Goal: Task Accomplishment & Management: Complete application form

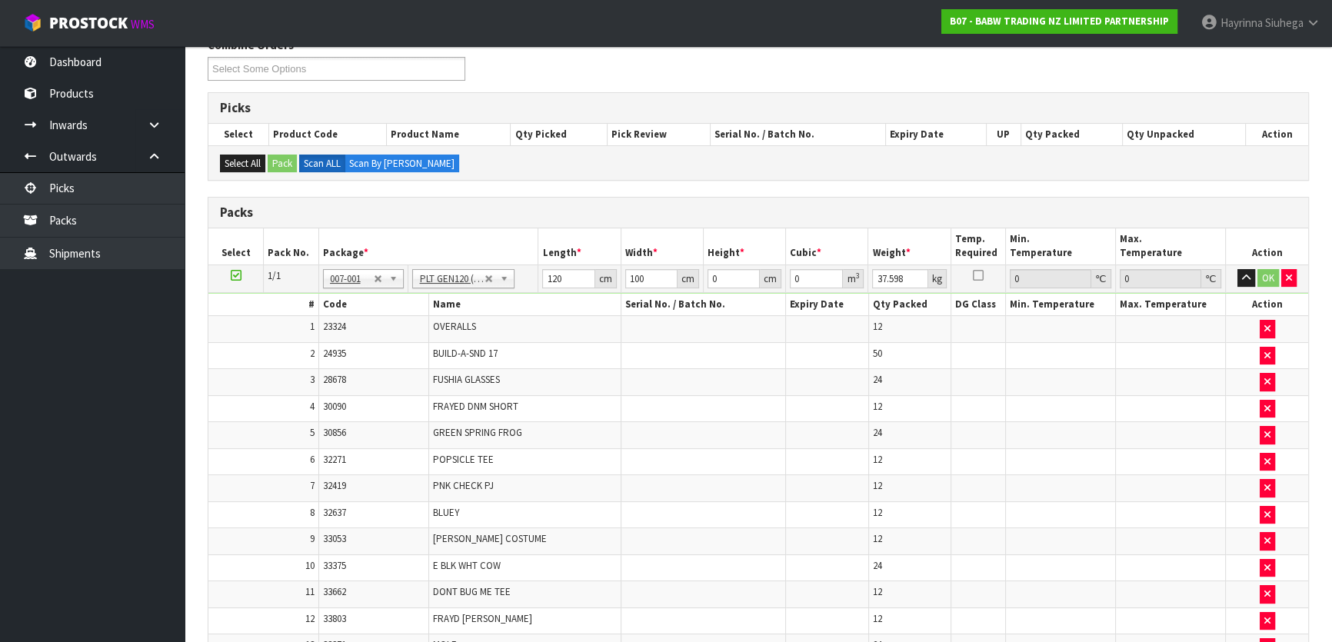
scroll to position [9, 0]
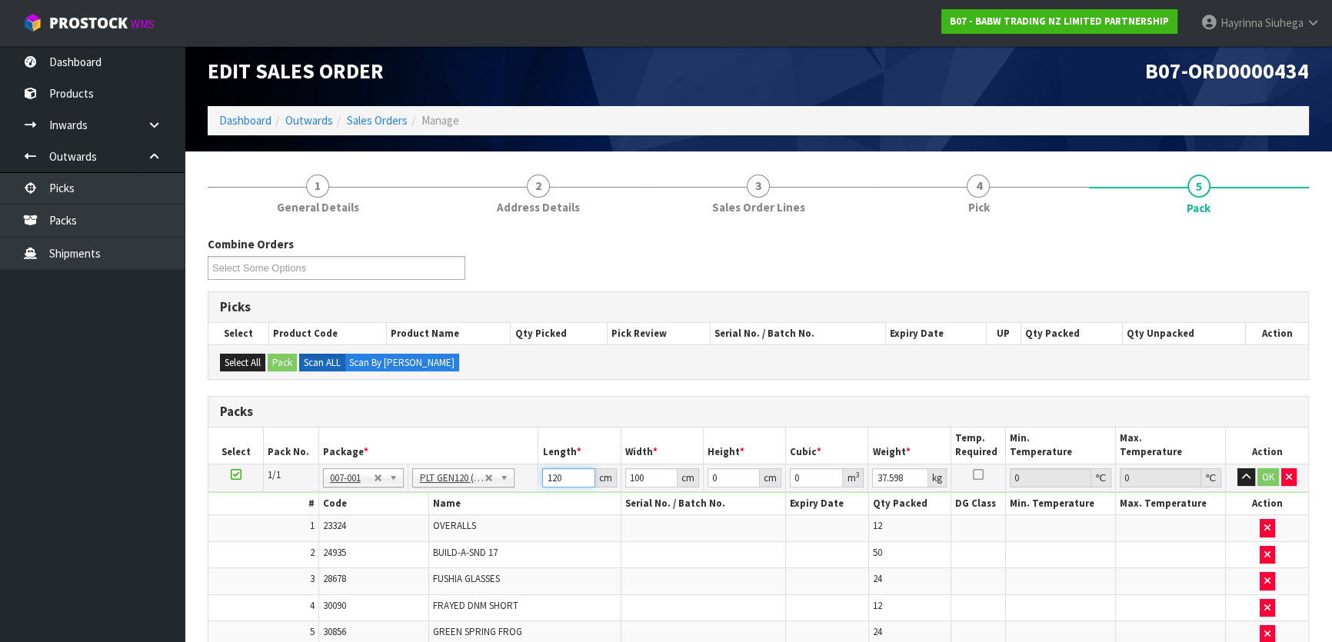
click at [552, 424] on input "120" at bounding box center [568, 477] width 52 height 19
type input "110"
type input "7"
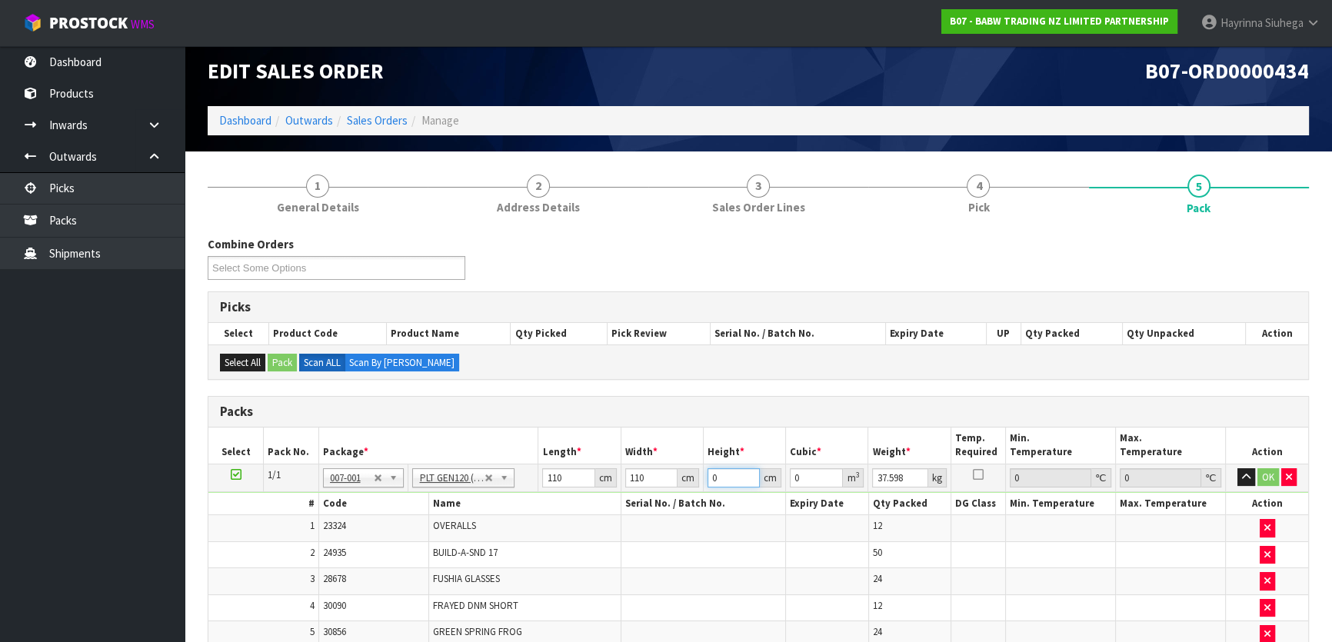
type input "0.0847"
type input "71"
type input "0.8591"
type input "71"
click button "OK" at bounding box center [1268, 477] width 22 height 18
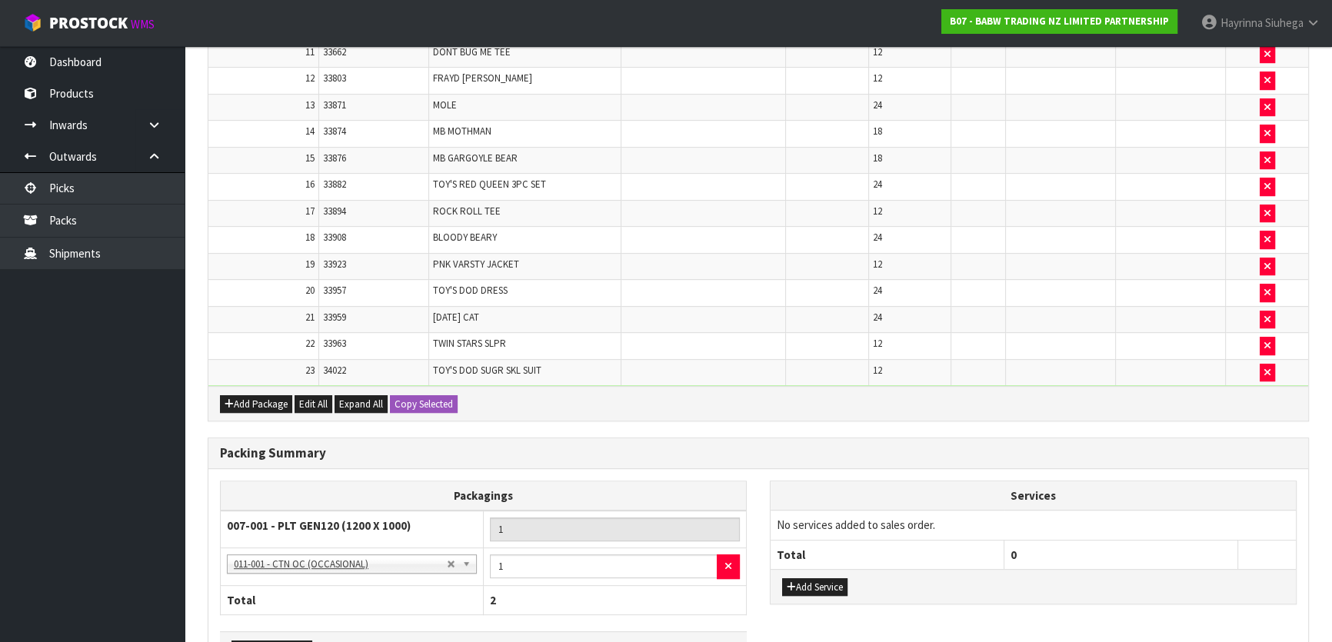
scroll to position [847, 0]
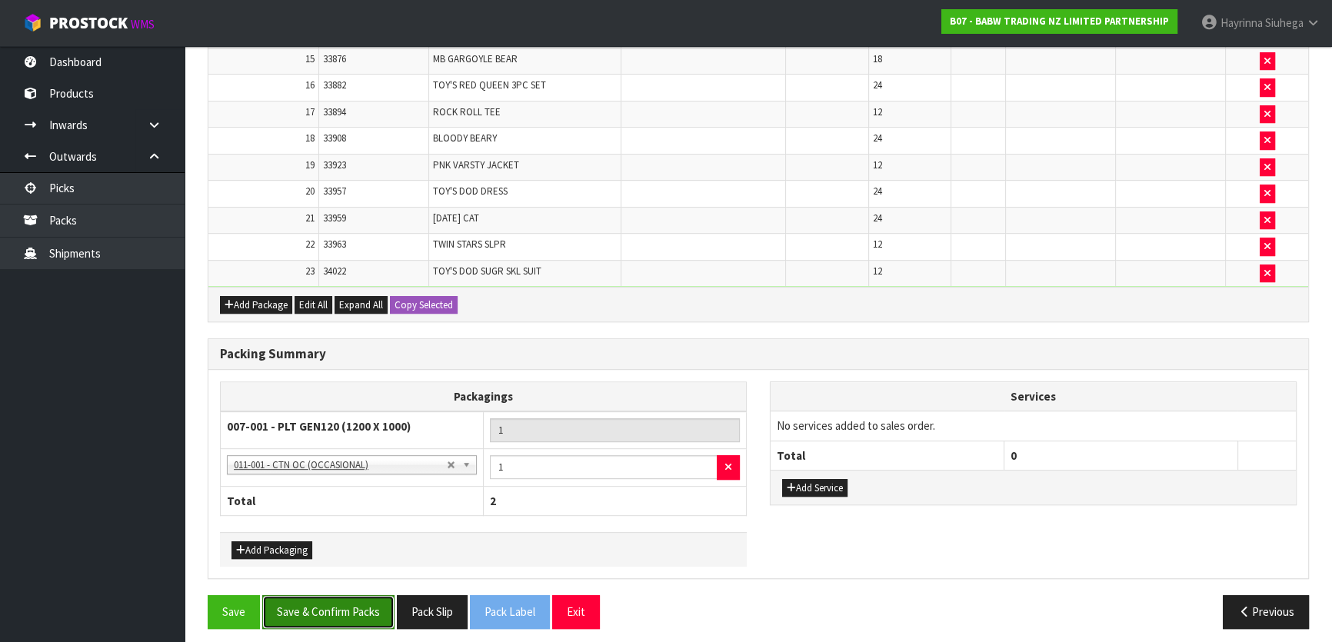
click at [355, 424] on button "Save & Confirm Packs" at bounding box center [328, 611] width 132 height 33
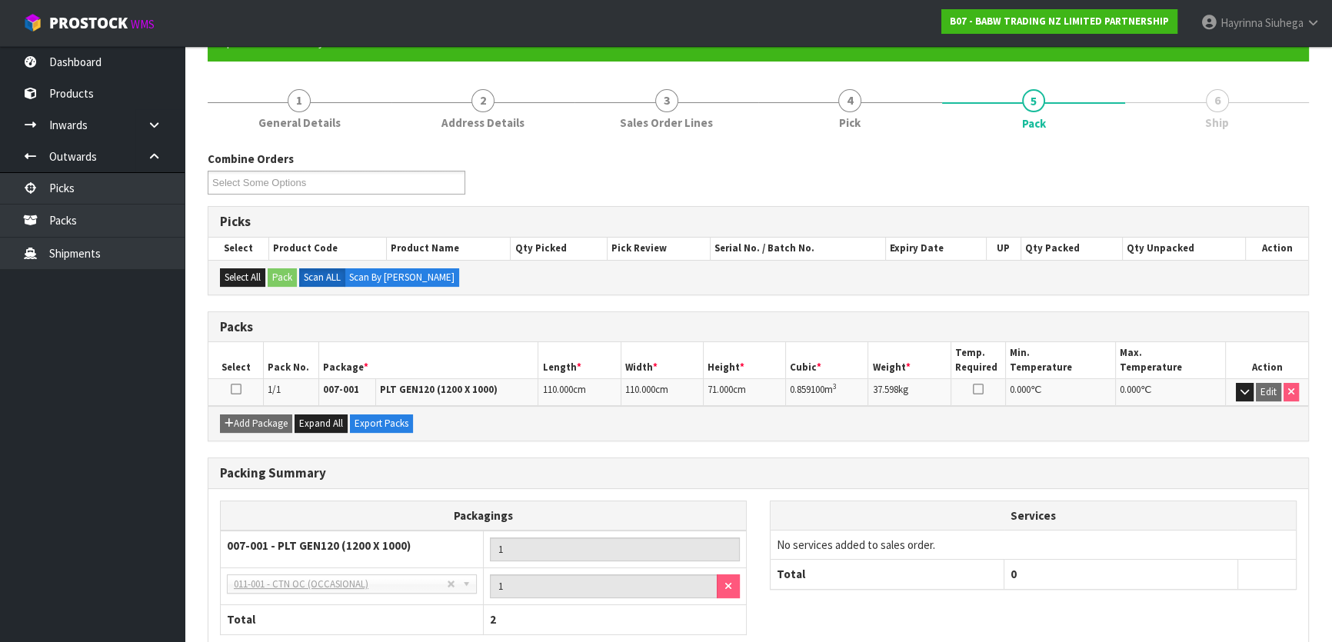
scroll to position [240, 0]
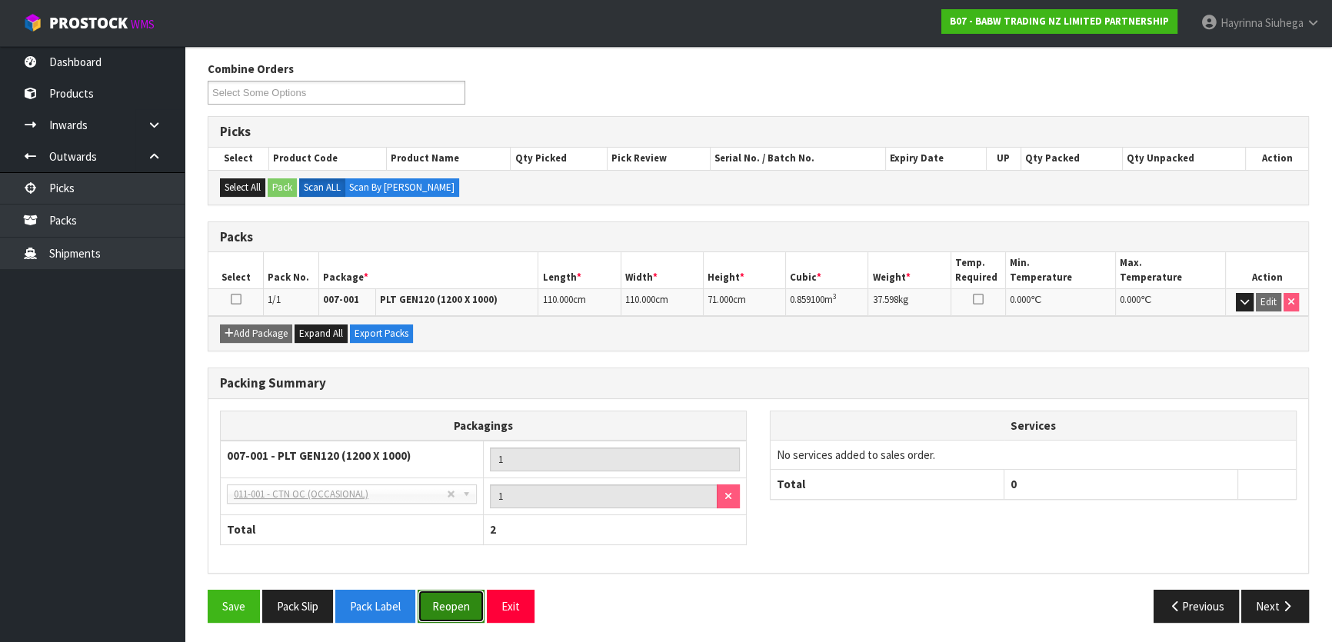
click at [460, 424] on button "Reopen" at bounding box center [451, 606] width 67 height 33
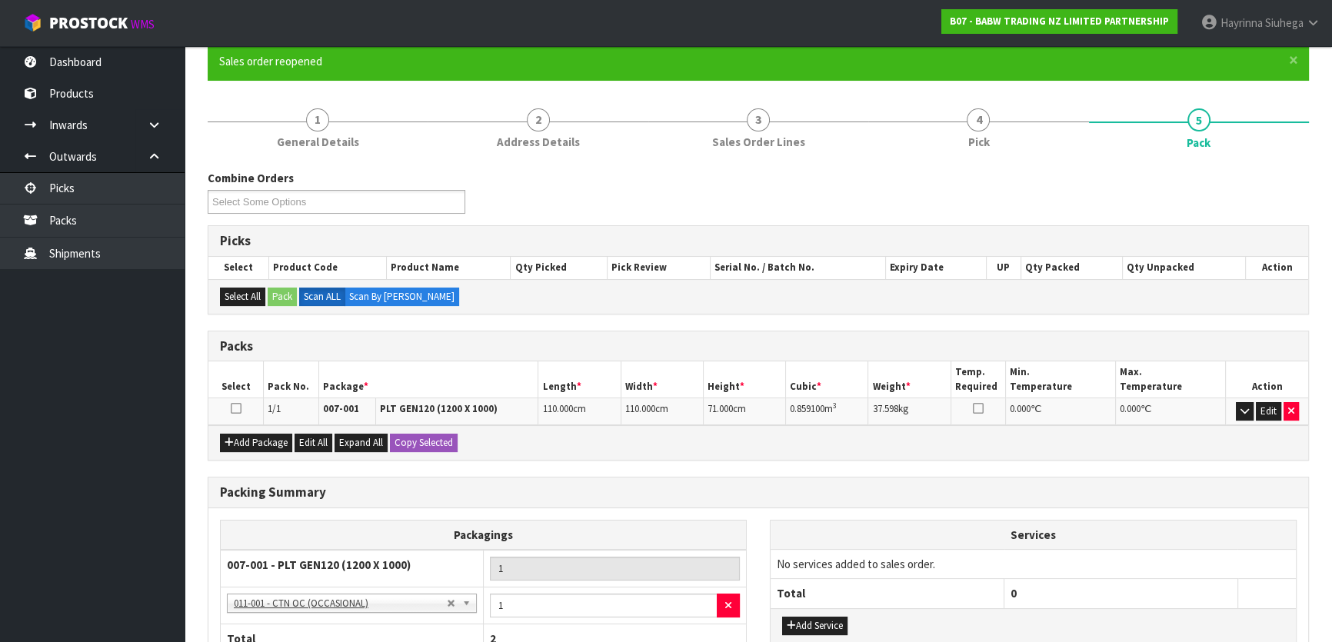
scroll to position [0, 0]
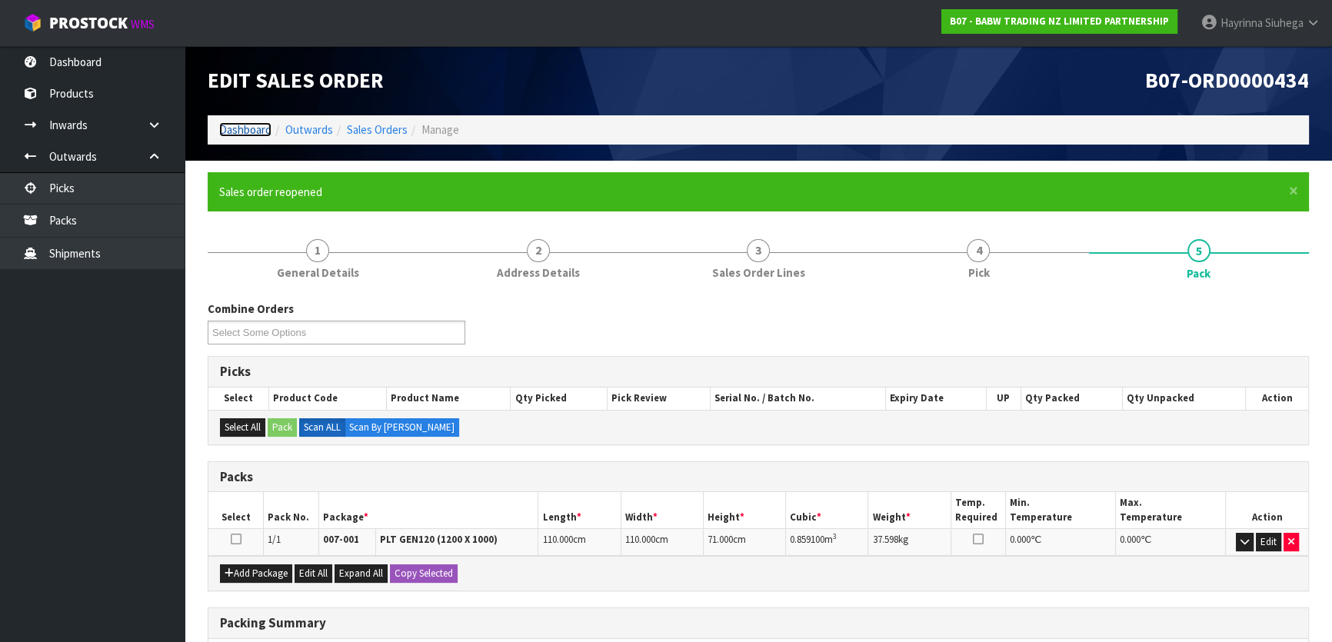
click at [232, 128] on link "Dashboard" at bounding box center [245, 129] width 52 height 15
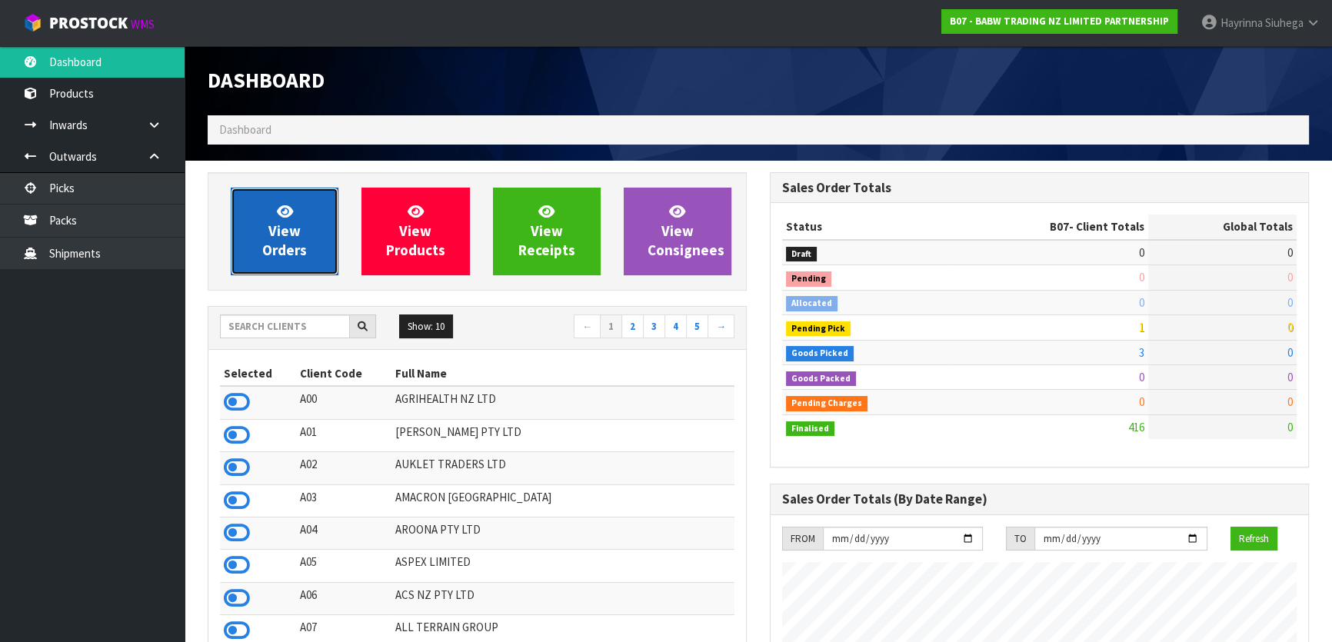
scroll to position [1163, 561]
click at [276, 234] on span "View Orders" at bounding box center [284, 231] width 45 height 58
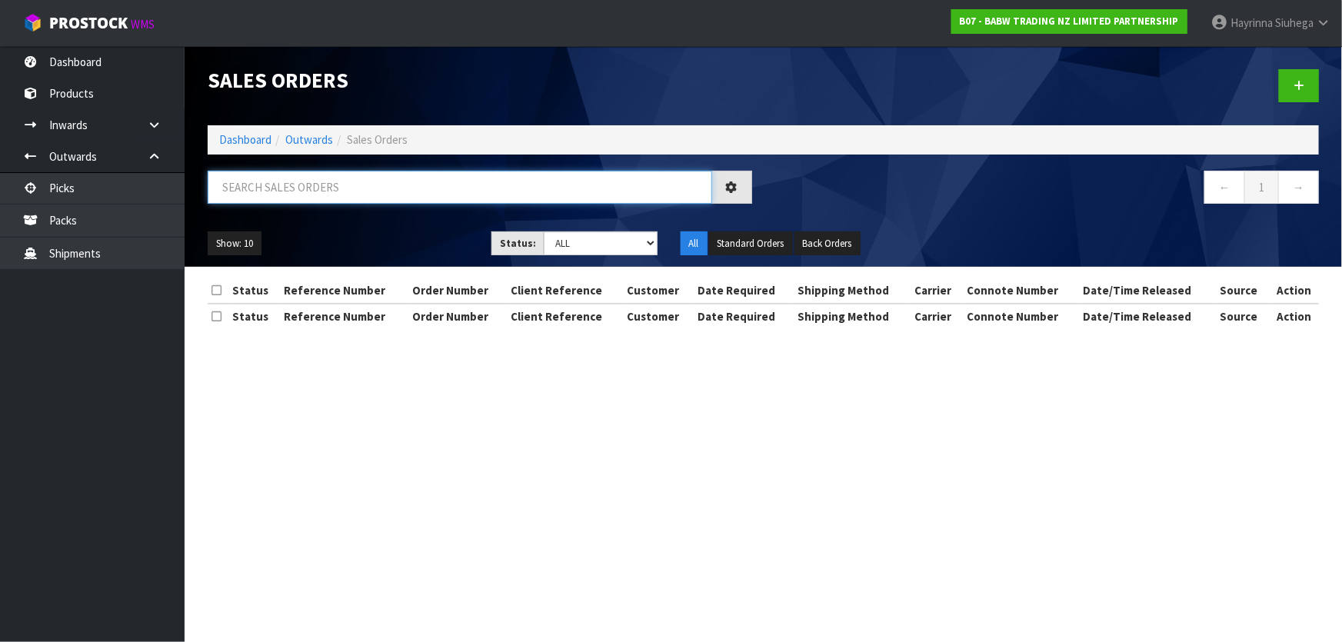
click at [326, 184] on input "text" at bounding box center [460, 187] width 504 height 33
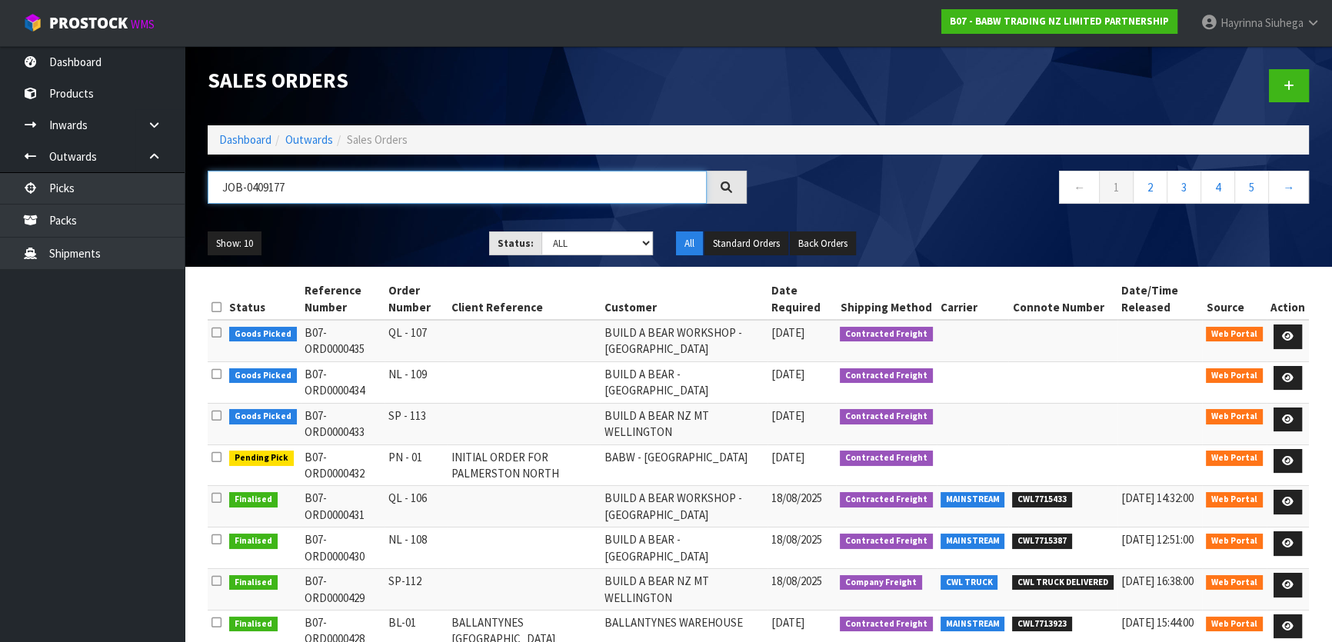
type input "JOB-0409177"
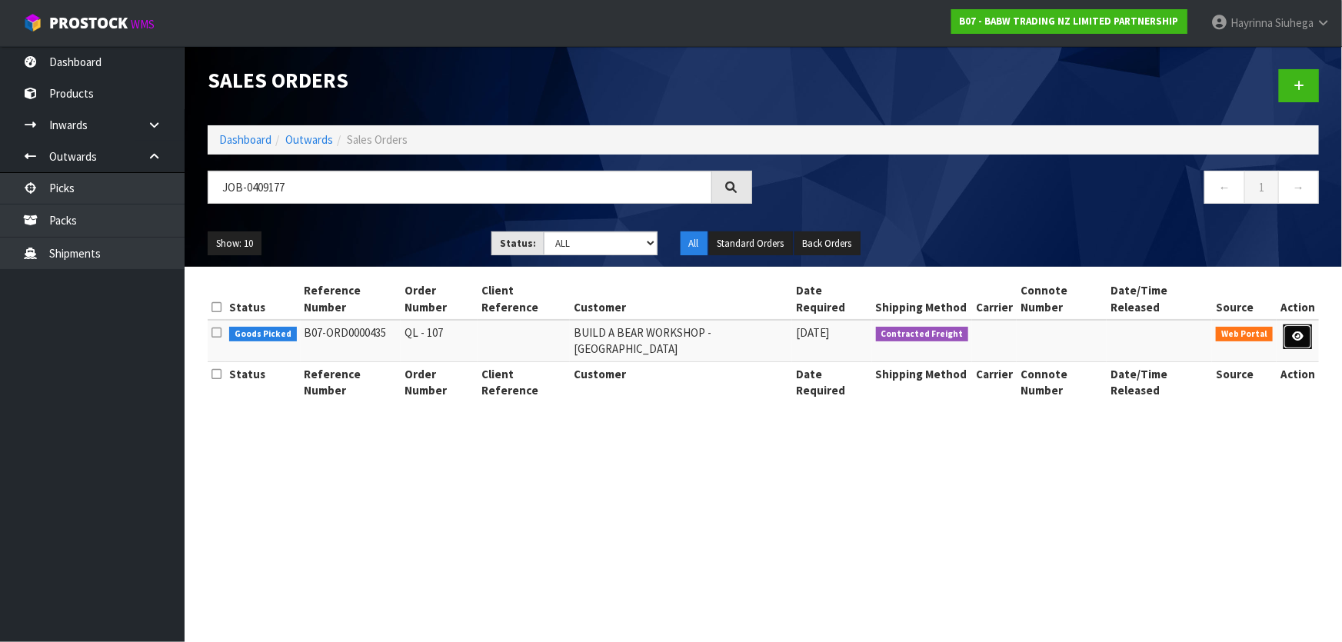
click at [704, 331] on icon at bounding box center [1298, 336] width 12 height 10
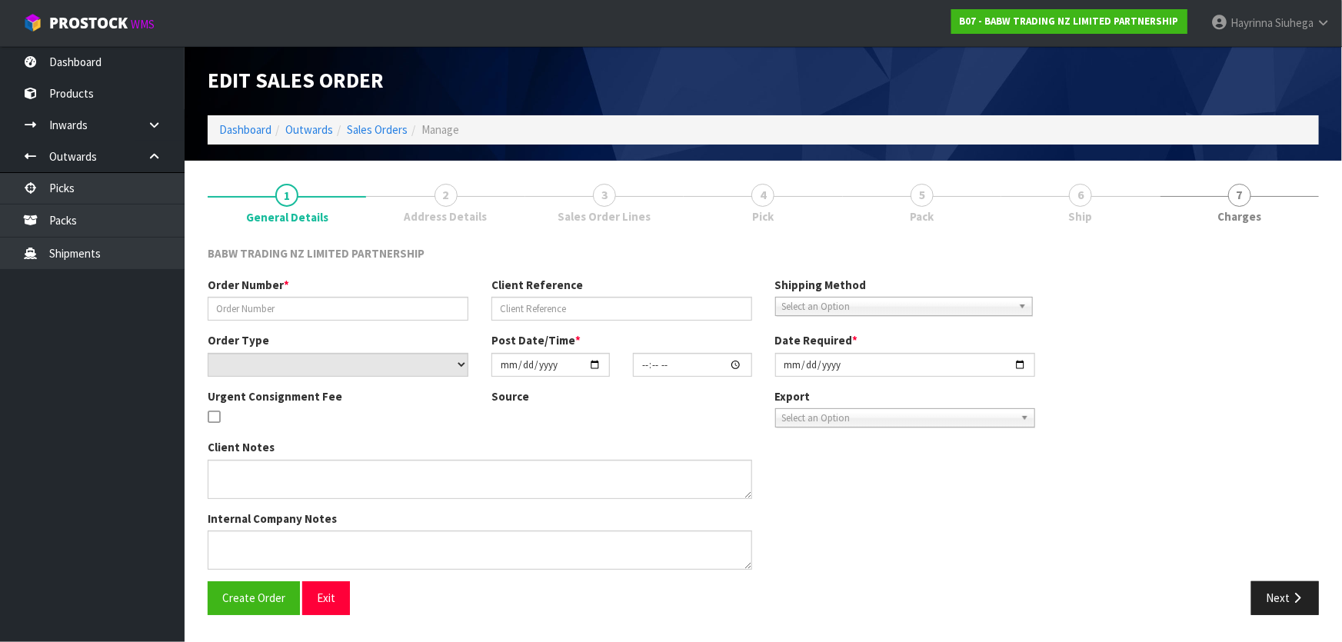
type input "QL - 107"
select select "number:0"
type input "[DATE]"
type input "09:19:00.000"
type input "[DATE]"
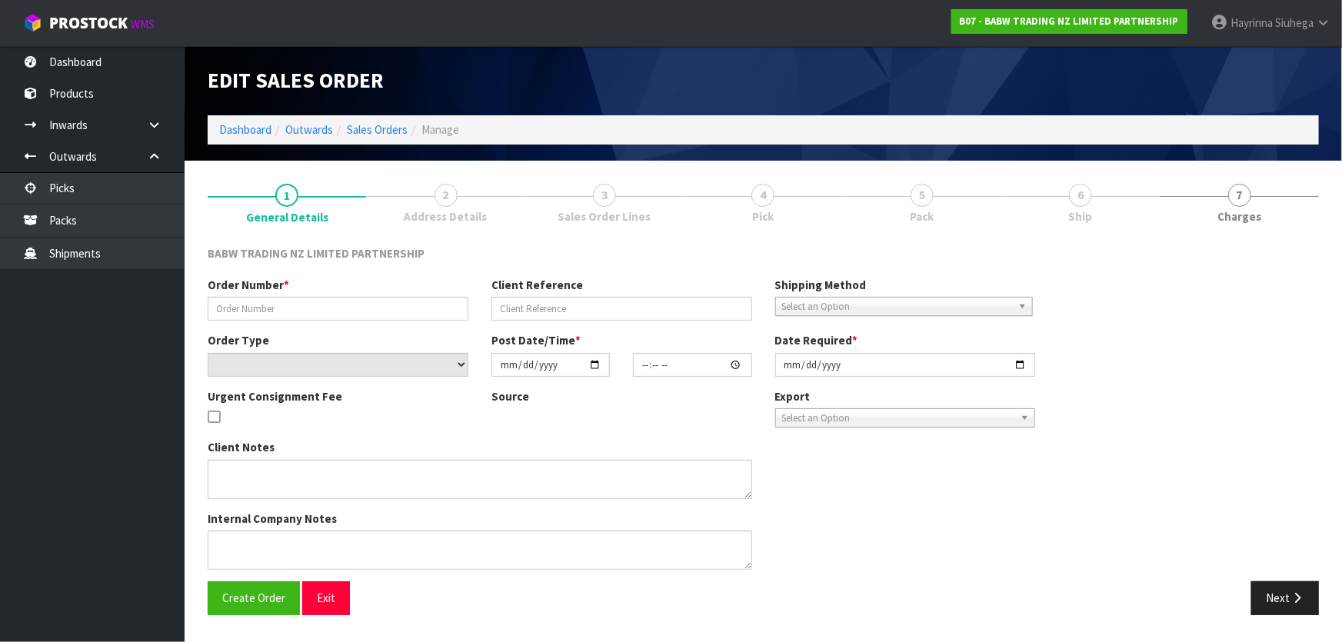
type textarea "DELIVER BETWEEN 8AM AND 8.30AM CALL - [PERSON_NAME] ON [PHONE_NUMBER] AFTERNOON…"
type textarea "REMOVED 30946 X 24 - NO STOCK 33908 X 24 33957 X 24"
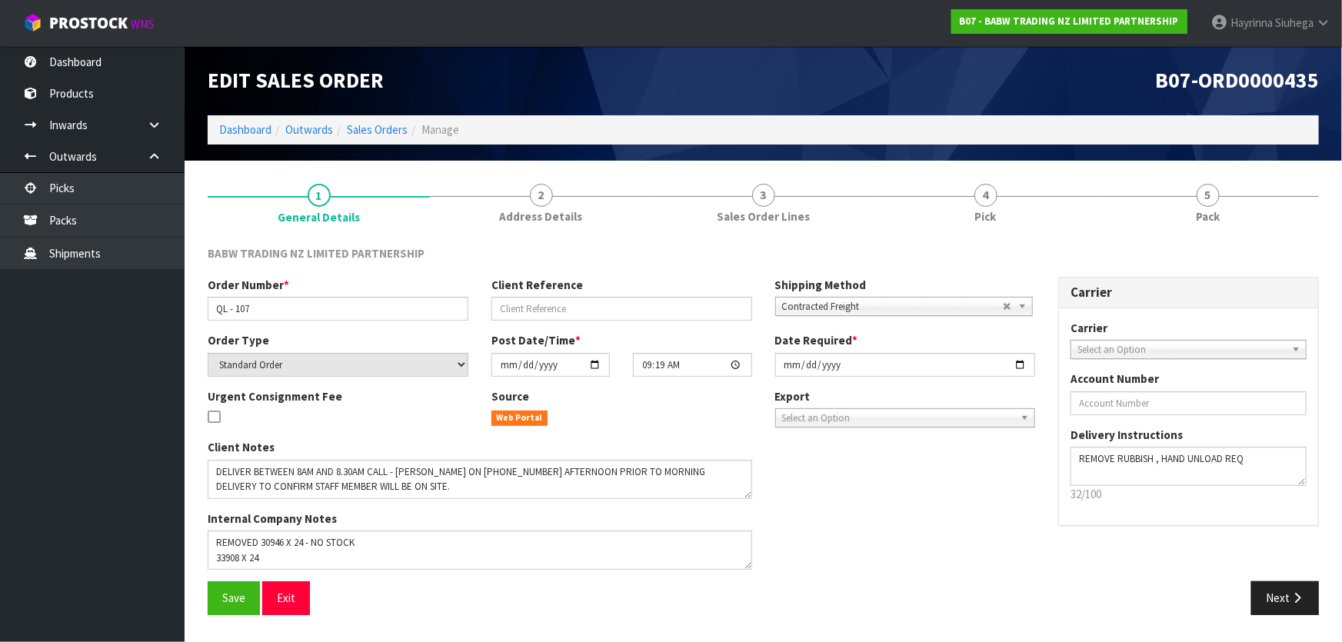
click at [704, 200] on link "4 Pick" at bounding box center [985, 202] width 222 height 61
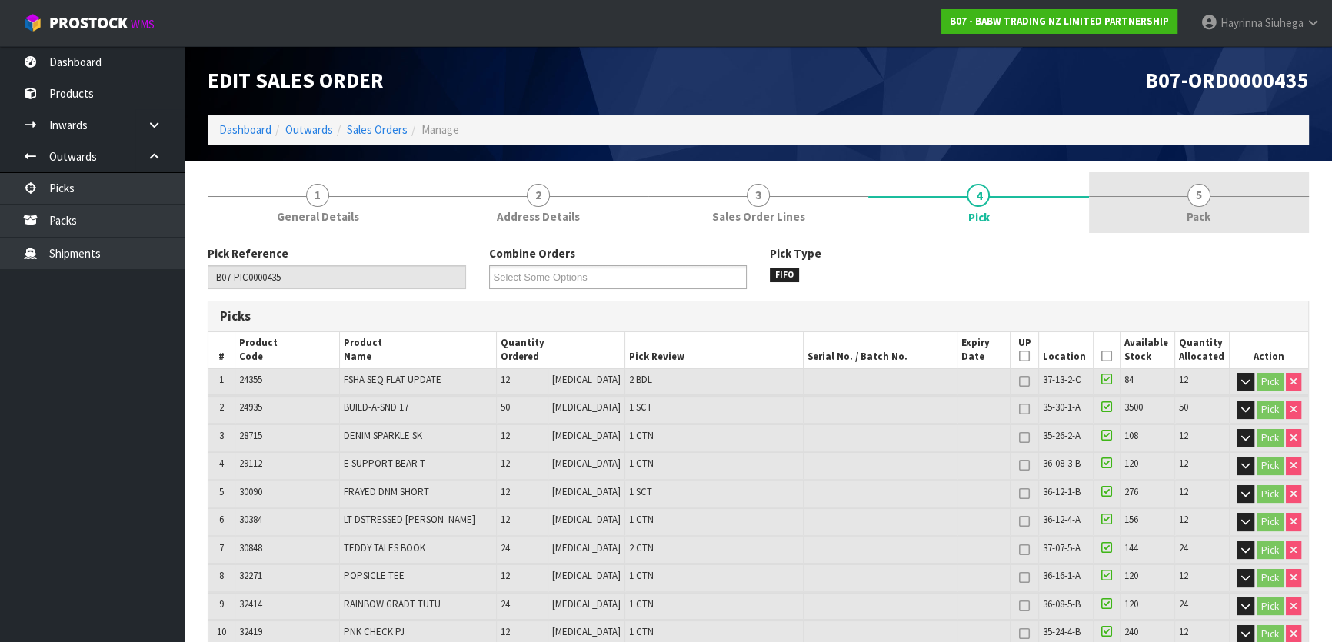
click at [704, 203] on link "5 Pack" at bounding box center [1199, 202] width 220 height 61
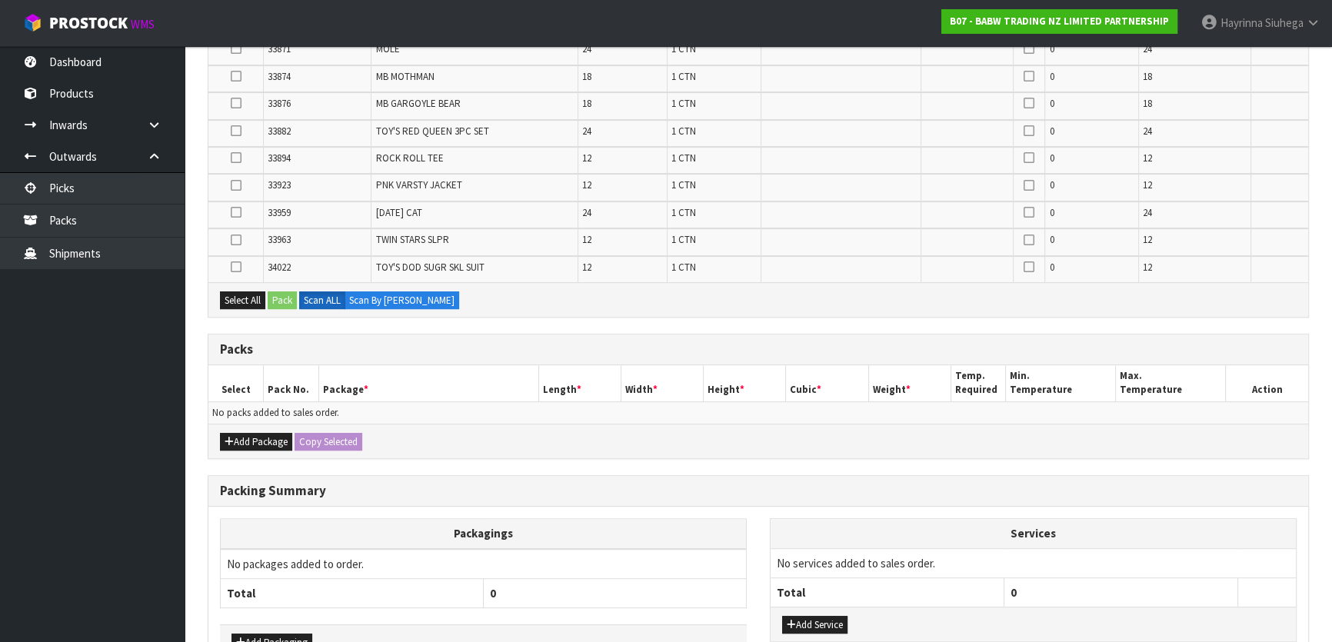
scroll to position [699, 0]
click at [258, 424] on button "Add Package" at bounding box center [256, 441] width 72 height 18
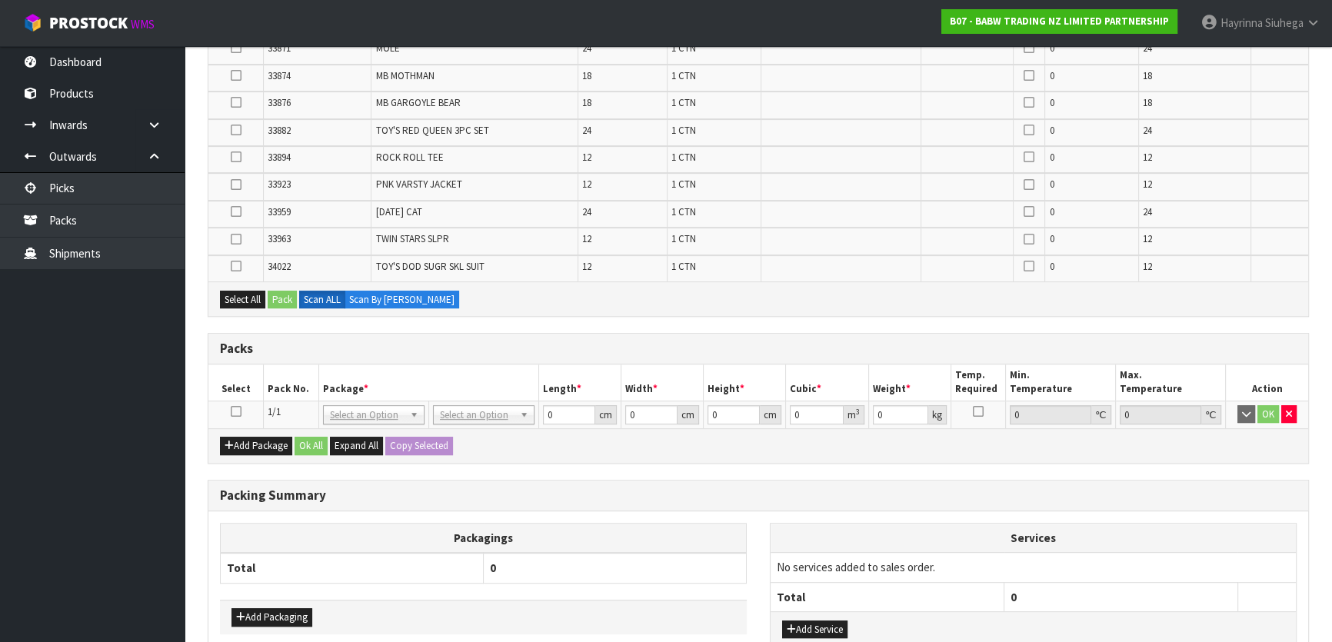
click at [228, 408] on td at bounding box center [235, 415] width 55 height 28
click at [235, 411] on icon at bounding box center [236, 411] width 11 height 1
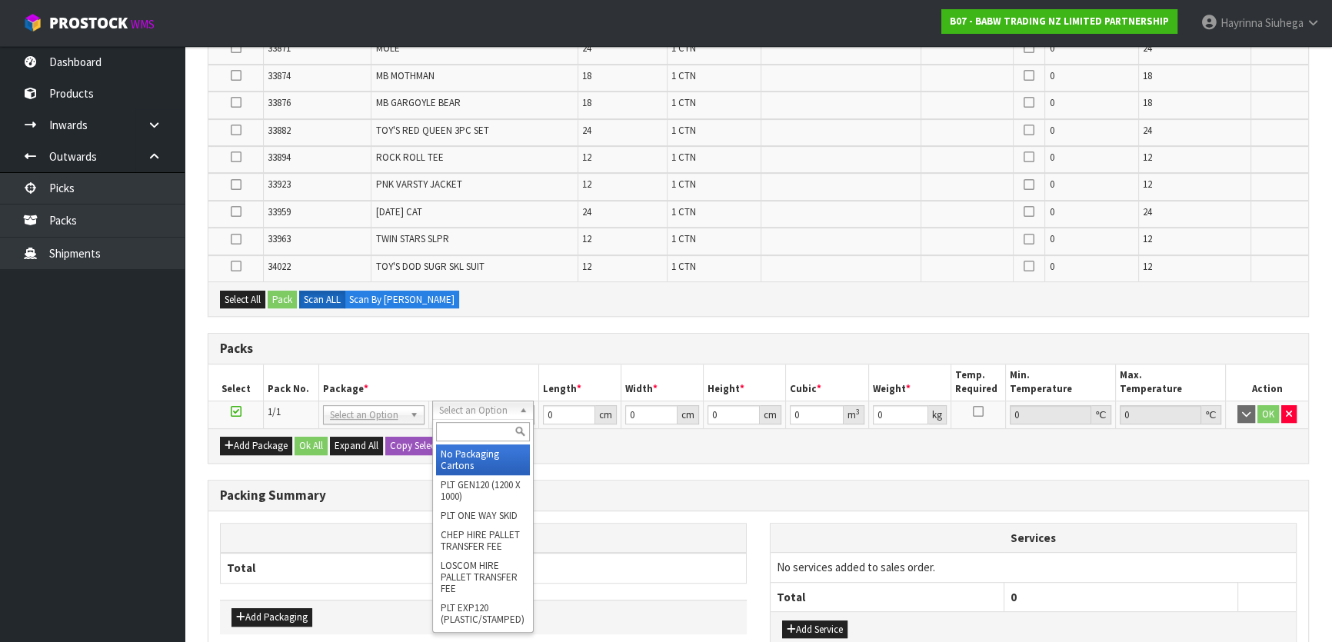
drag, startPoint x: 480, startPoint y: 413, endPoint x: 482, endPoint y: 455, distance: 42.4
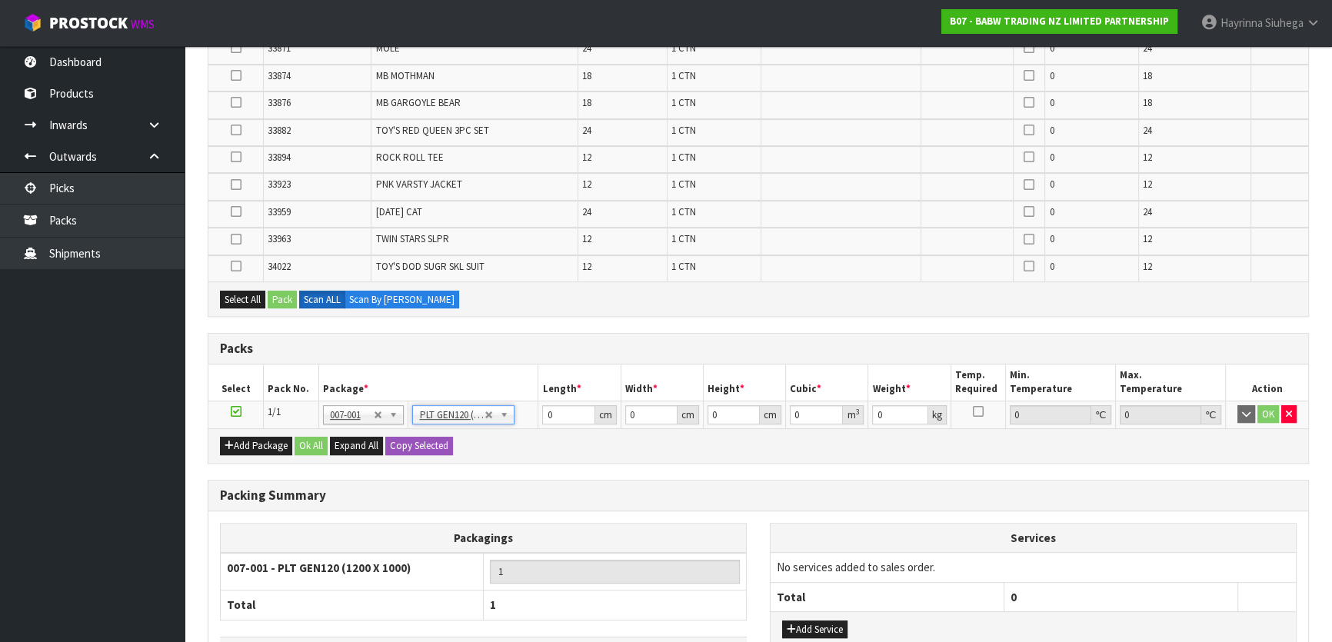
type input "120"
type input "100"
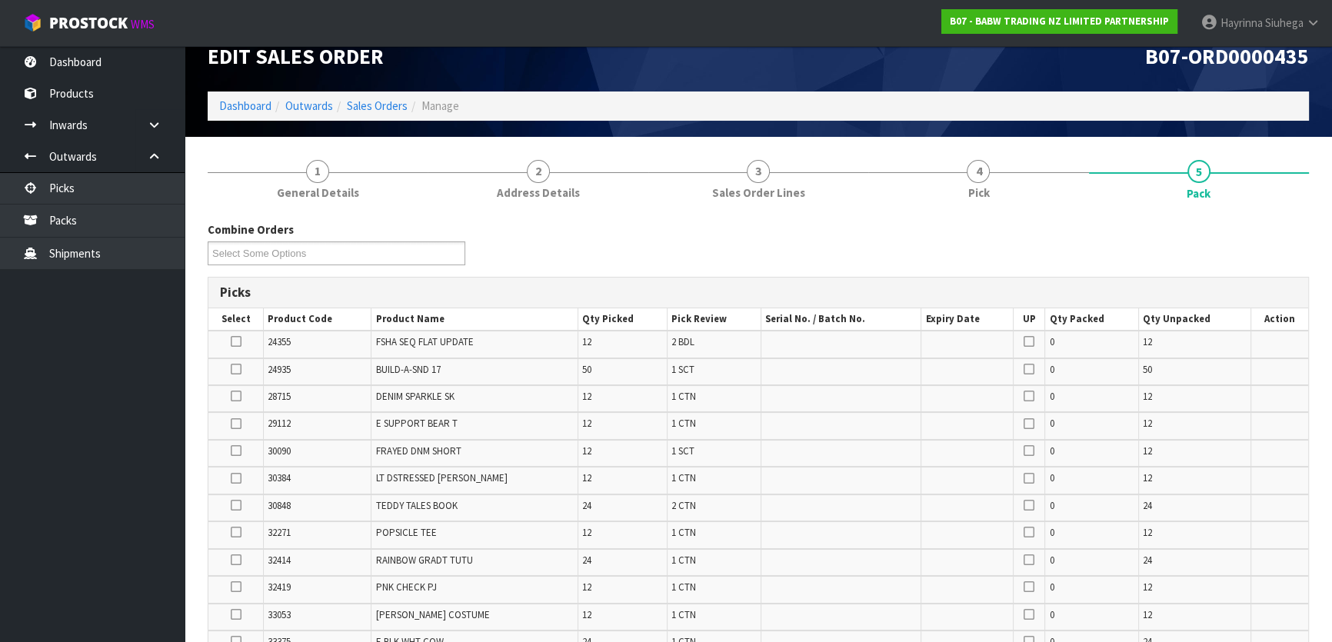
scroll to position [0, 0]
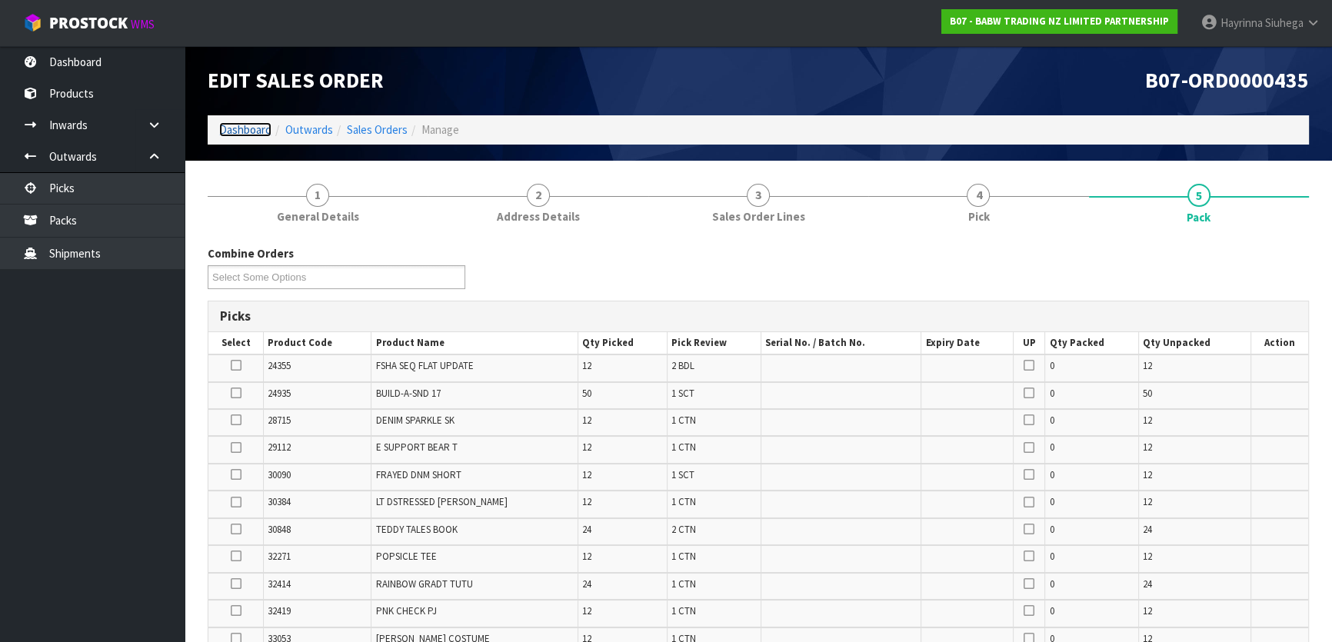
click at [232, 132] on link "Dashboard" at bounding box center [245, 129] width 52 height 15
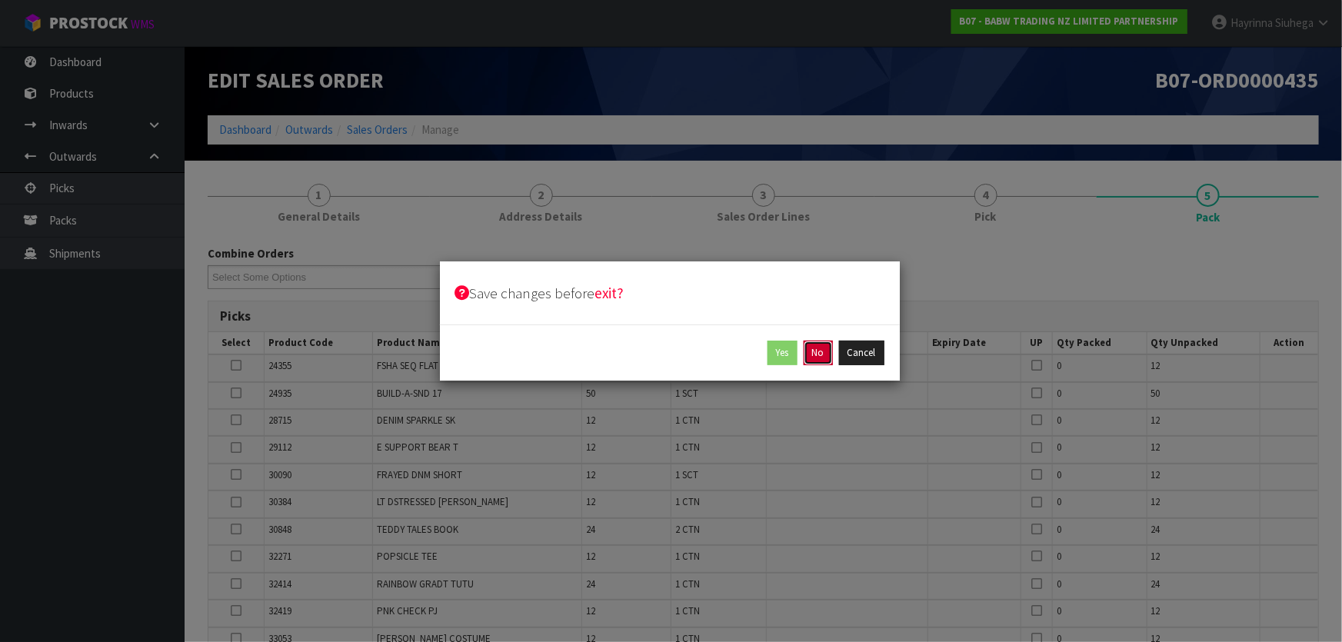
click at [704, 348] on button "No" at bounding box center [818, 353] width 29 height 25
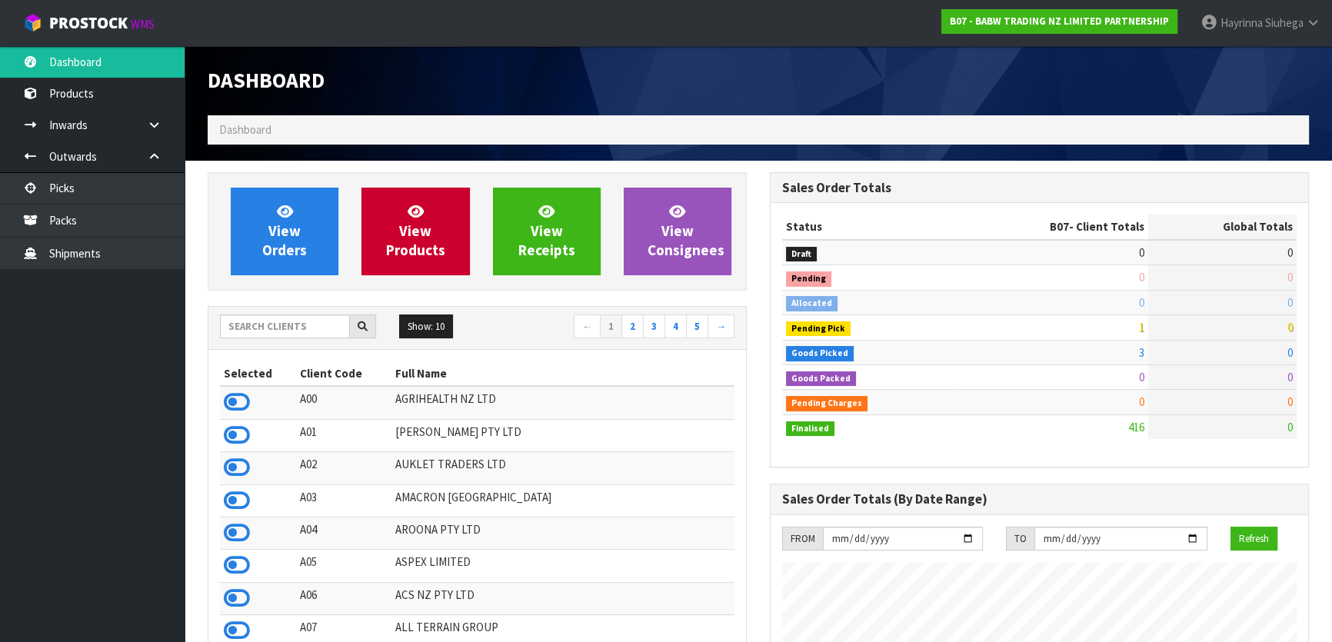
scroll to position [1163, 561]
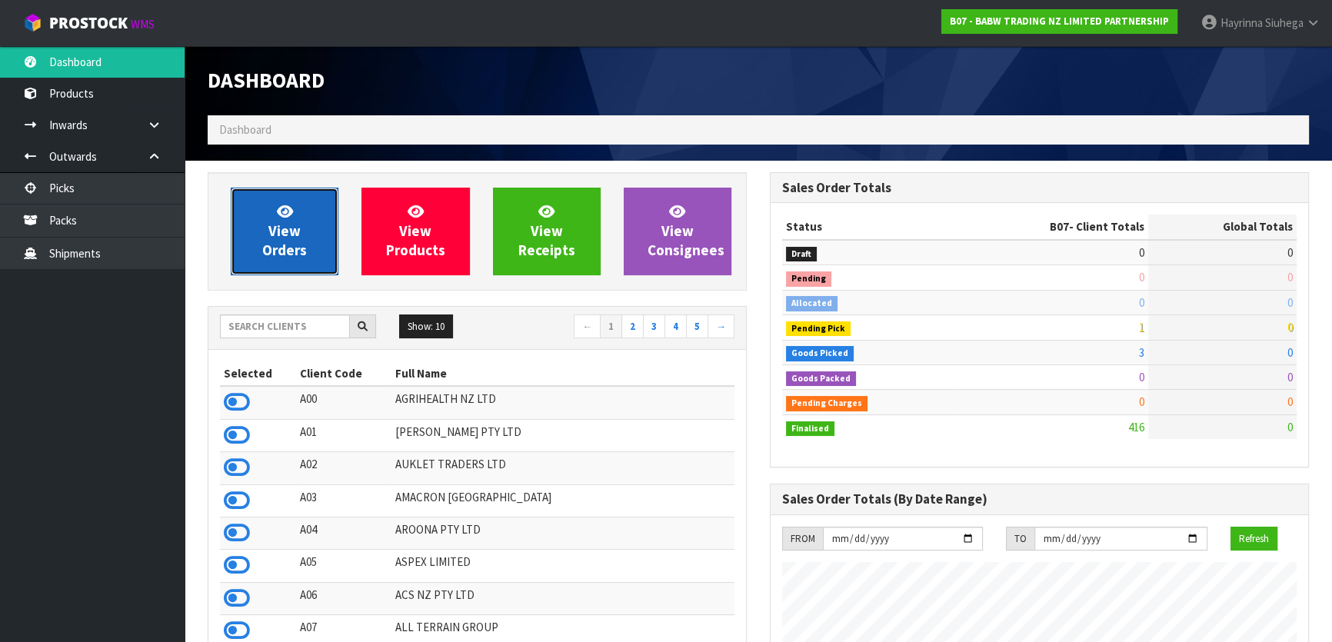
click at [300, 221] on link "View Orders" at bounding box center [285, 232] width 108 height 88
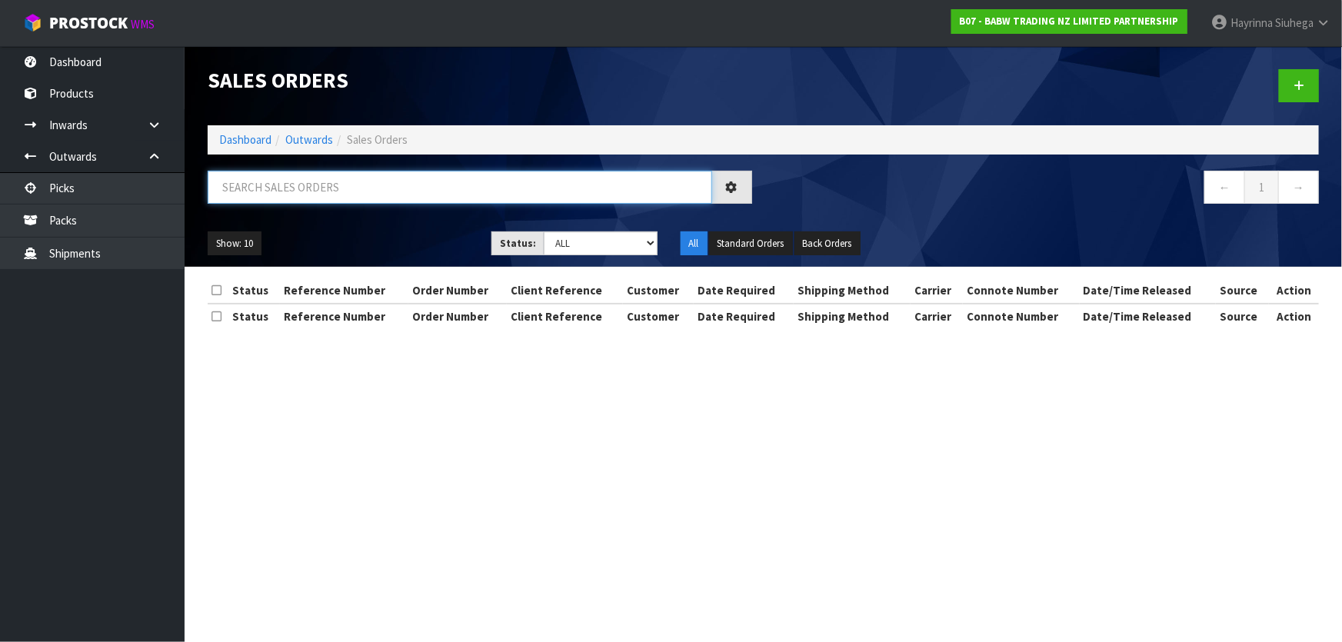
click at [368, 188] on input "text" at bounding box center [460, 187] width 504 height 33
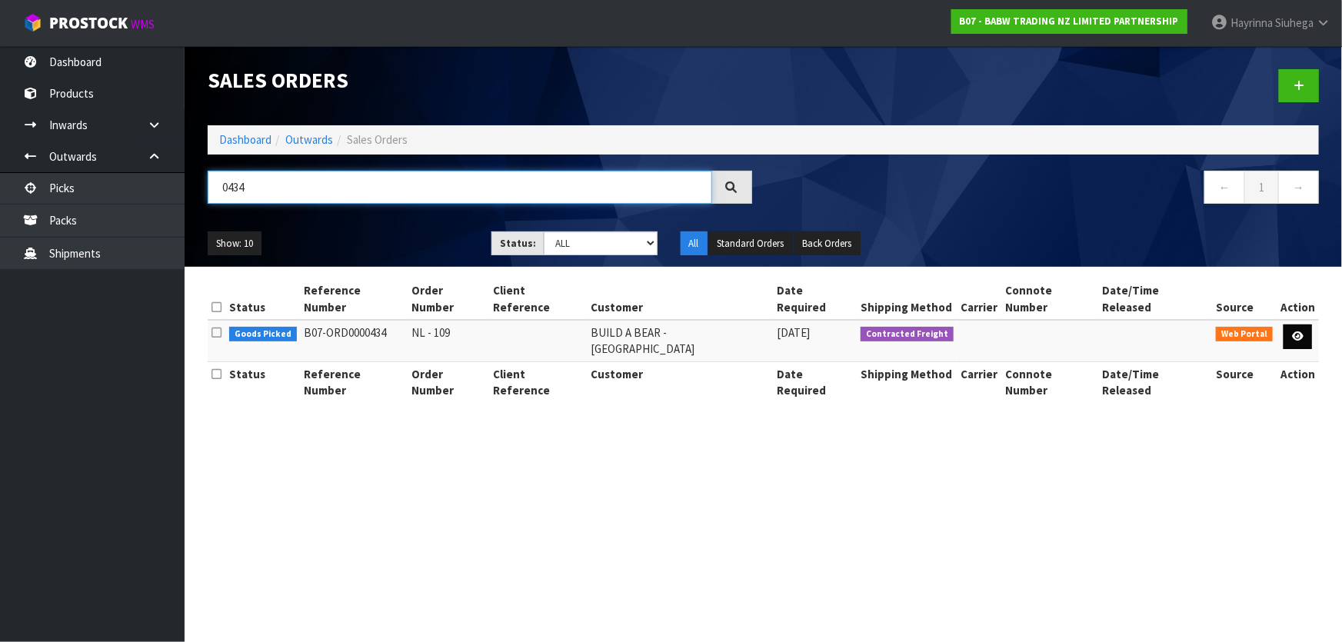
type input "0434"
click at [704, 331] on icon at bounding box center [1298, 336] width 12 height 10
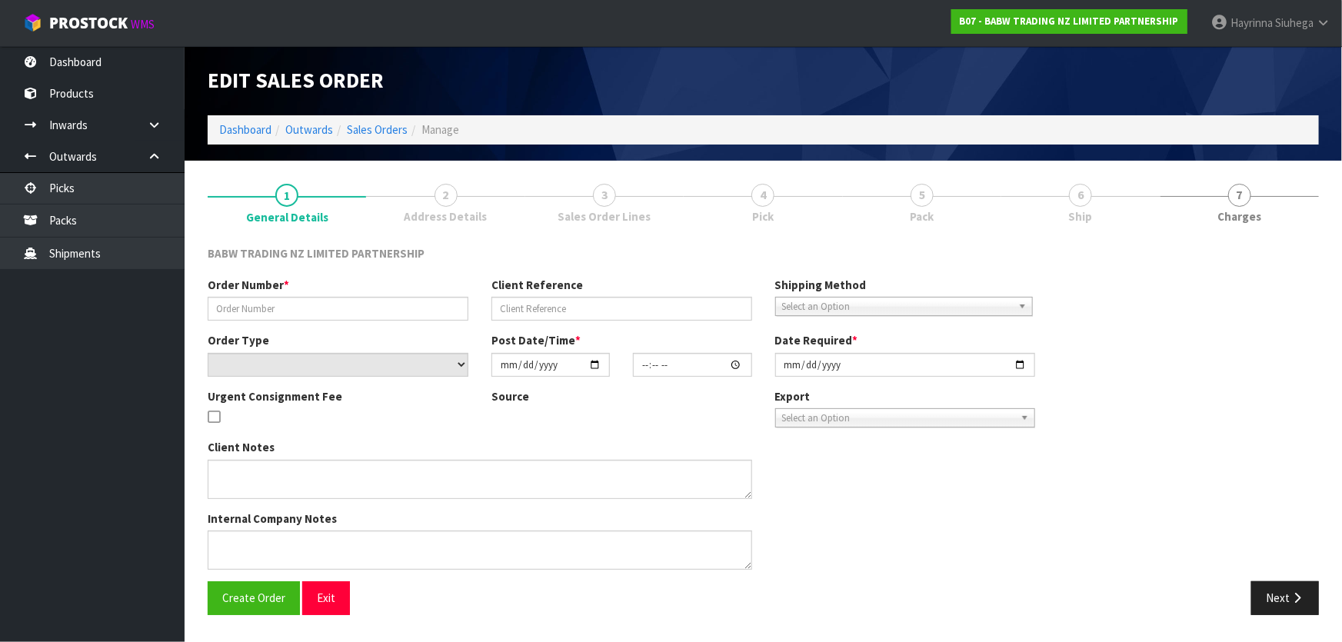
type input "NL - 109"
select select "number:0"
type input "[DATE]"
type input "09:17:00.000"
type input "[DATE]"
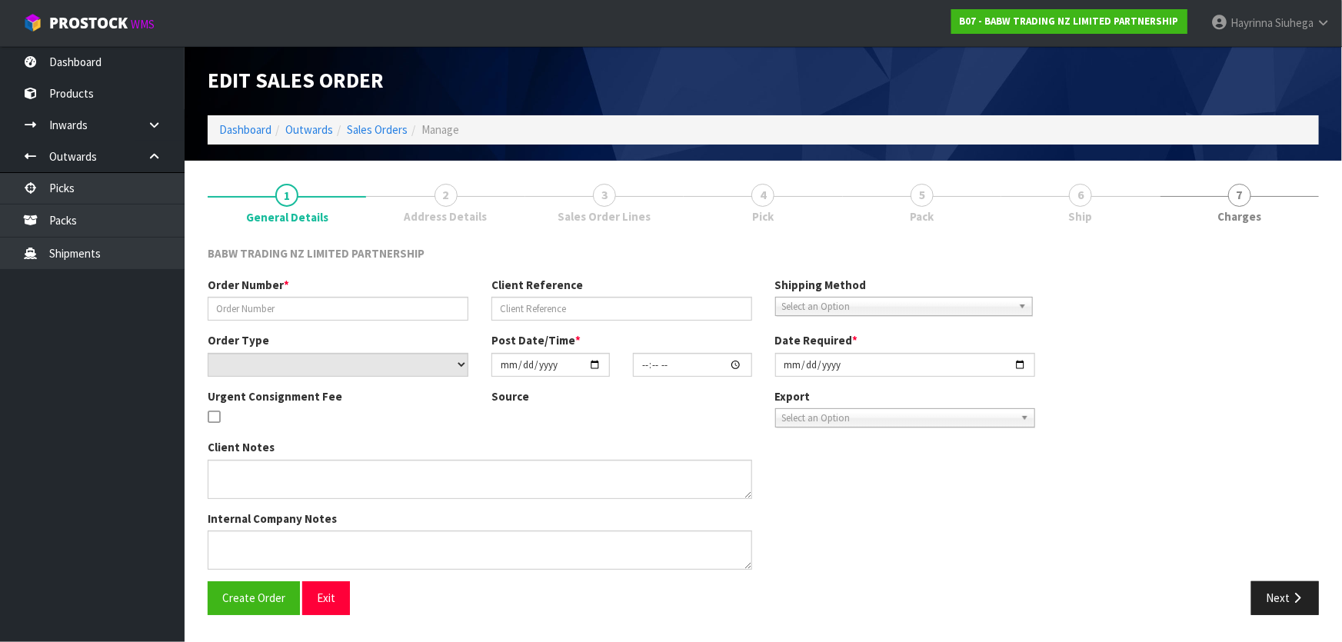
type textarea "DELIVER BETWEEN 8AM AND 8.30AM CALL - [PERSON_NAME] ON [PHONE_NUMBER] AFTERNOON…"
type textarea "REMOVED CODE 30946 X 24 - NO STOCK"
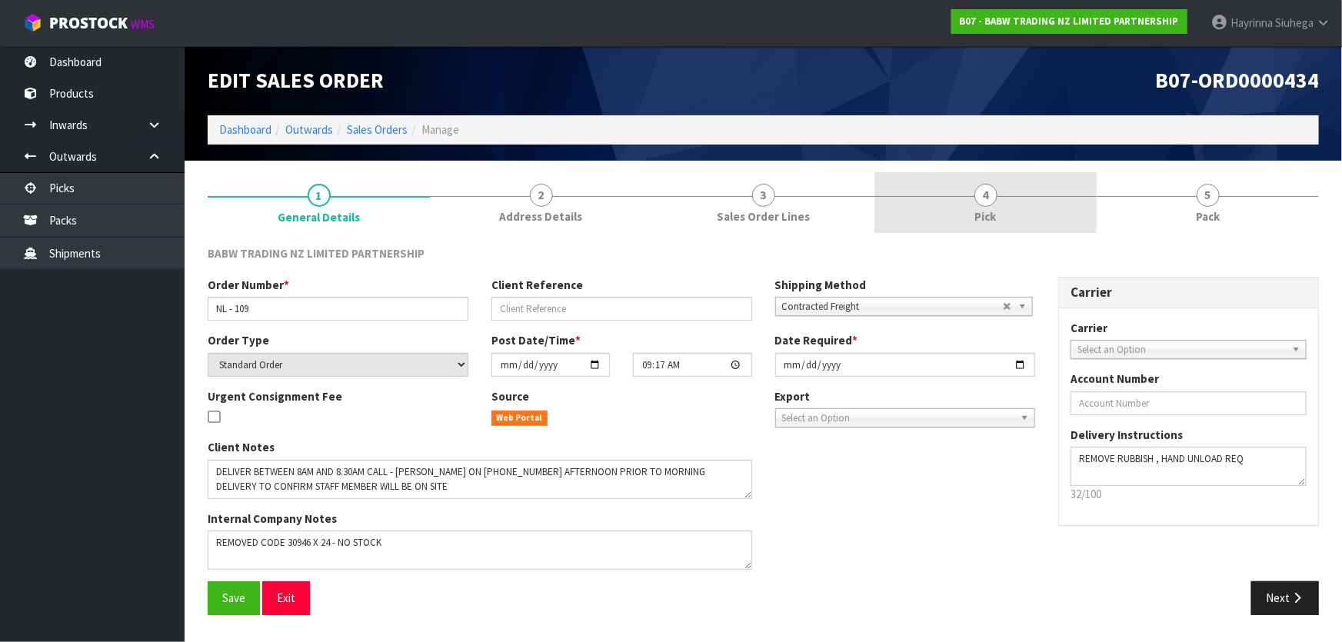
click at [704, 217] on link "4 Pick" at bounding box center [985, 202] width 222 height 61
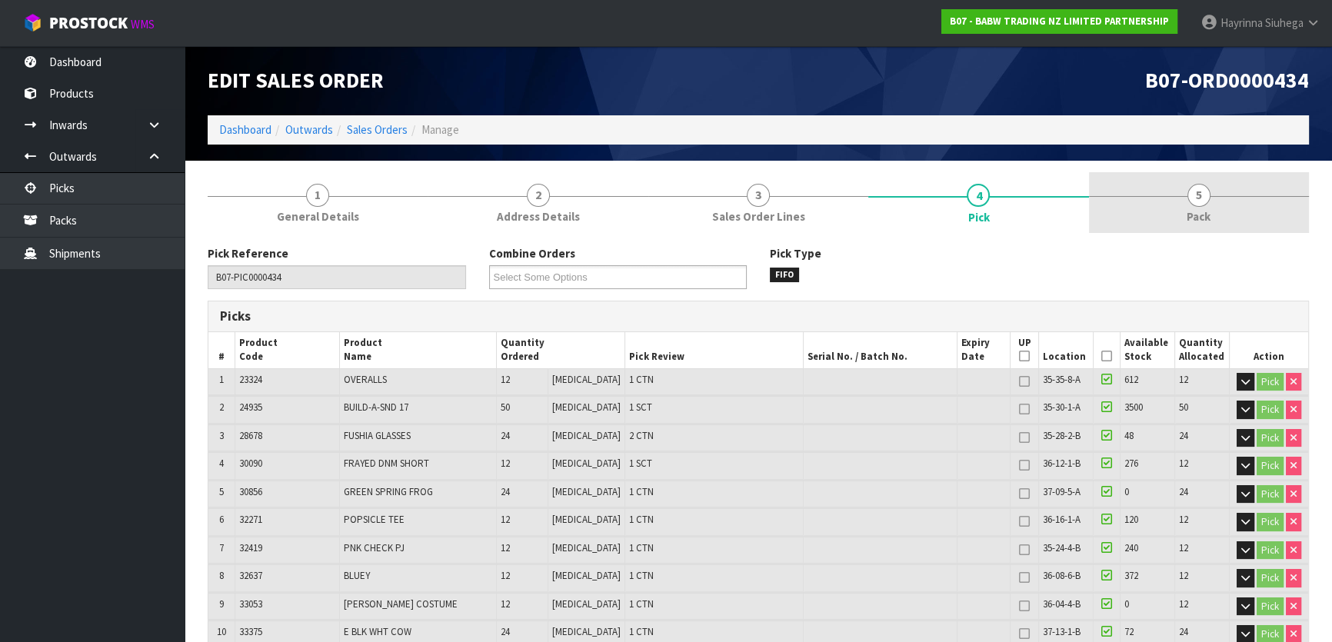
click at [704, 201] on span "5" at bounding box center [1198, 195] width 23 height 23
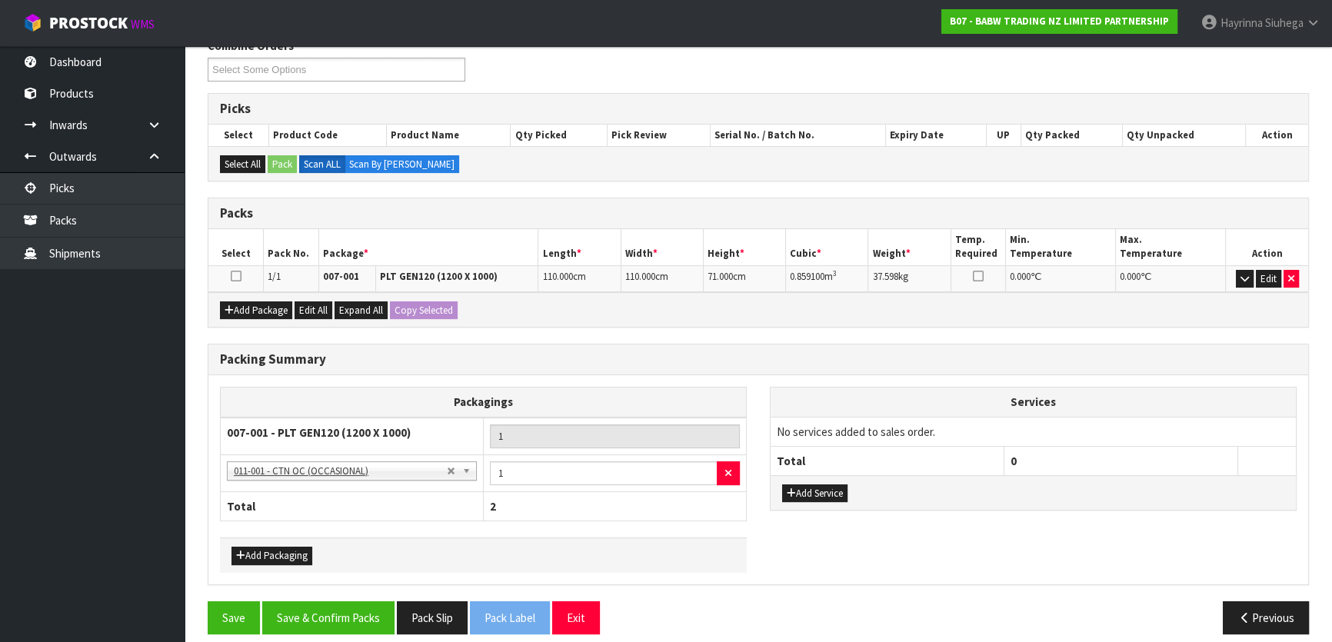
scroll to position [218, 0]
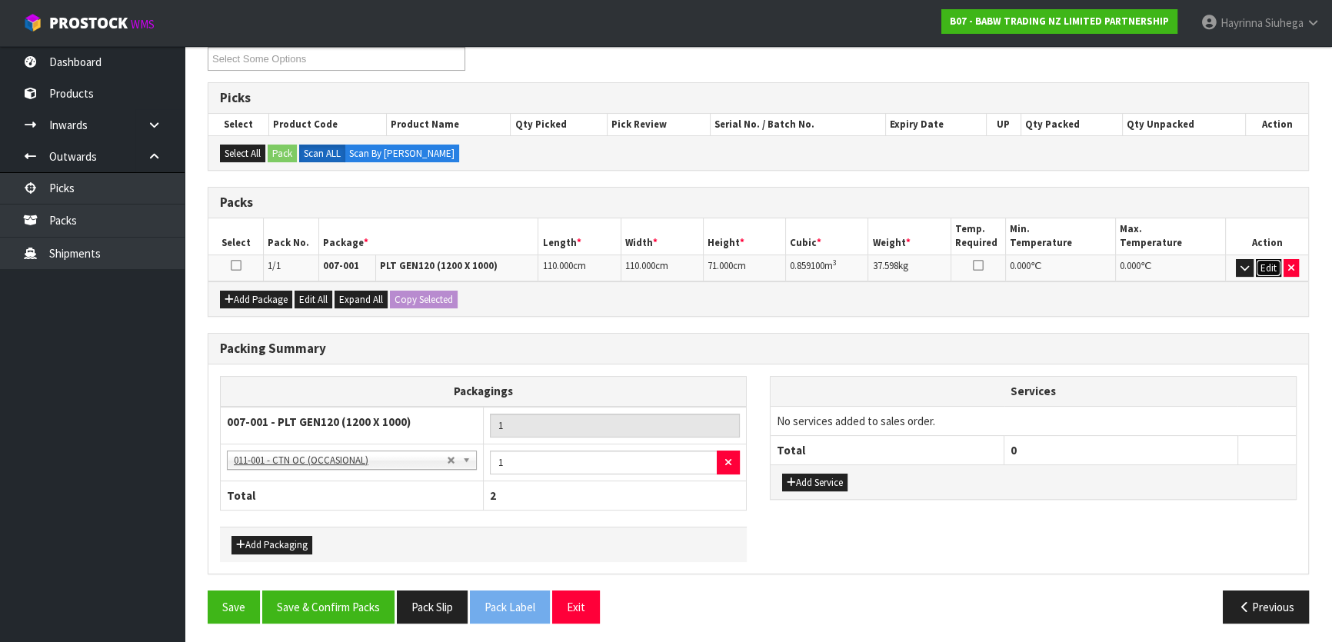
click at [704, 266] on button "Edit" at bounding box center [1268, 268] width 25 height 18
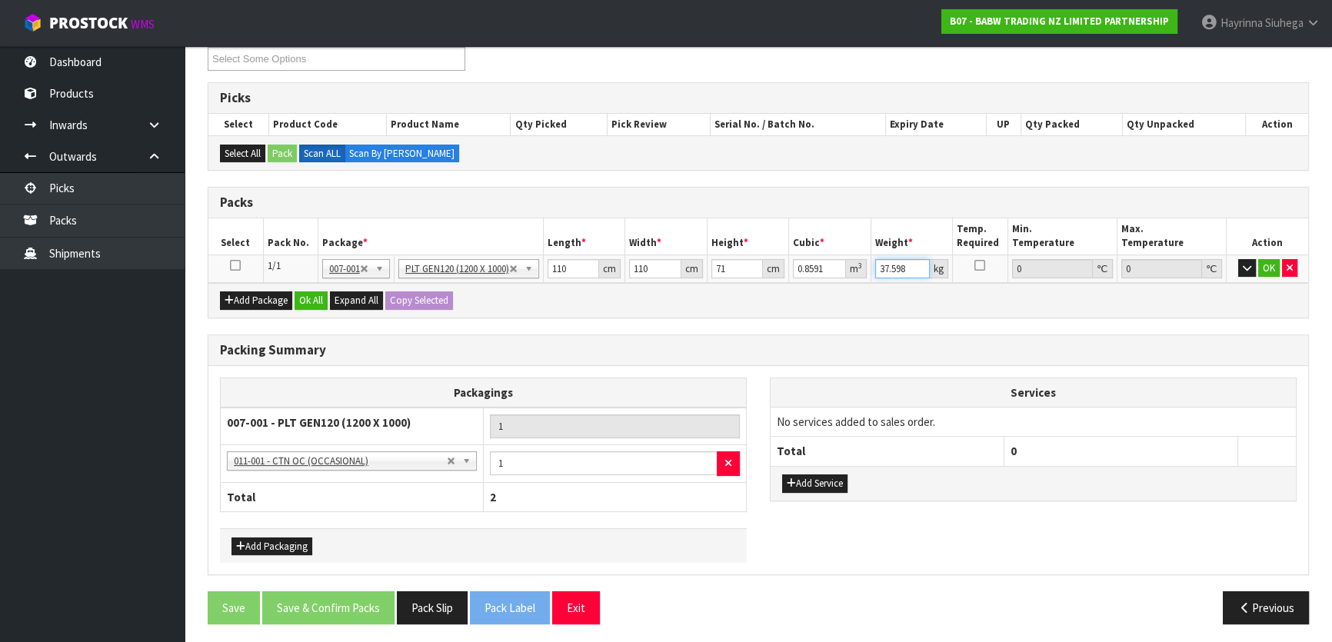
click at [704, 275] on input "37.598" at bounding box center [902, 268] width 55 height 19
type input "52"
click at [308, 291] on button "Ok All" at bounding box center [310, 300] width 33 height 18
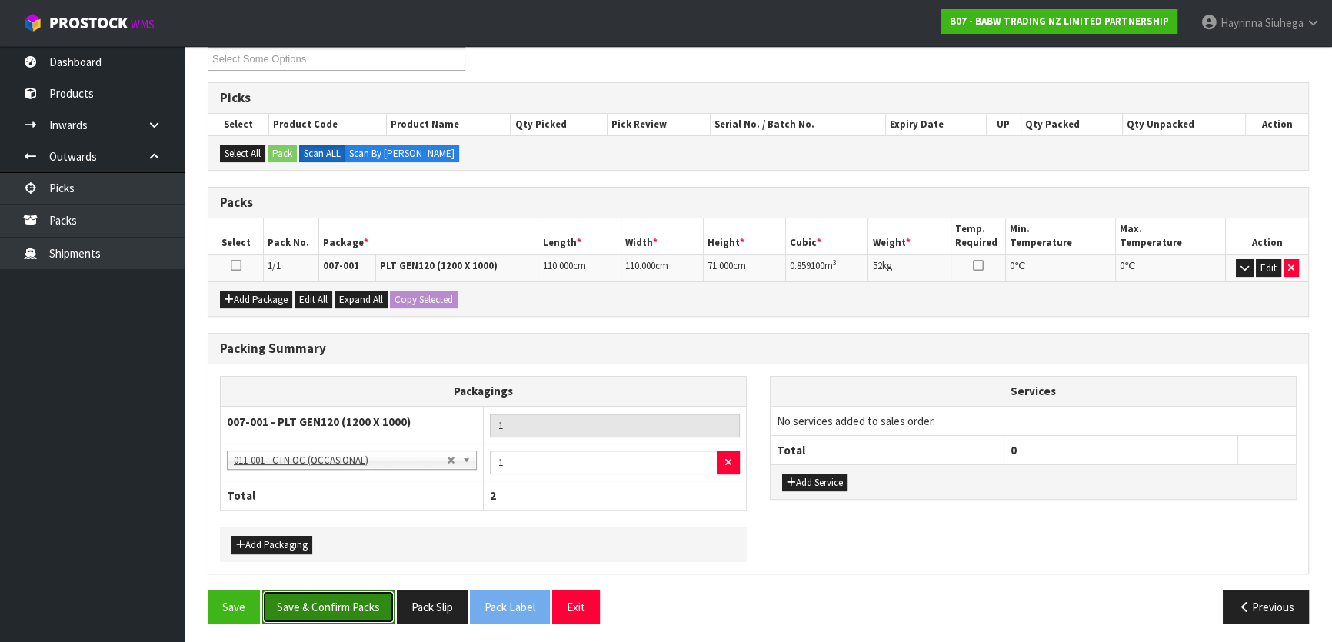
click at [348, 424] on button "Save & Confirm Packs" at bounding box center [328, 607] width 132 height 33
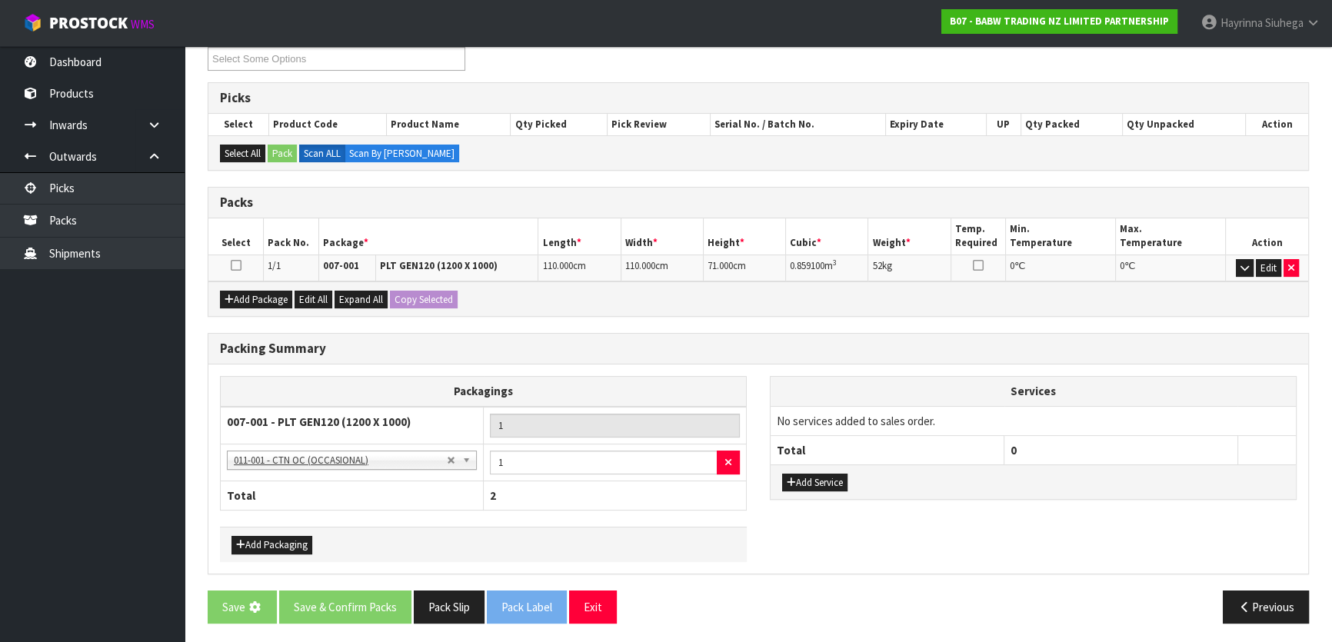
scroll to position [0, 0]
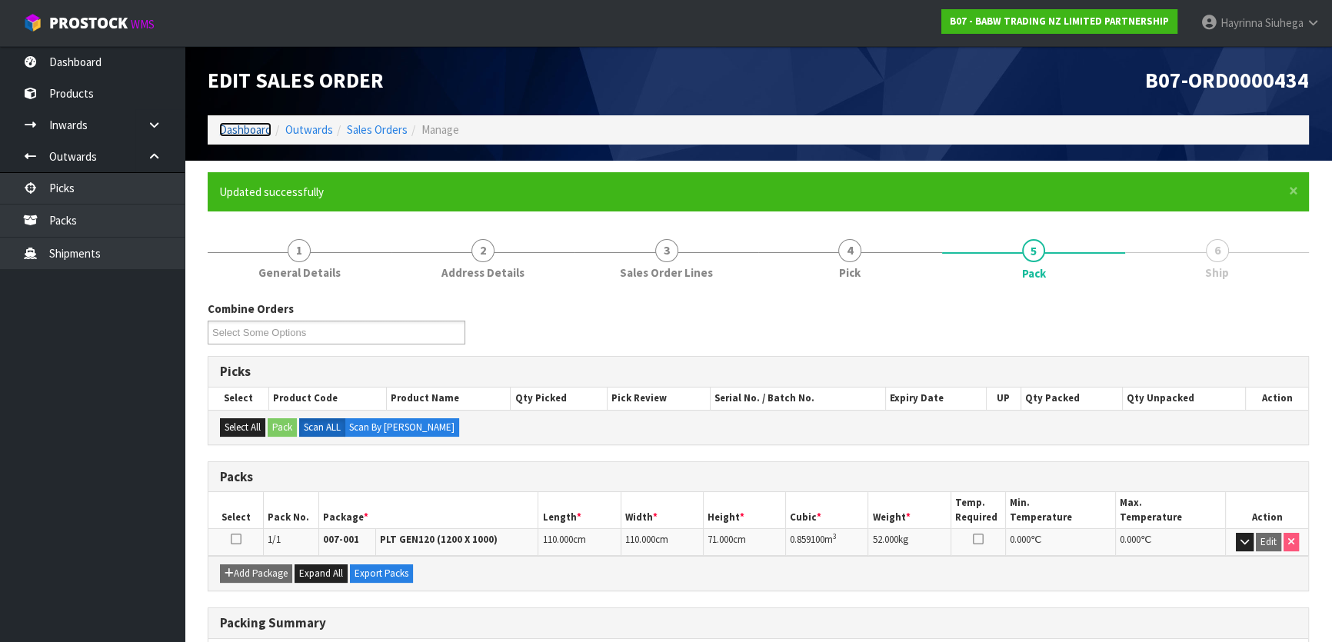
click at [245, 134] on link "Dashboard" at bounding box center [245, 129] width 52 height 15
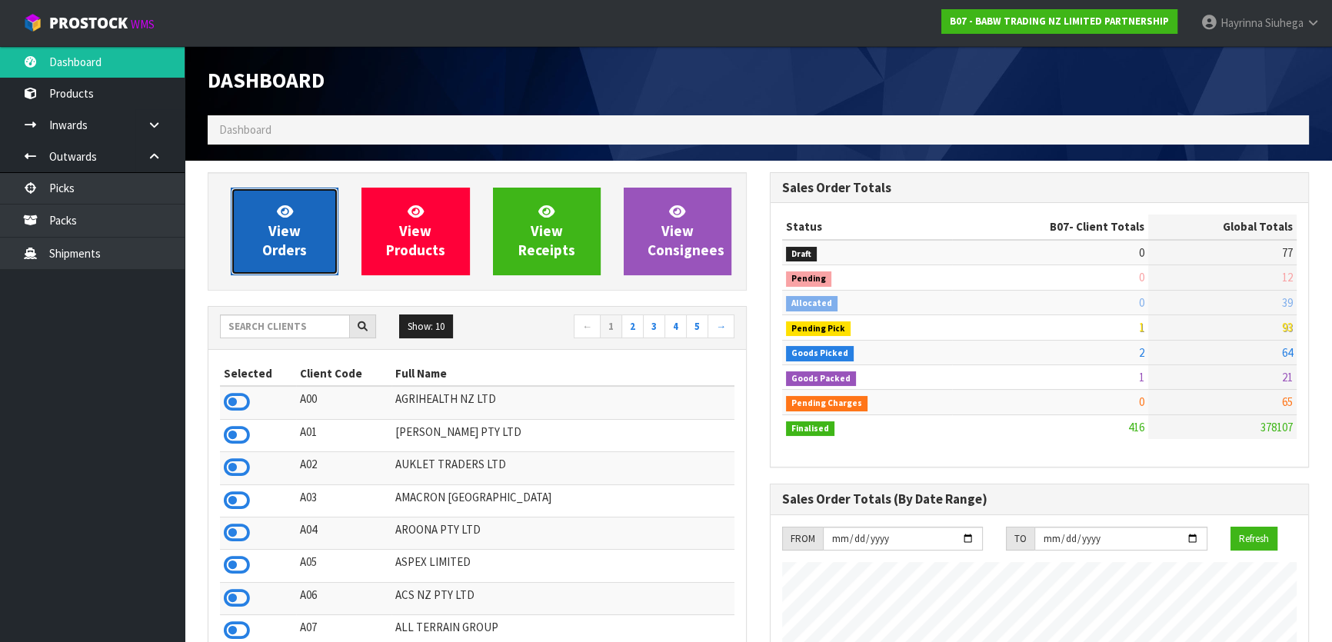
click at [311, 238] on link "View Orders" at bounding box center [285, 232] width 108 height 88
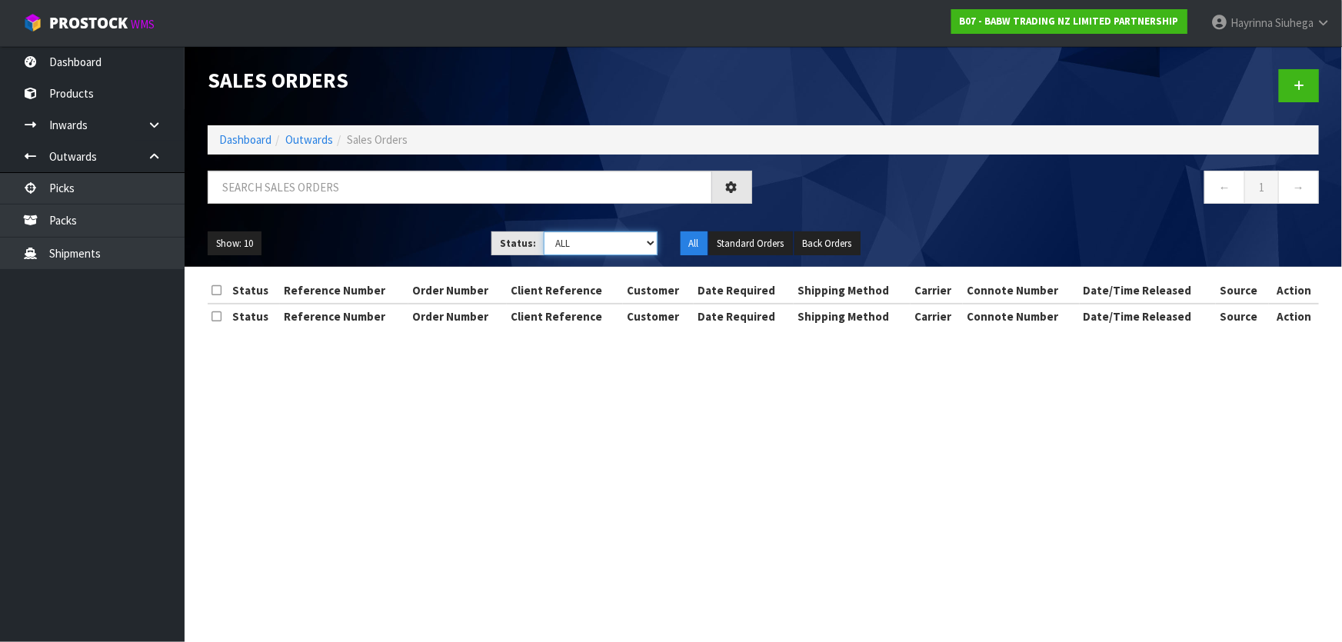
click at [609, 248] on select "Draft Pending Allocated Pending Pick Goods Picked Goods Packed Pending Charges …" at bounding box center [601, 243] width 114 height 24
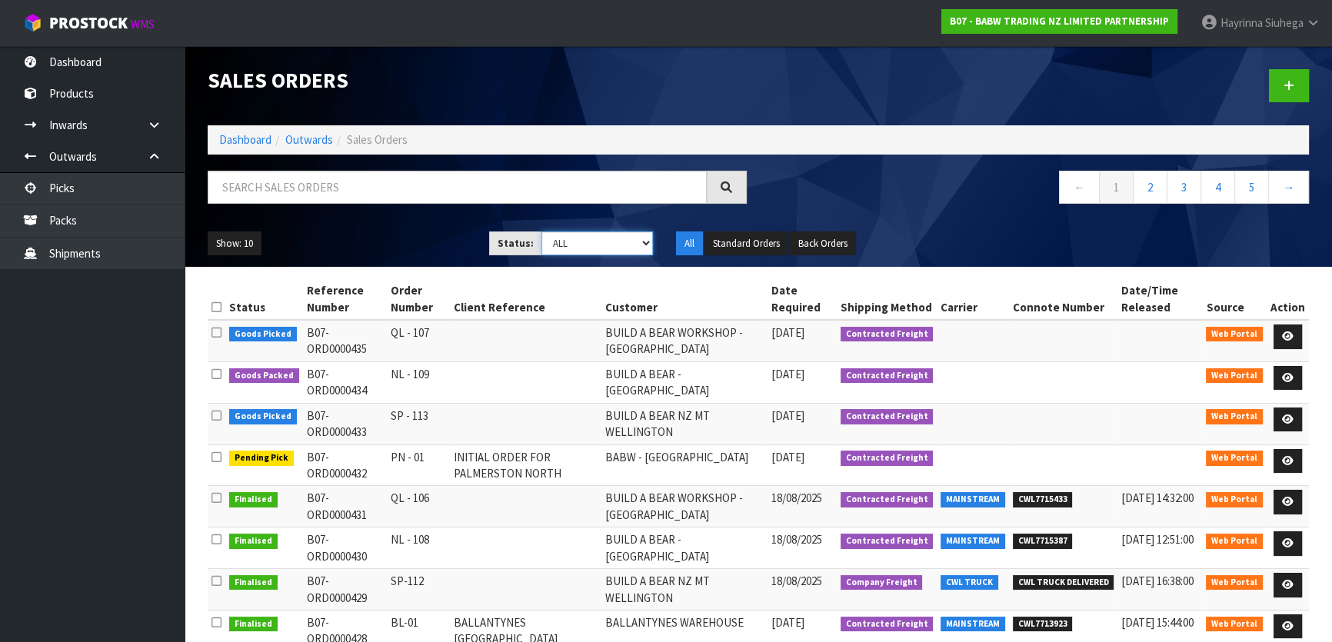
select select "string:4"
click at [541, 231] on select "Draft Pending Allocated Pending Pick Goods Picked Goods Packed Pending Charges …" at bounding box center [597, 243] width 112 height 24
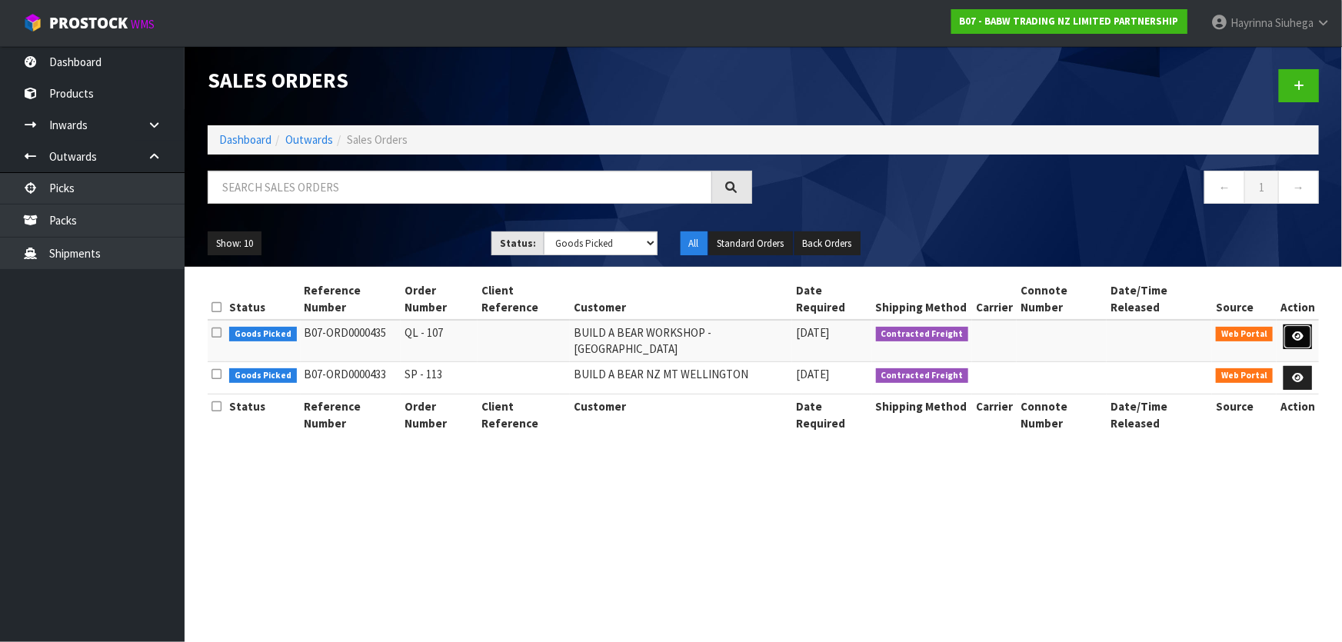
click at [704, 331] on icon at bounding box center [1298, 336] width 12 height 10
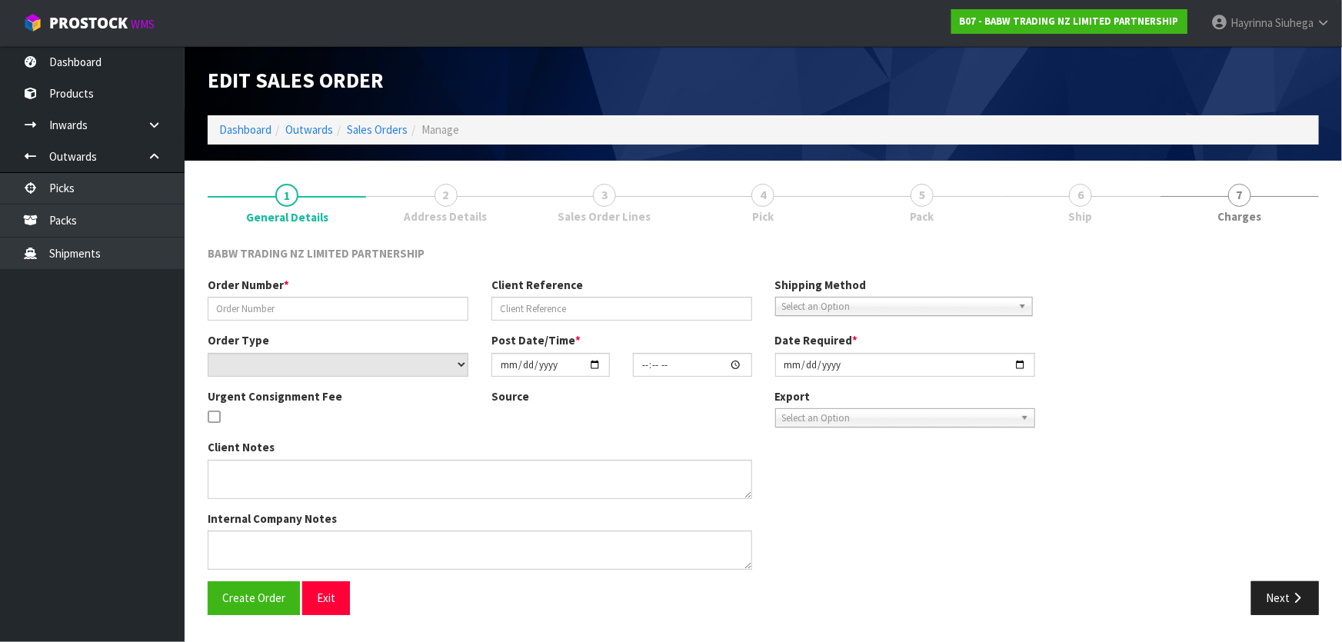
type input "QL - 107"
select select "number:0"
type input "[DATE]"
type input "09:19:00.000"
type input "[DATE]"
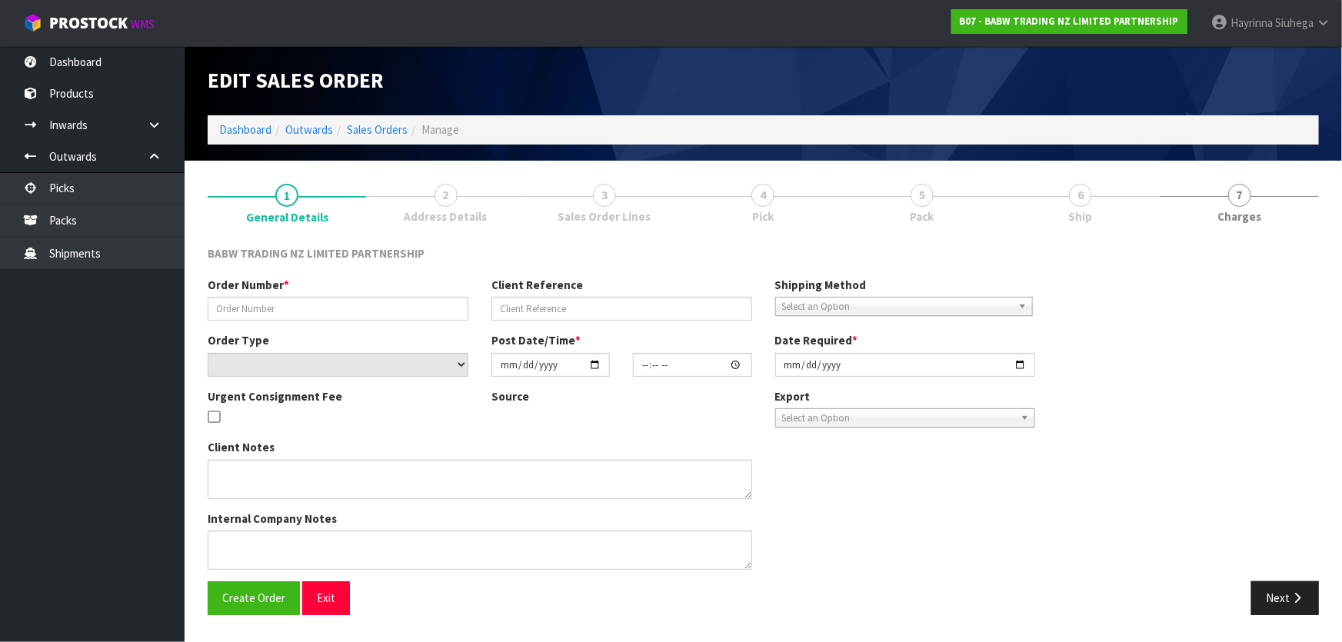
type textarea "DELIVER BETWEEN 8AM AND 8.30AM CALL - [PERSON_NAME] ON [PHONE_NUMBER] AFTERNOON…"
type textarea "REMOVED 30946 X 24 - NO STOCK 33908 X 24 33957 X 24"
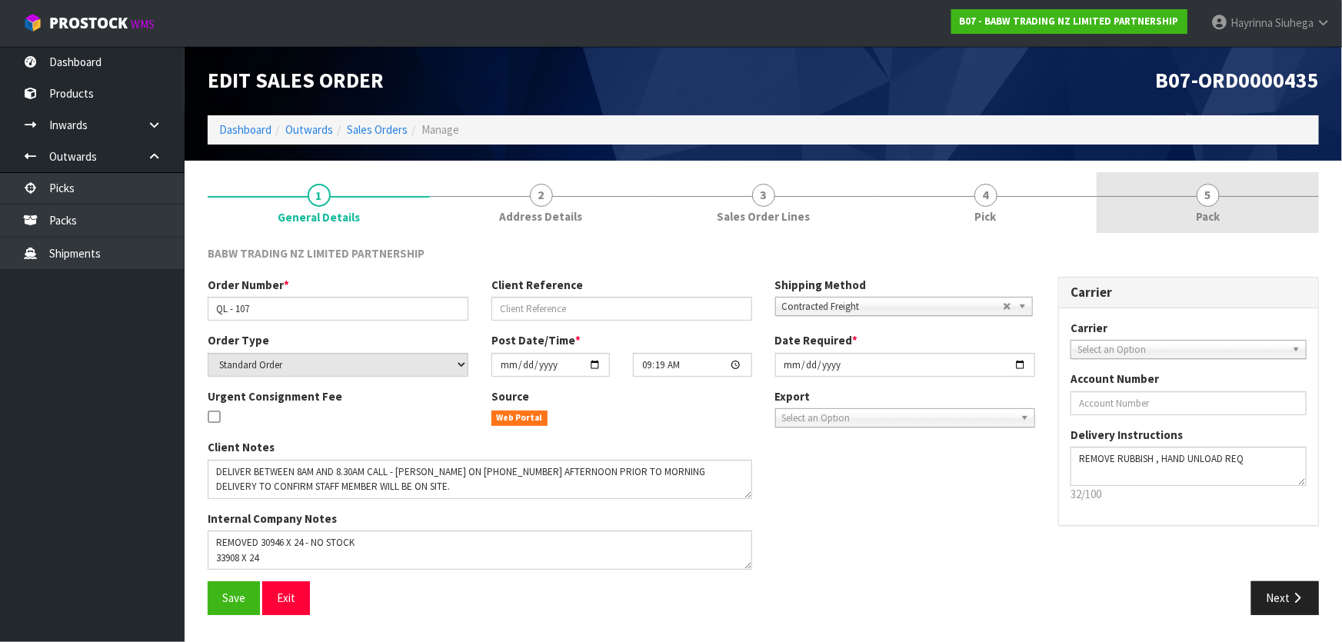
click at [704, 201] on link "5 Pack" at bounding box center [1207, 202] width 222 height 61
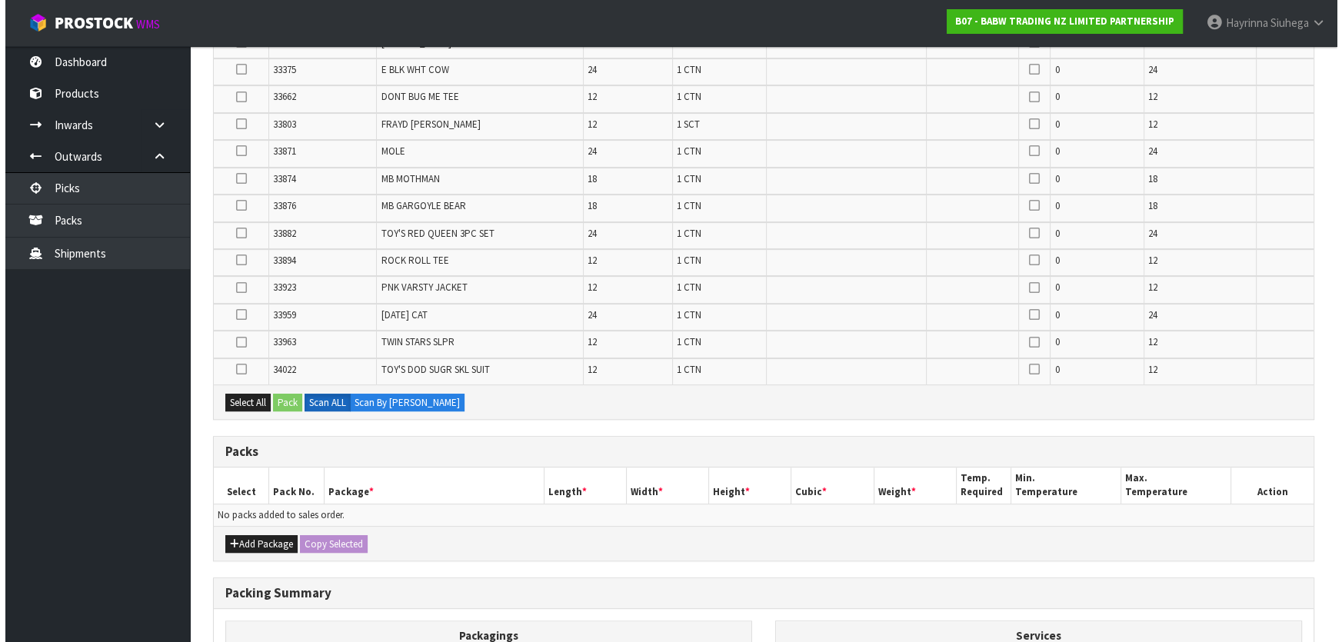
scroll to position [699, 0]
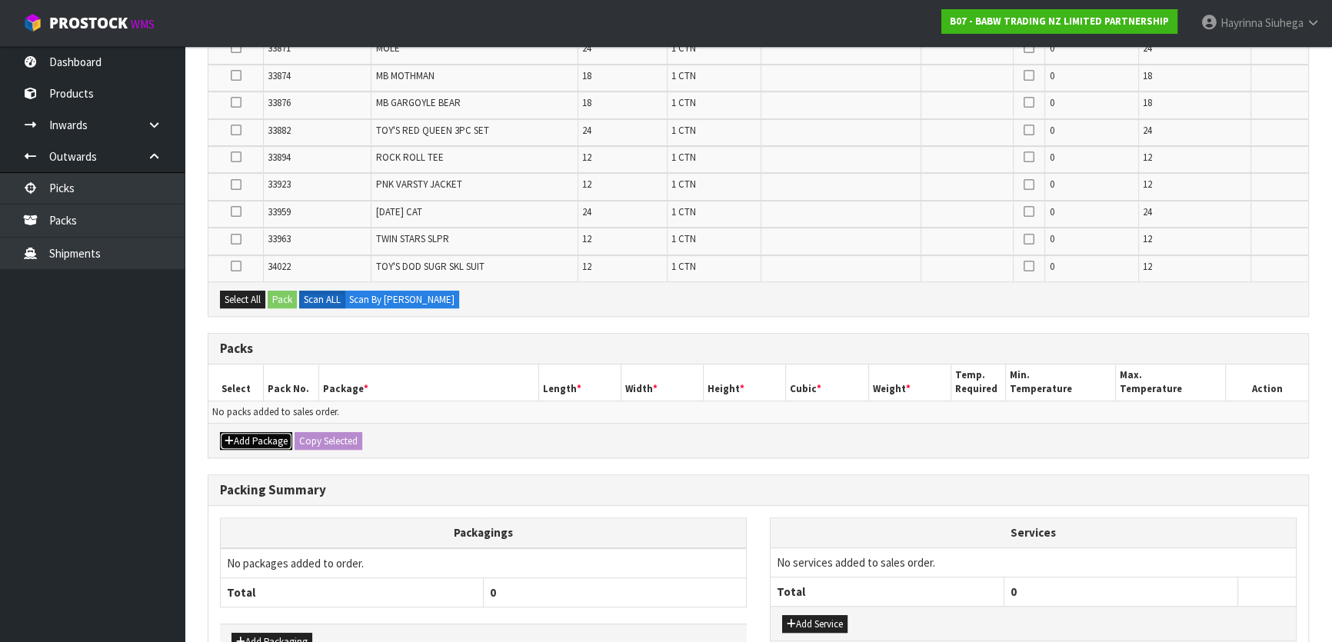
click at [246, 424] on button "Add Package" at bounding box center [256, 441] width 72 height 18
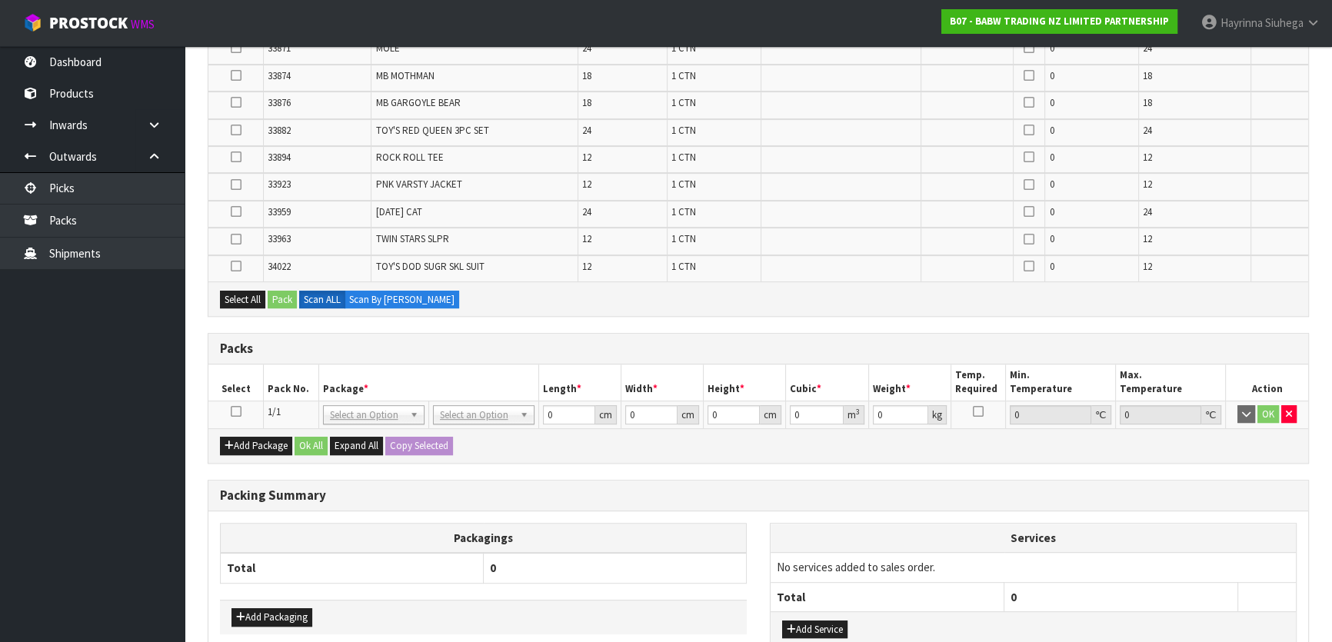
click at [234, 411] on icon at bounding box center [236, 411] width 11 height 1
click at [239, 292] on button "Select All" at bounding box center [242, 300] width 45 height 18
click at [280, 296] on button "Pack" at bounding box center [282, 300] width 29 height 18
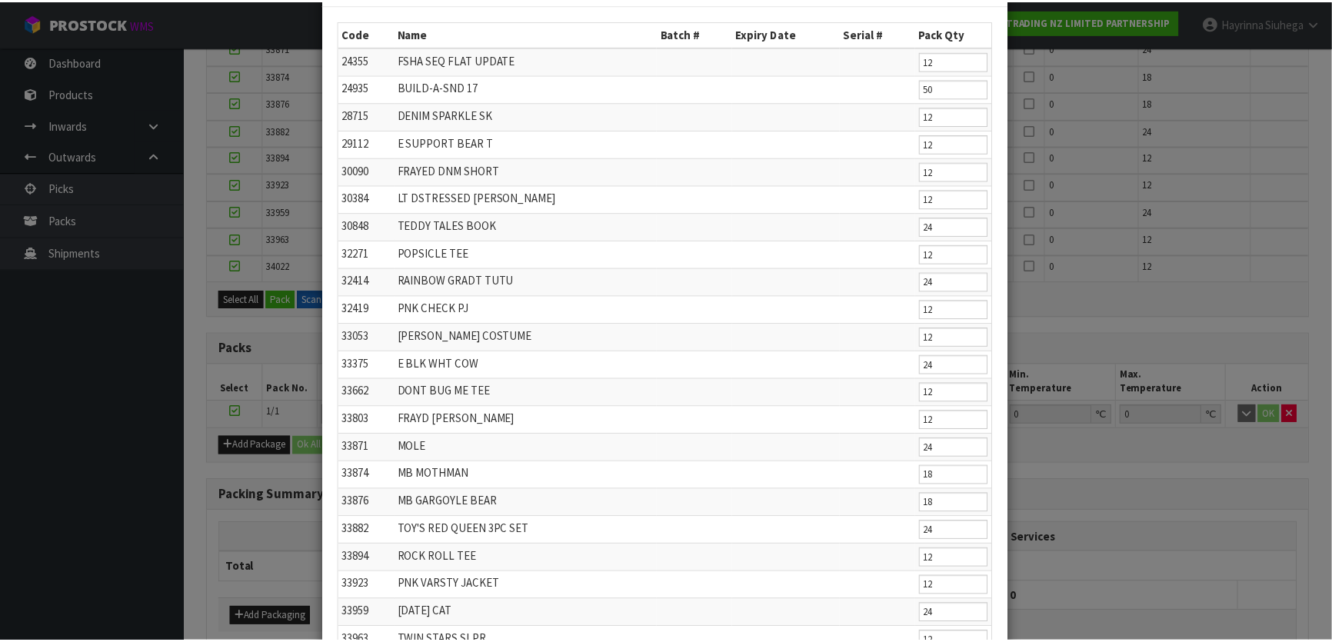
scroll to position [246, 0]
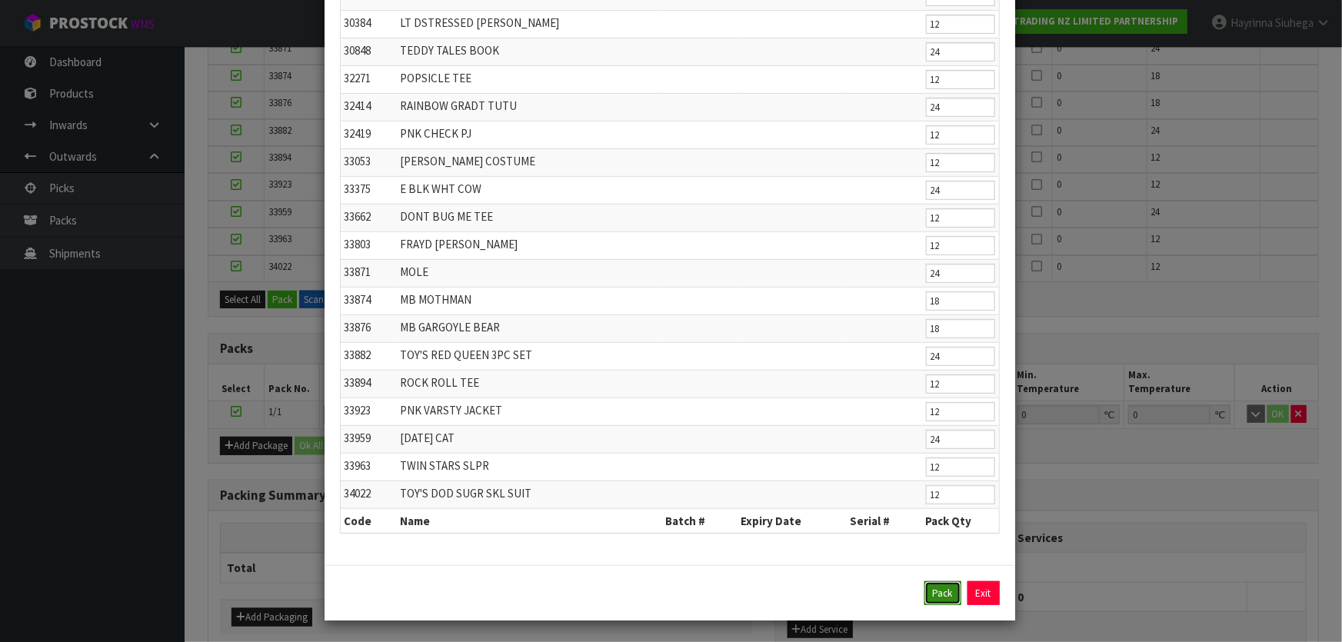
click at [704, 424] on button "Pack" at bounding box center [942, 593] width 37 height 25
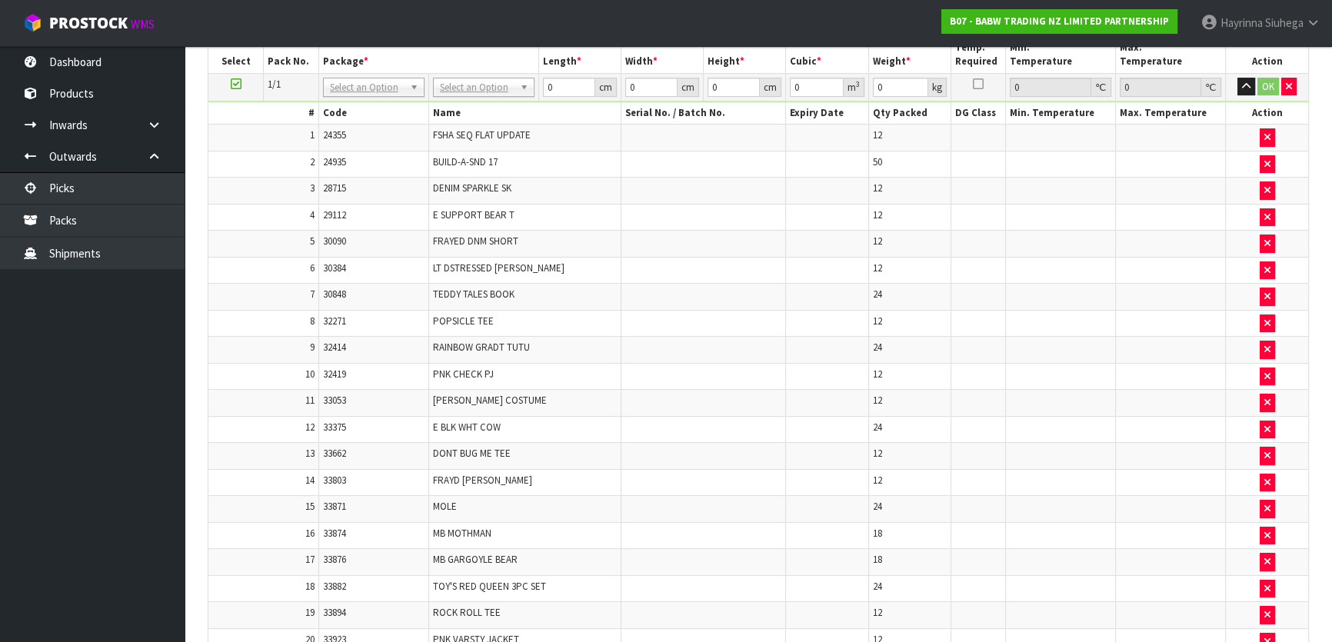
scroll to position [279, 0]
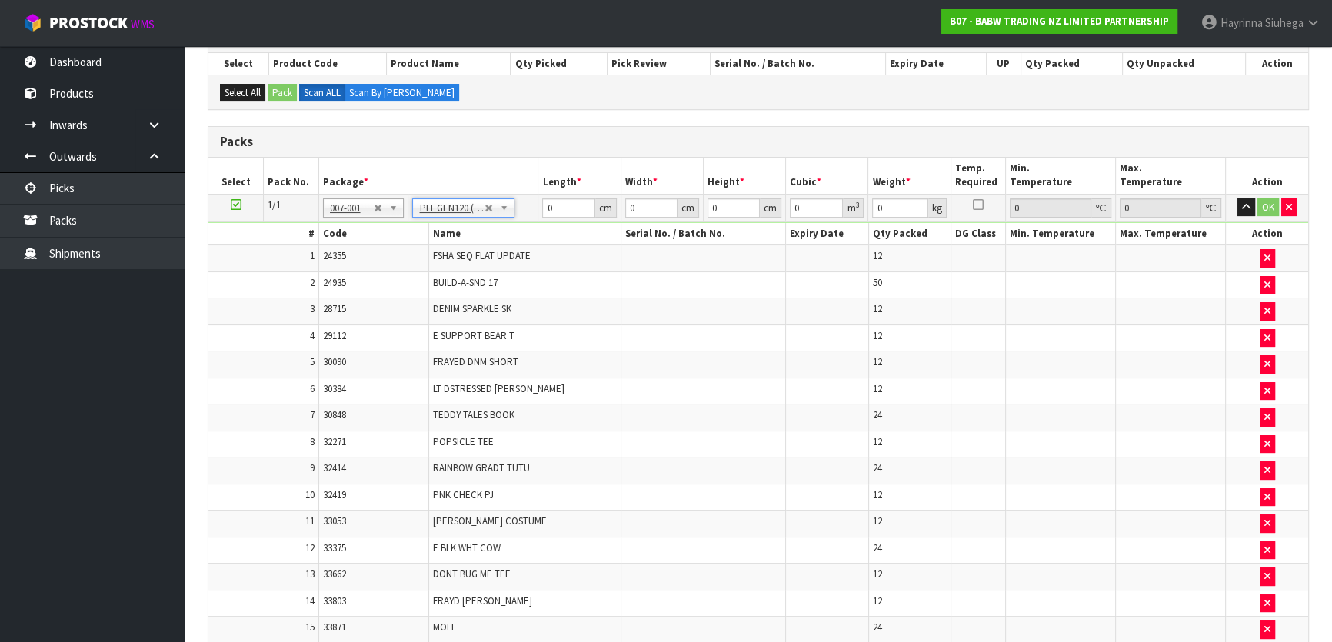
type input "120"
type input "100"
type input "27.238"
click at [544, 201] on input "120" at bounding box center [568, 207] width 52 height 19
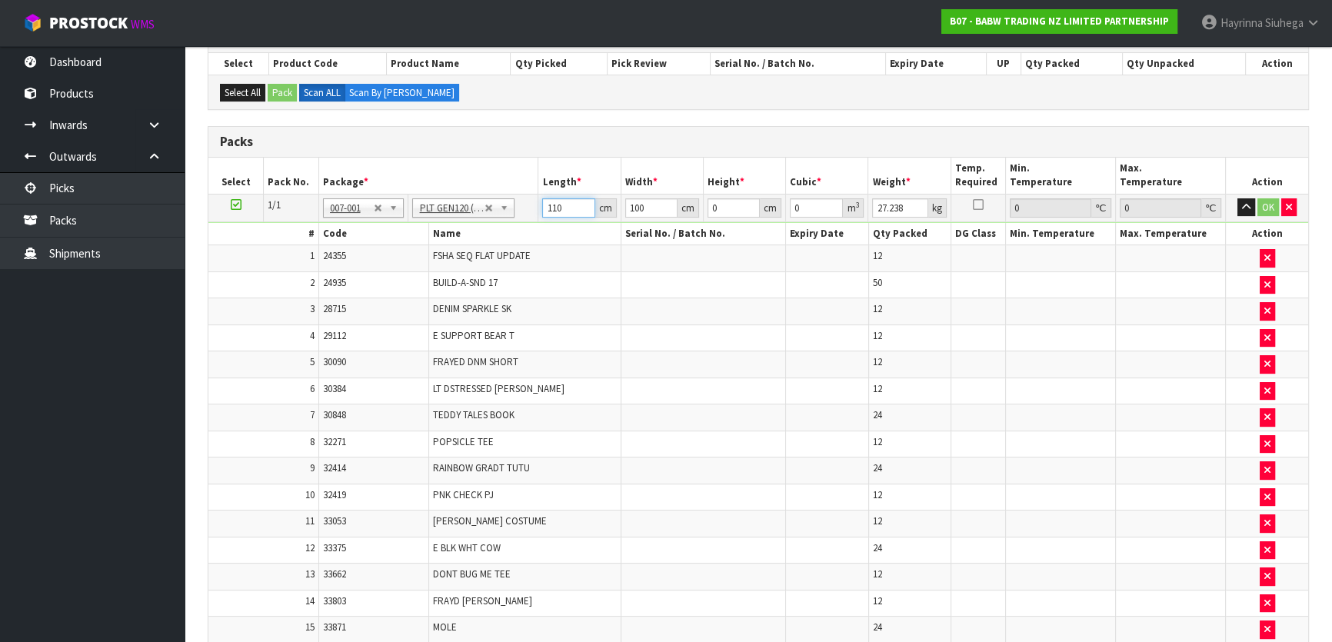
type input "110"
type input "4"
type input "0.0484"
type input "47"
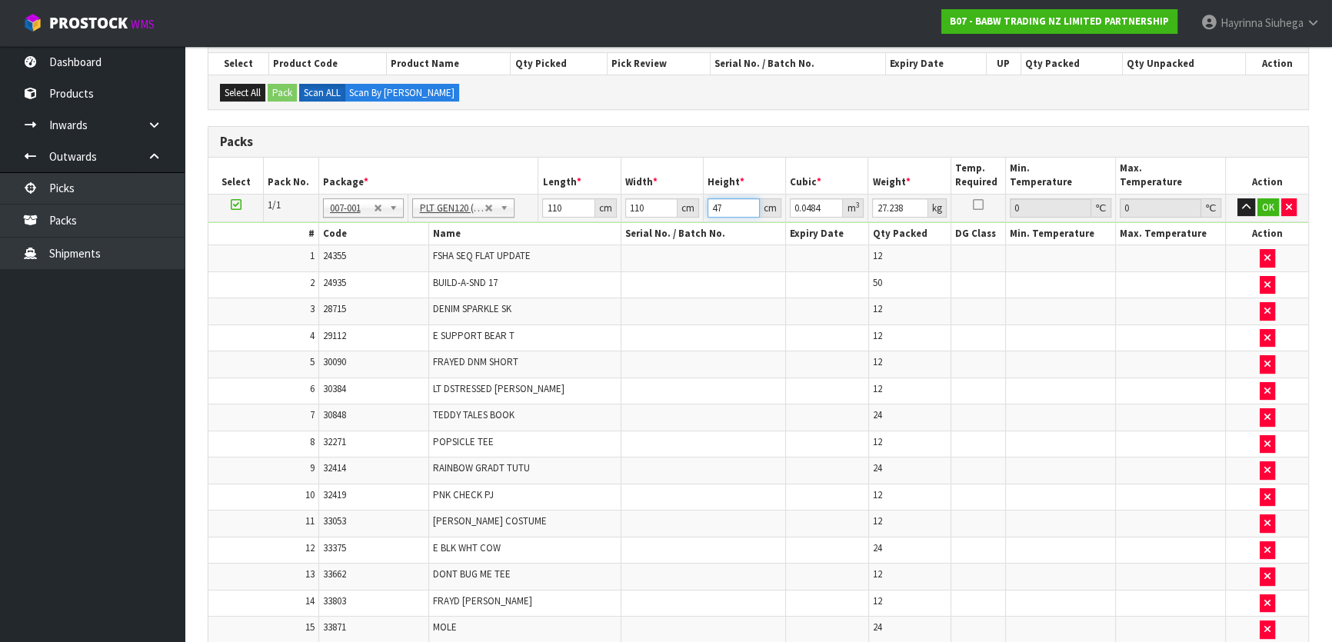
type input "0.5687"
type input "47"
type input "44"
click button "OK" at bounding box center [1268, 207] width 22 height 18
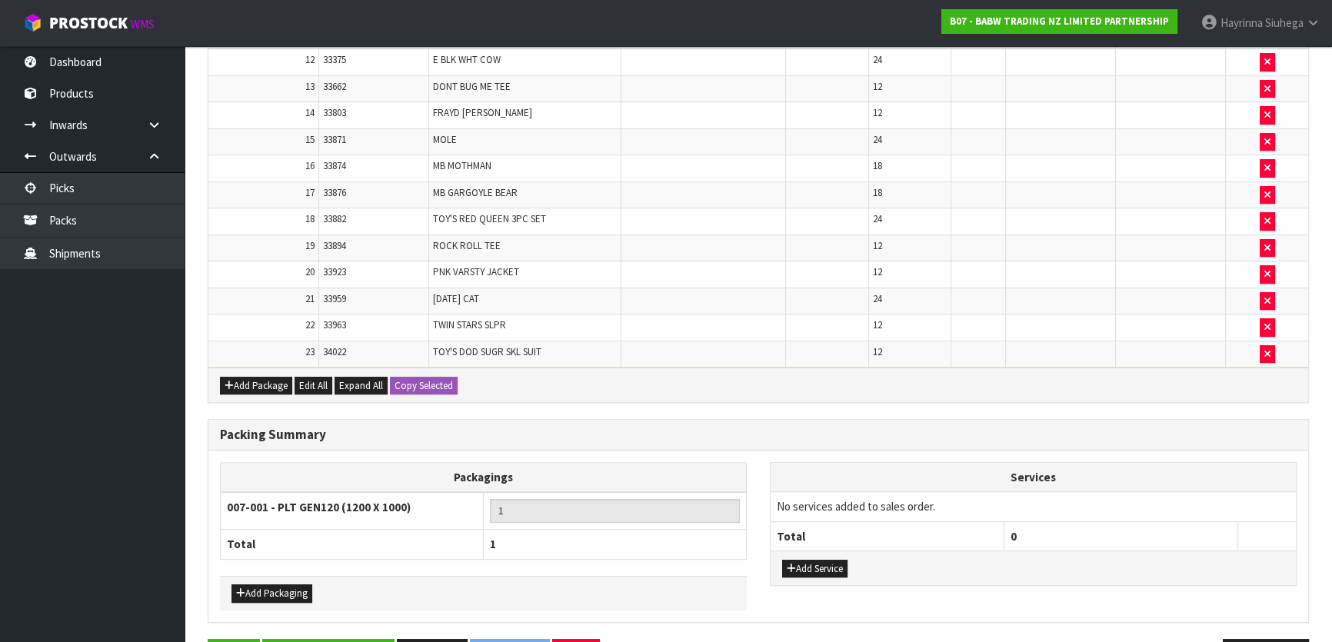
scroll to position [810, 0]
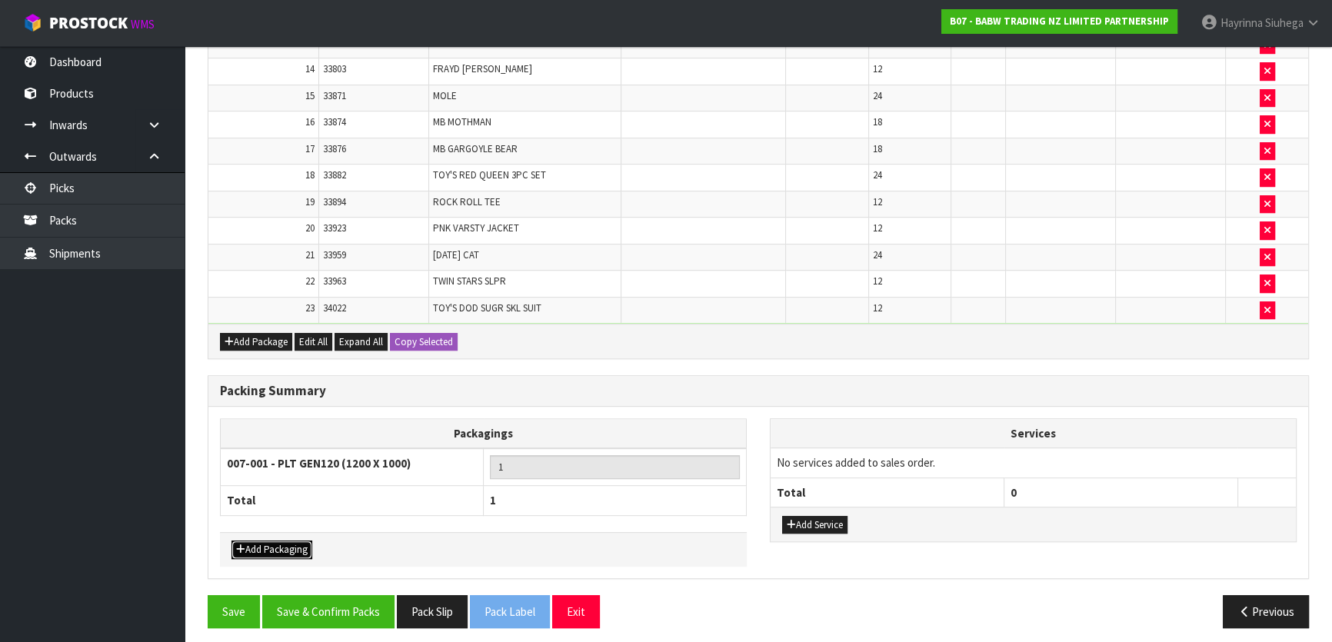
click at [291, 424] on button "Add Packaging" at bounding box center [271, 550] width 81 height 18
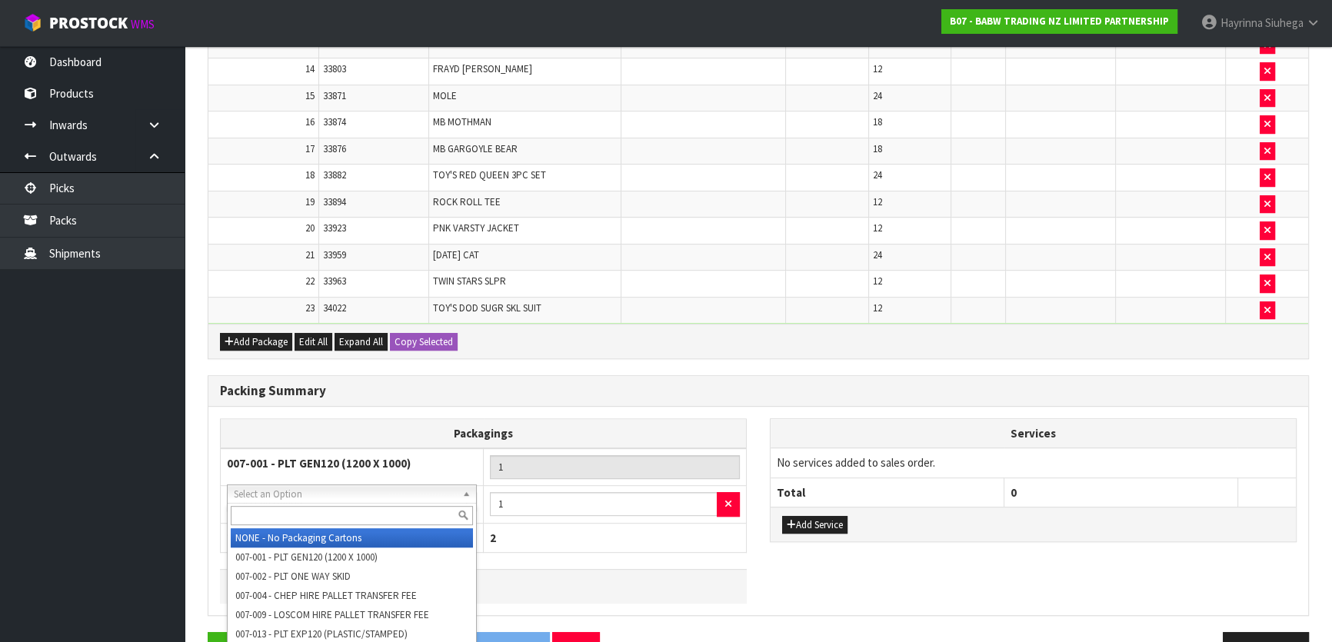
click at [348, 424] on input "text" at bounding box center [352, 515] width 242 height 19
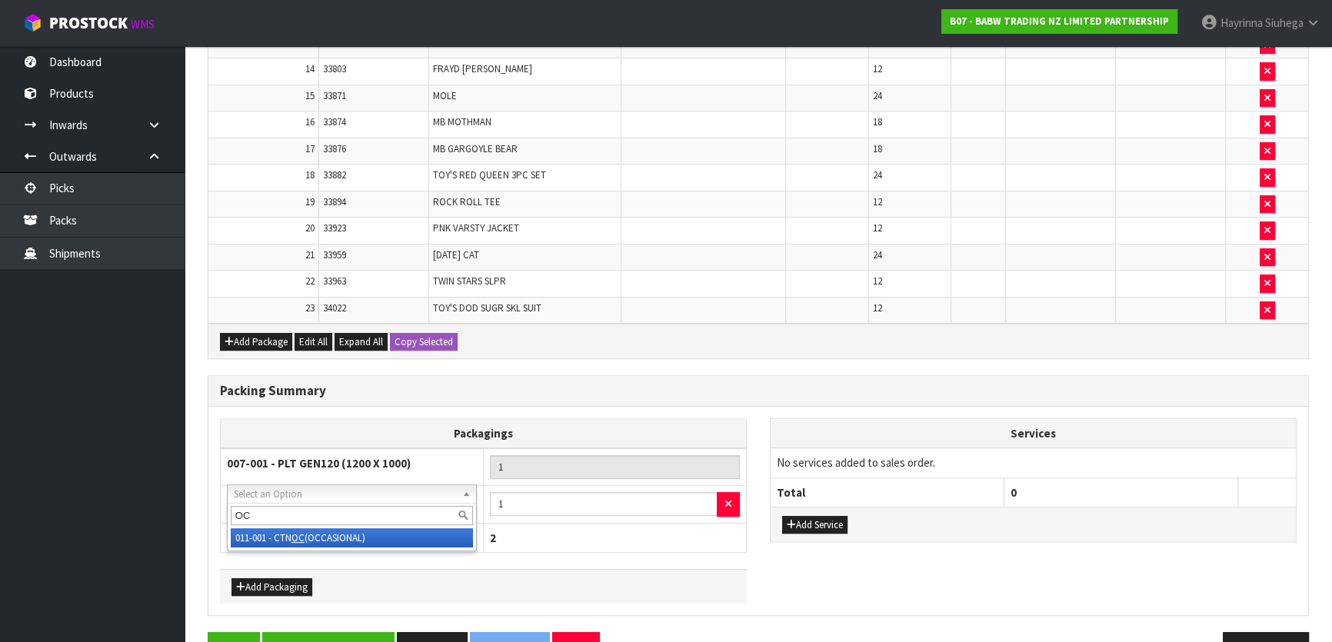
type input "OC"
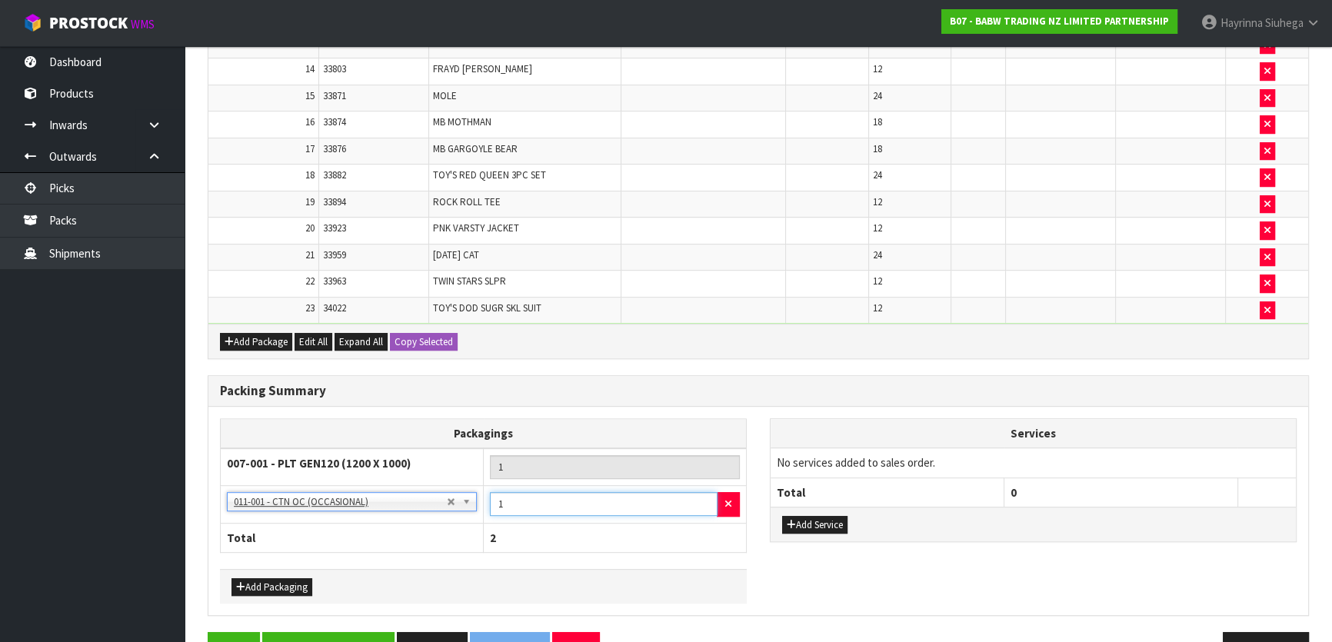
drag, startPoint x: 507, startPoint y: 490, endPoint x: 454, endPoint y: 483, distance: 53.5
click at [454, 424] on tr "NONE - No Packaging Cartons 007-001 - PLT GEN120 (1200 X 1000) 007-002 - PLT ON…" at bounding box center [484, 505] width 526 height 38
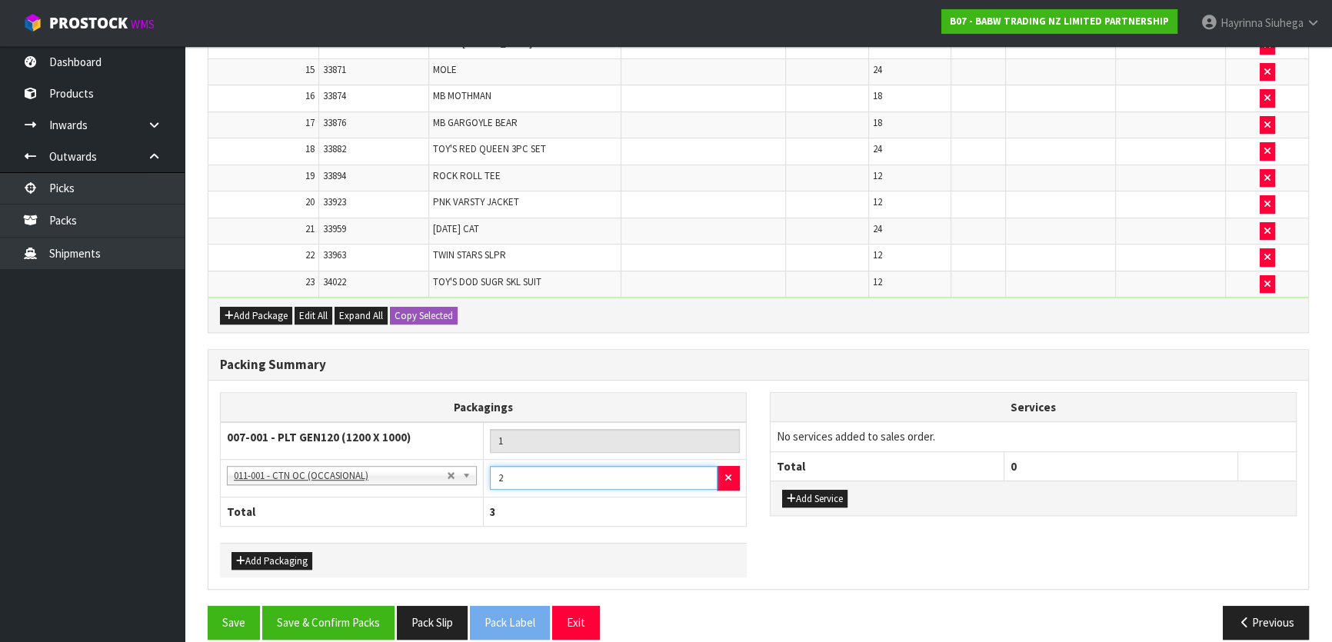
scroll to position [847, 0]
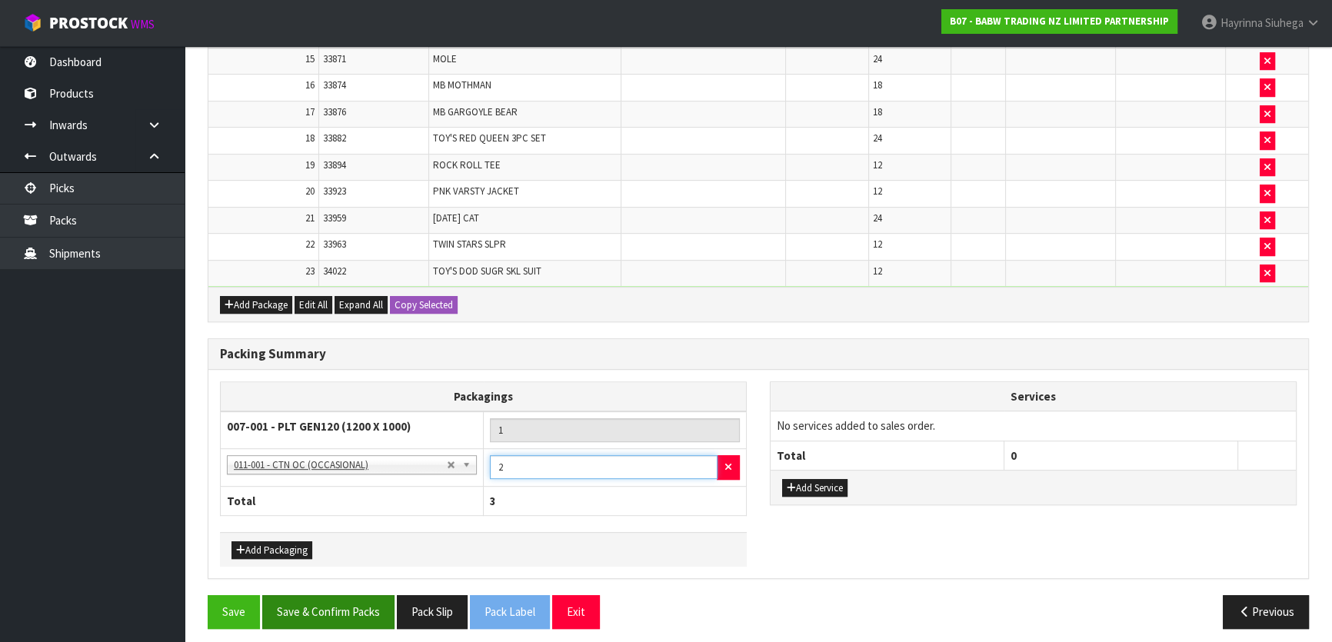
type input "2"
click at [345, 424] on button "Save & Confirm Packs" at bounding box center [328, 611] width 132 height 33
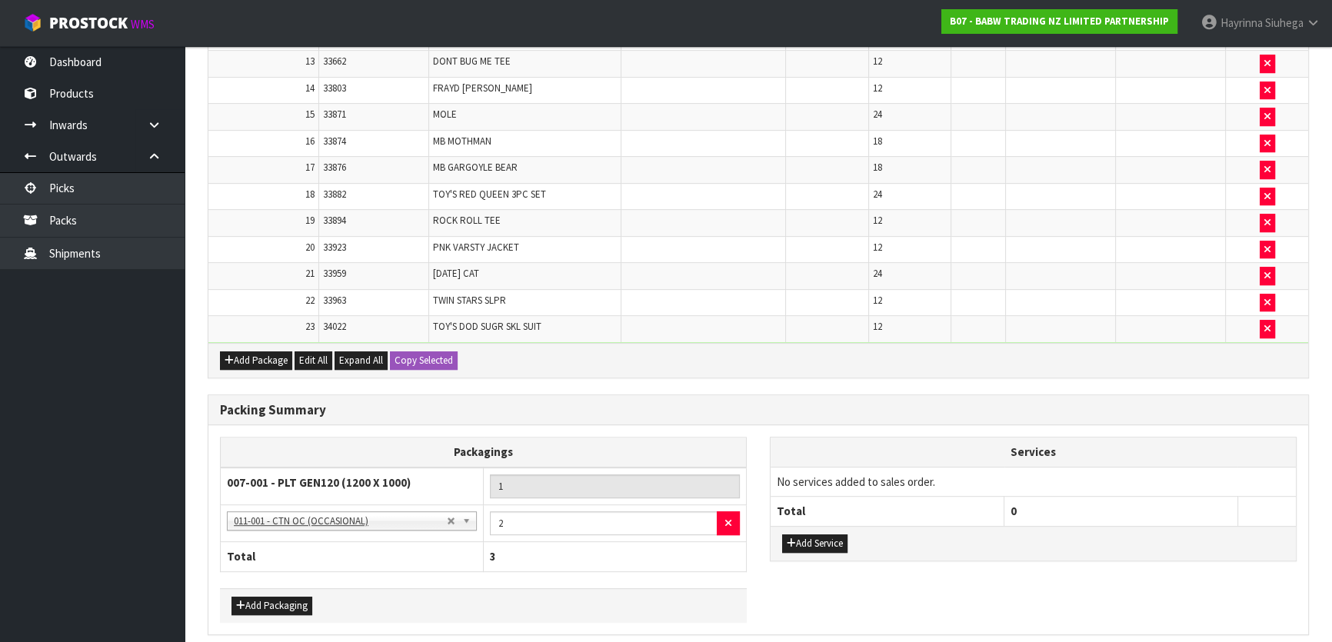
scroll to position [0, 0]
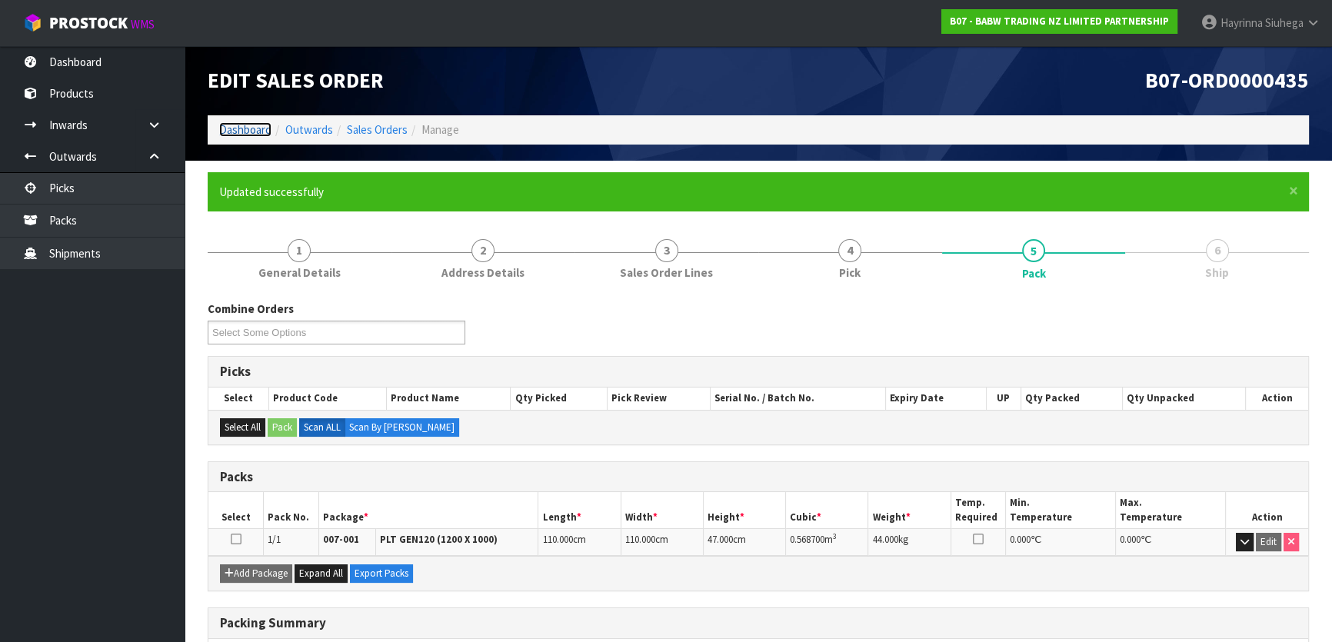
click at [258, 124] on link "Dashboard" at bounding box center [245, 129] width 52 height 15
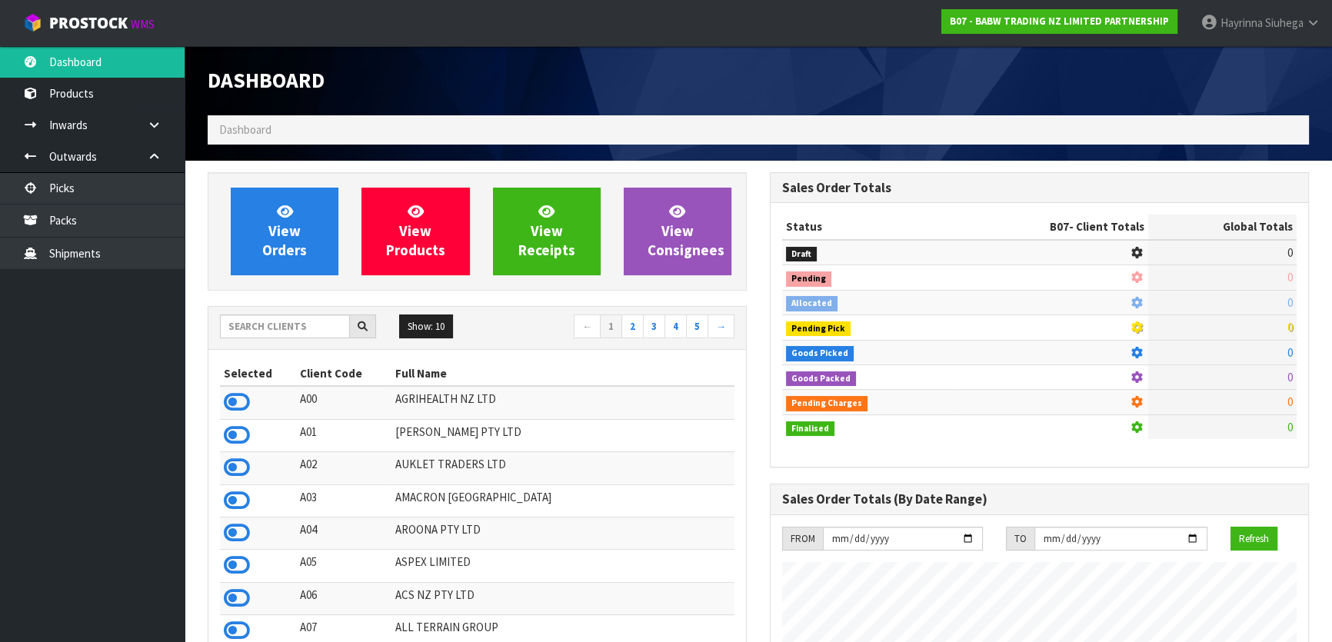
scroll to position [1163, 561]
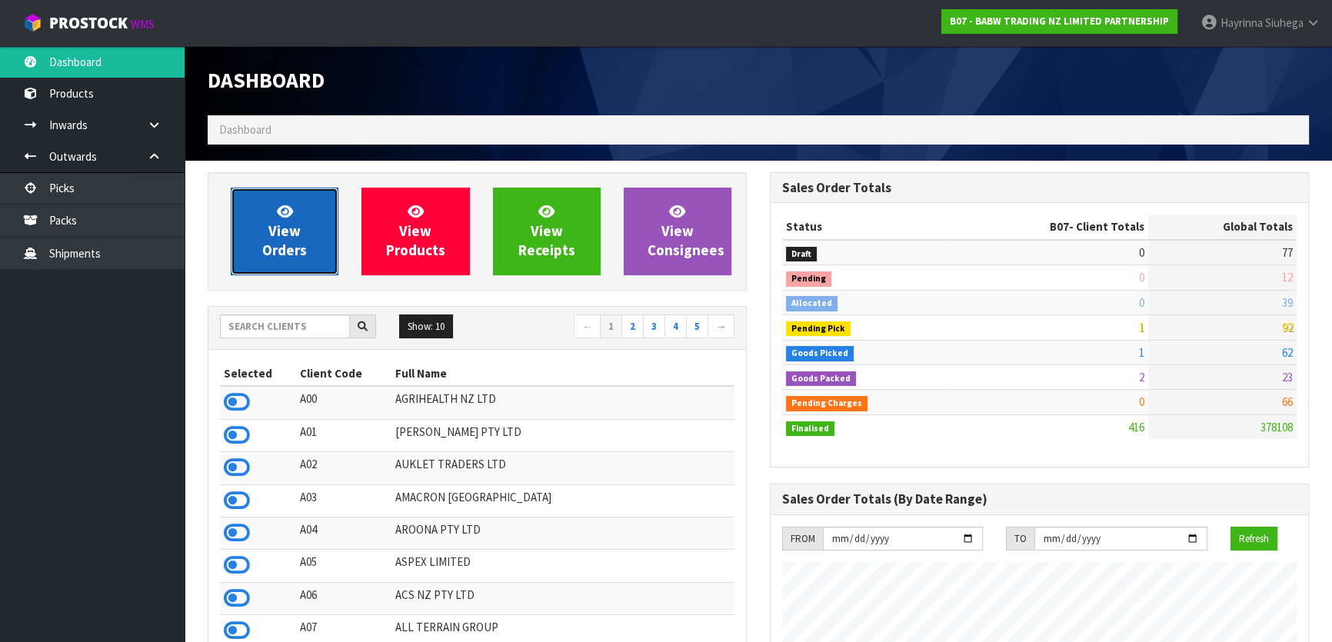
click at [292, 232] on span "View Orders" at bounding box center [284, 231] width 45 height 58
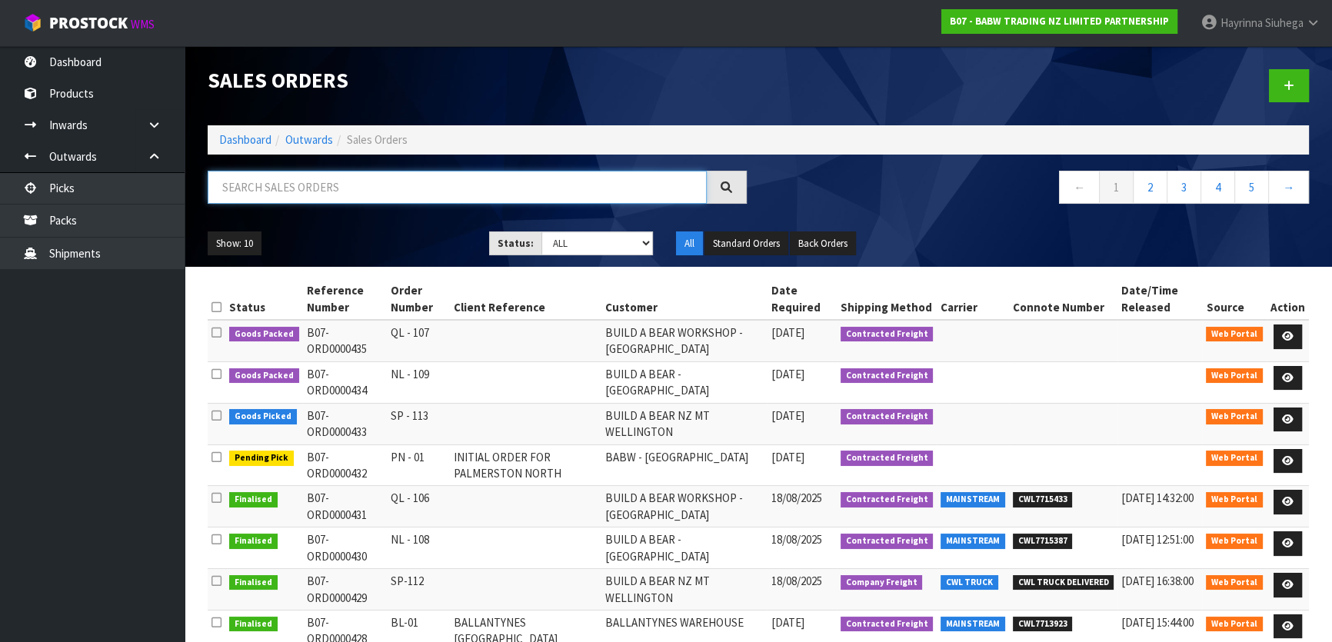
click at [324, 199] on input "text" at bounding box center [457, 187] width 499 height 33
type input "JOB-0409174"
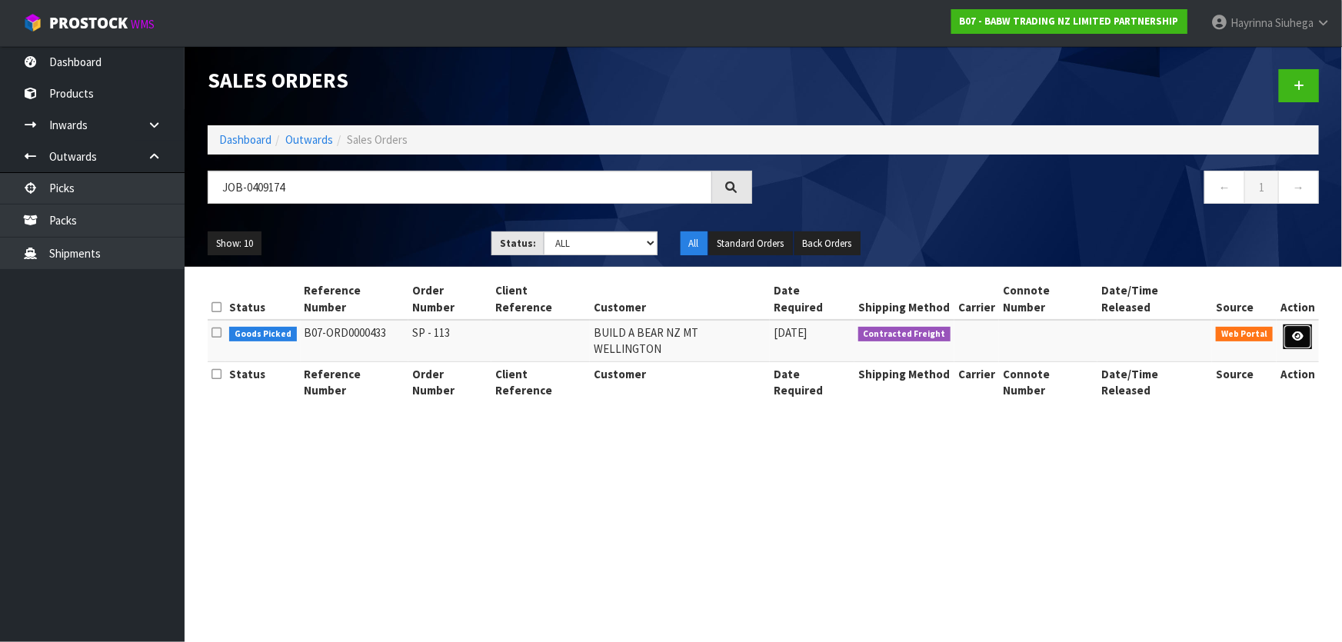
click at [704, 331] on icon at bounding box center [1298, 336] width 12 height 10
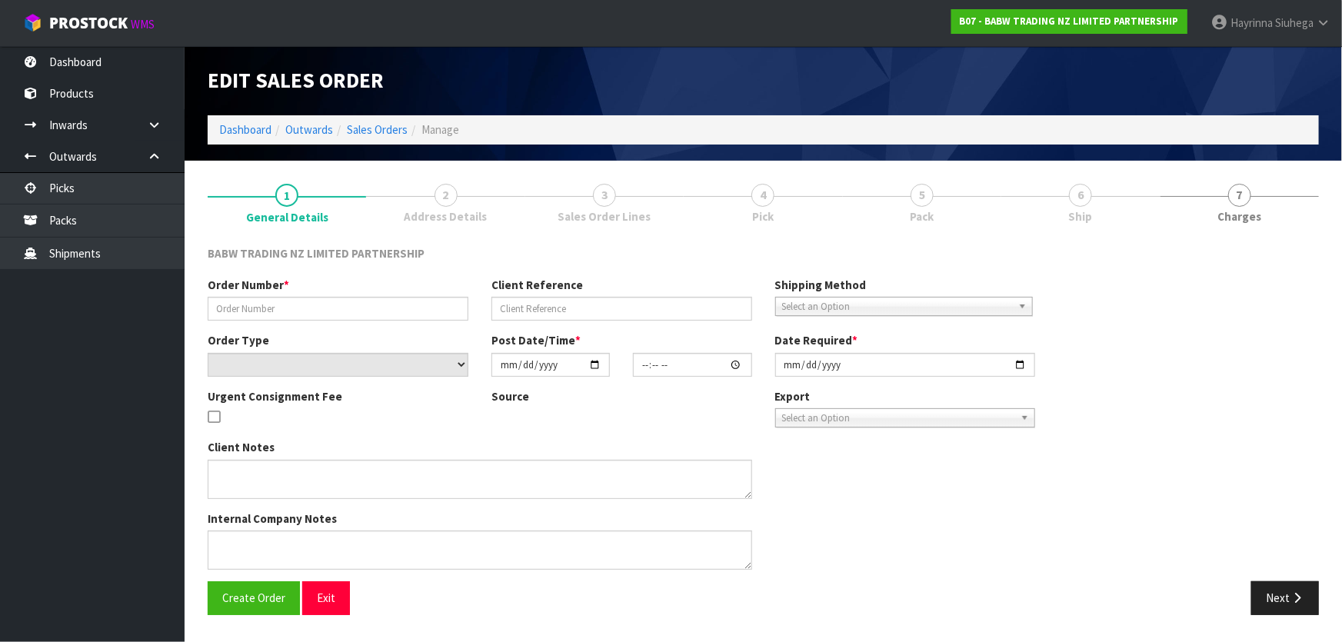
type input "SP - 113"
select select "number:0"
type input "[DATE]"
type input "09:15:00.000"
type input "[DATE]"
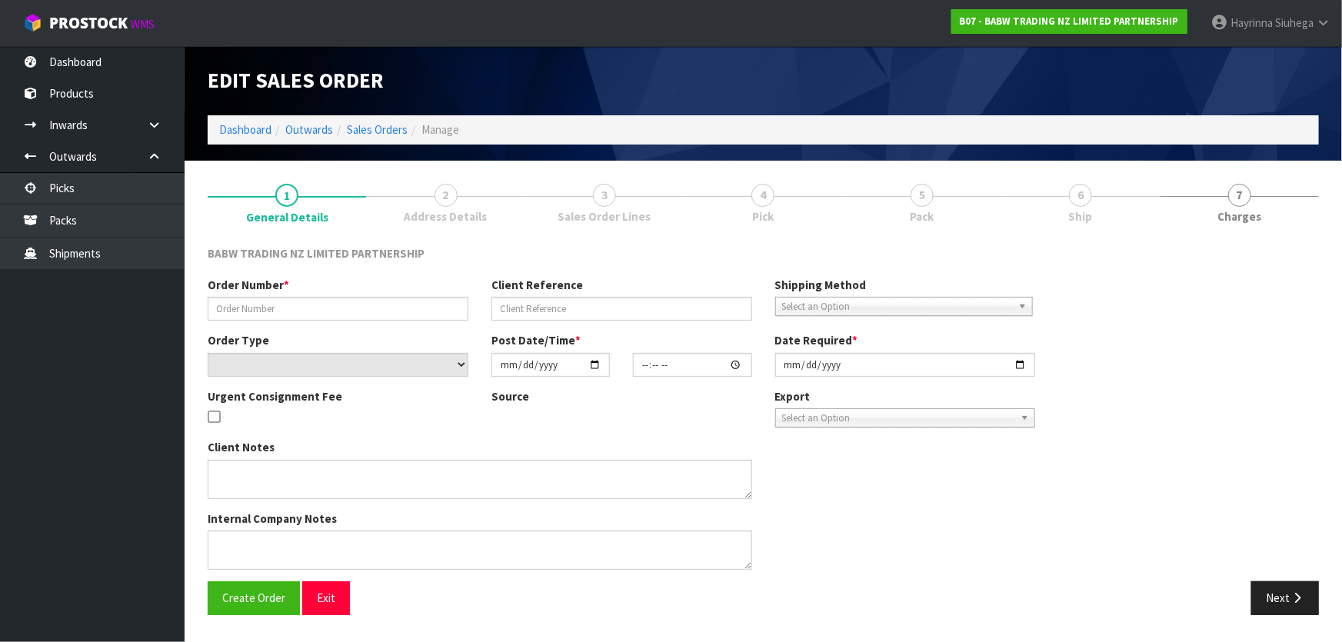
type textarea "CALL/MESSGAE AFTERNOON PRIOR TO MORNING DELIVERY - FRANKI 0273810540, TO MAKE S…"
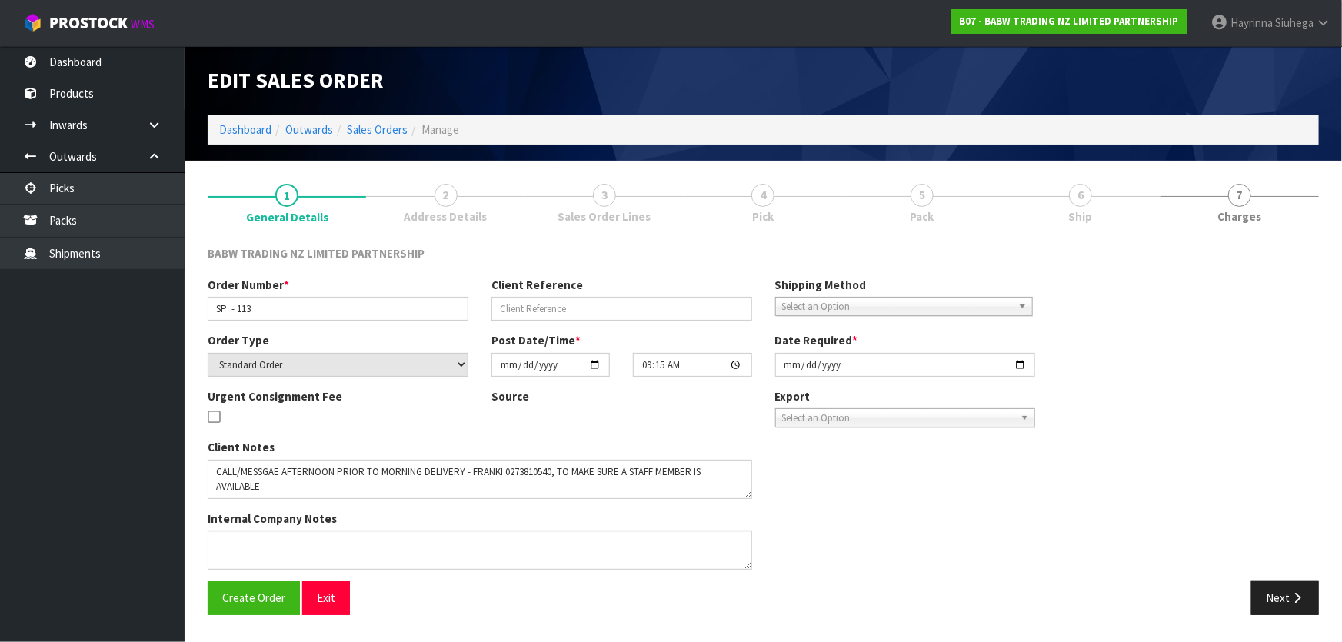
click at [704, 188] on link "4 Pick" at bounding box center [763, 202] width 158 height 61
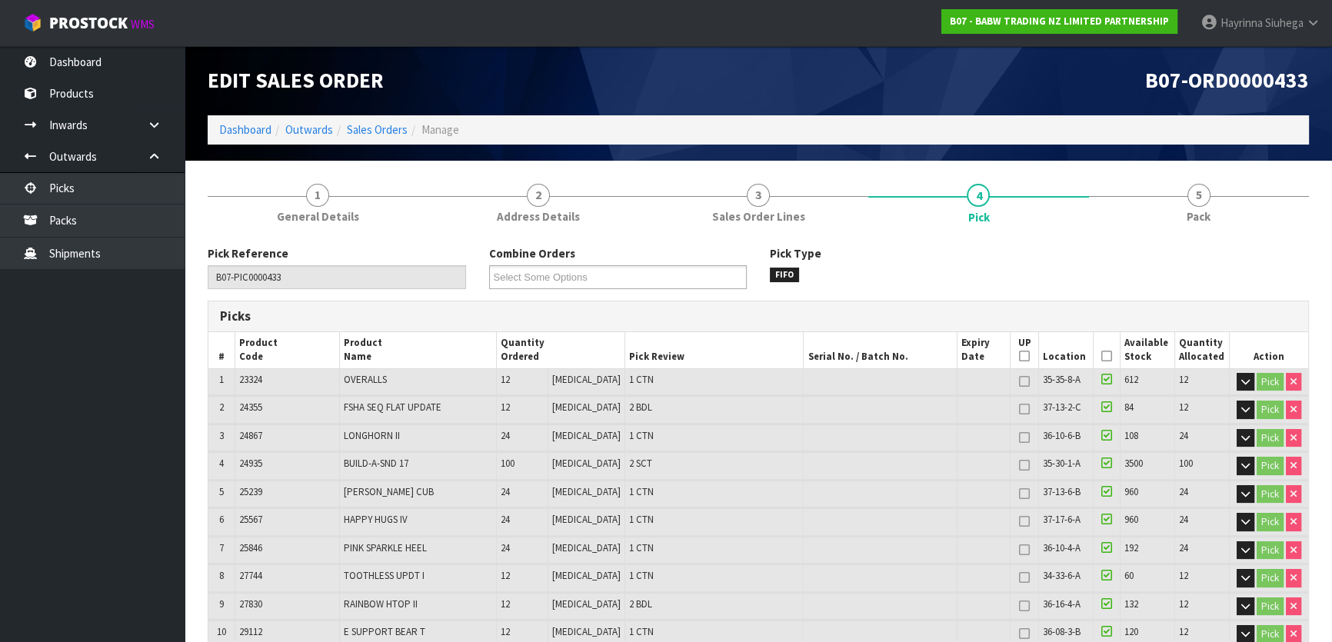
click at [704, 188] on link "4 Pick" at bounding box center [978, 203] width 220 height 62
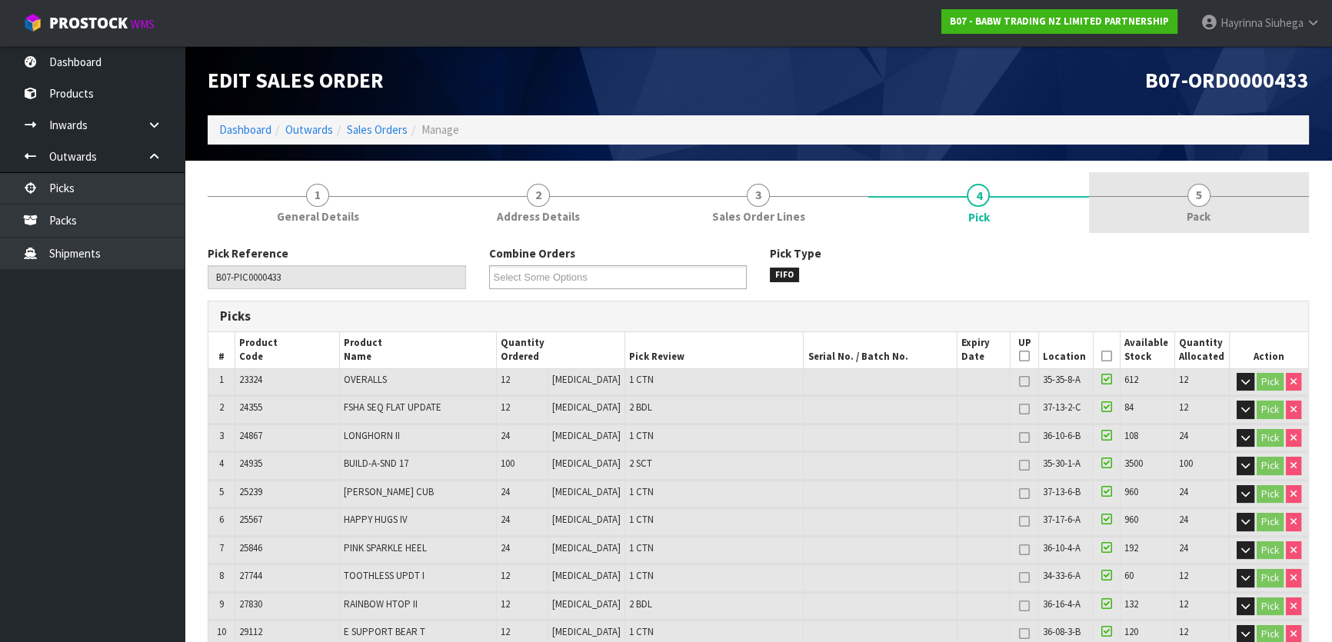
click at [704, 181] on link "5 Pack" at bounding box center [1199, 202] width 220 height 61
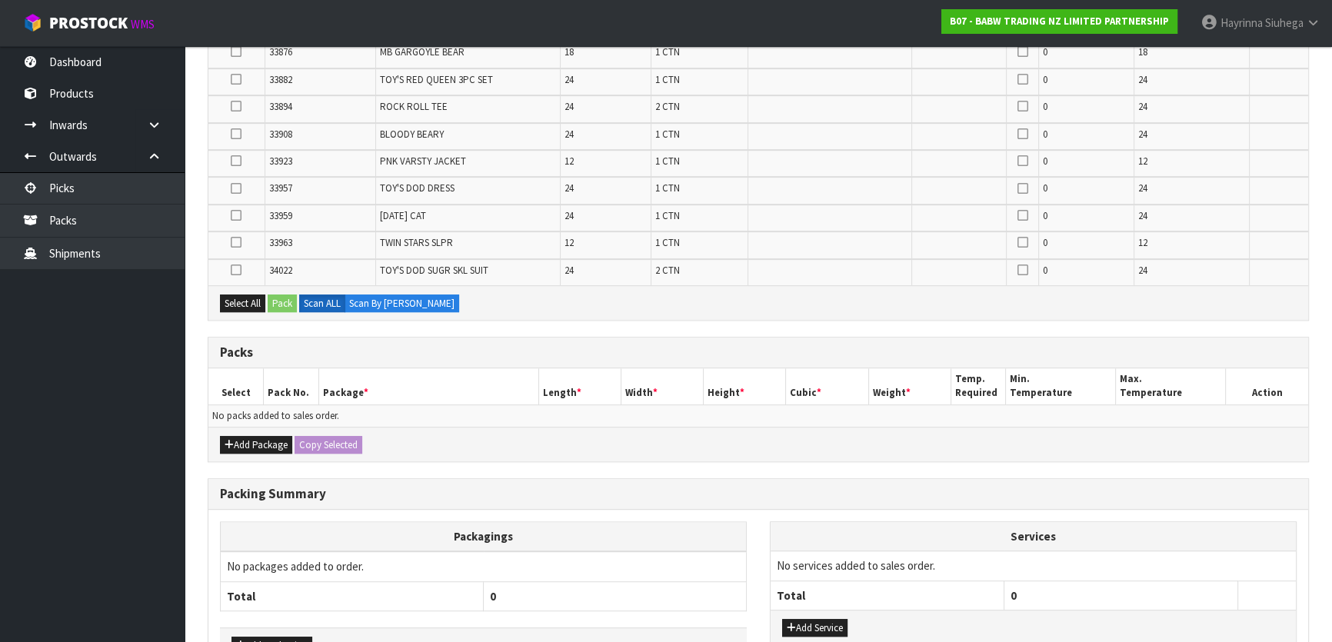
scroll to position [1037, 0]
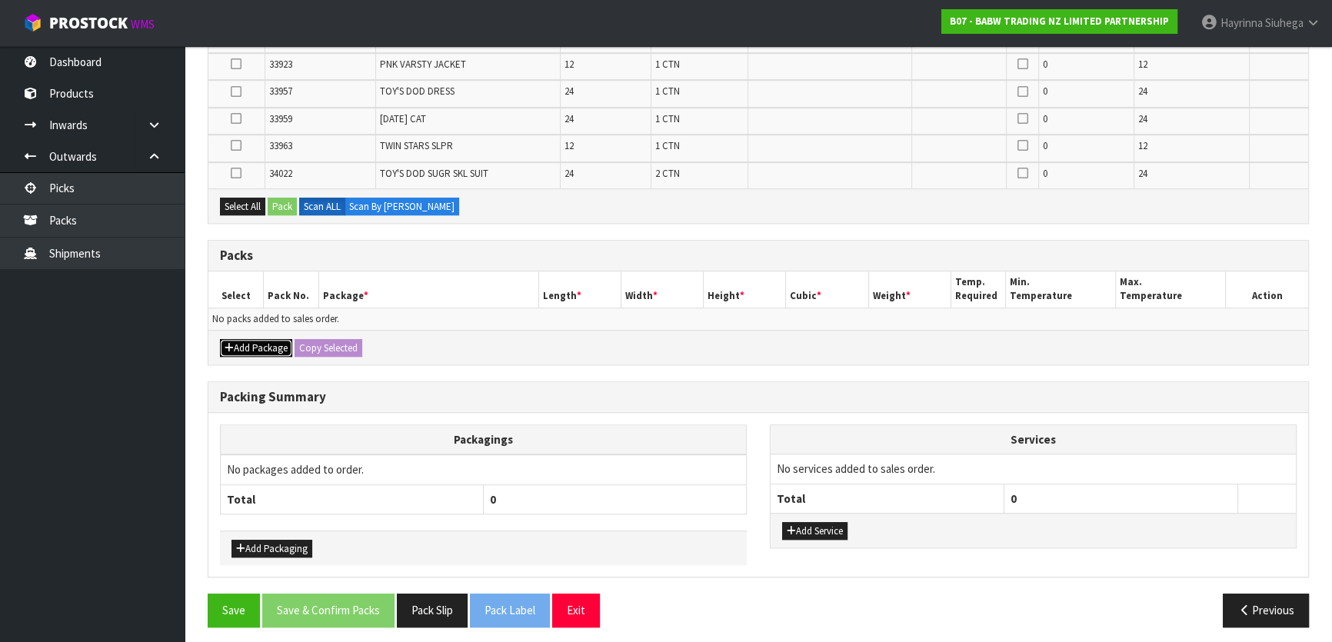
click at [269, 339] on button "Add Package" at bounding box center [256, 348] width 72 height 18
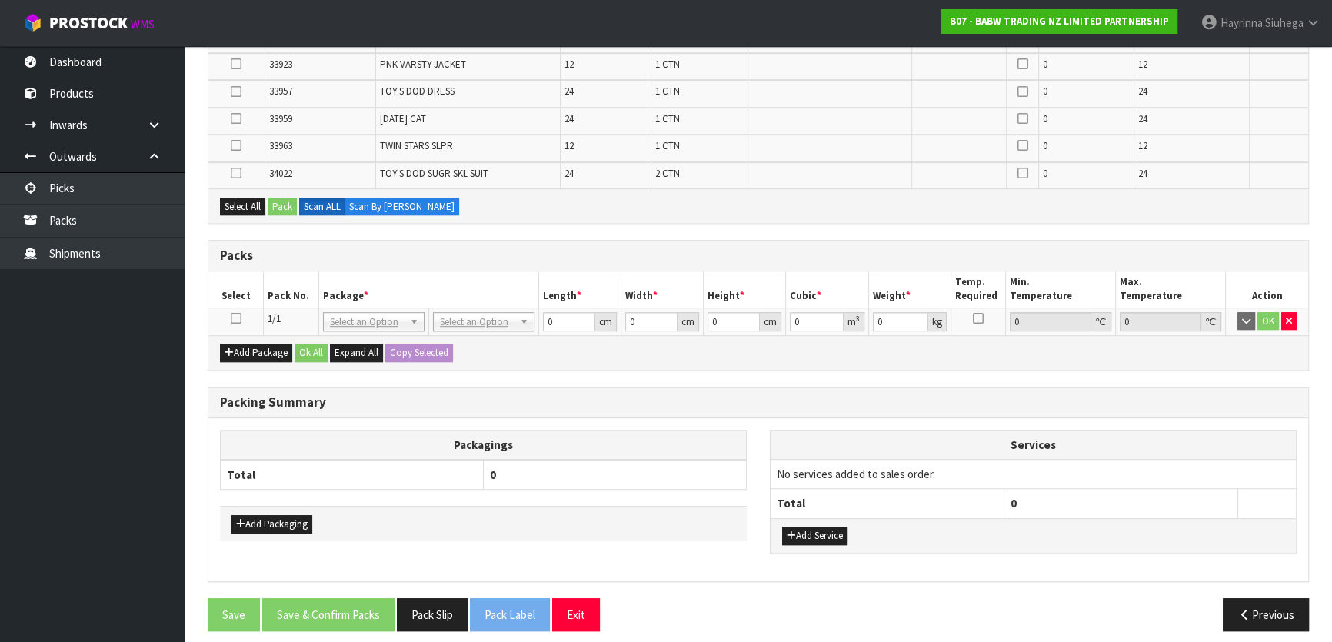
click at [237, 318] on icon at bounding box center [236, 318] width 11 height 1
drag, startPoint x: 475, startPoint y: 315, endPoint x: 475, endPoint y: 324, distance: 9.2
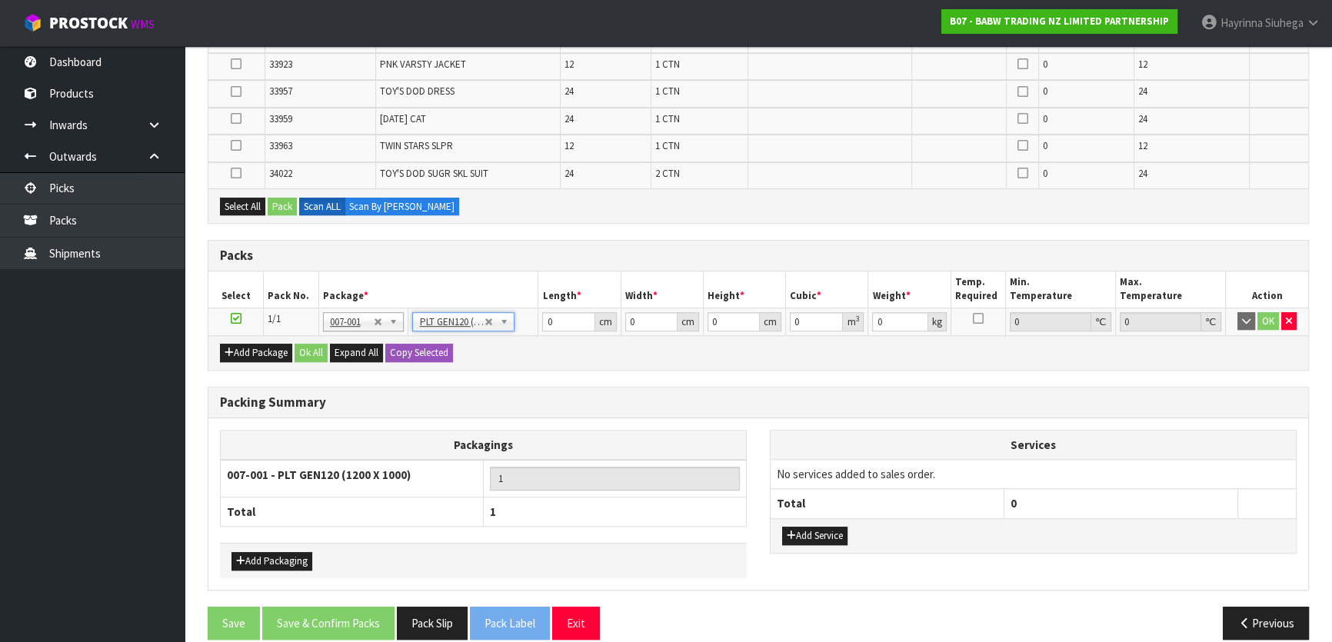
type input "120"
type input "100"
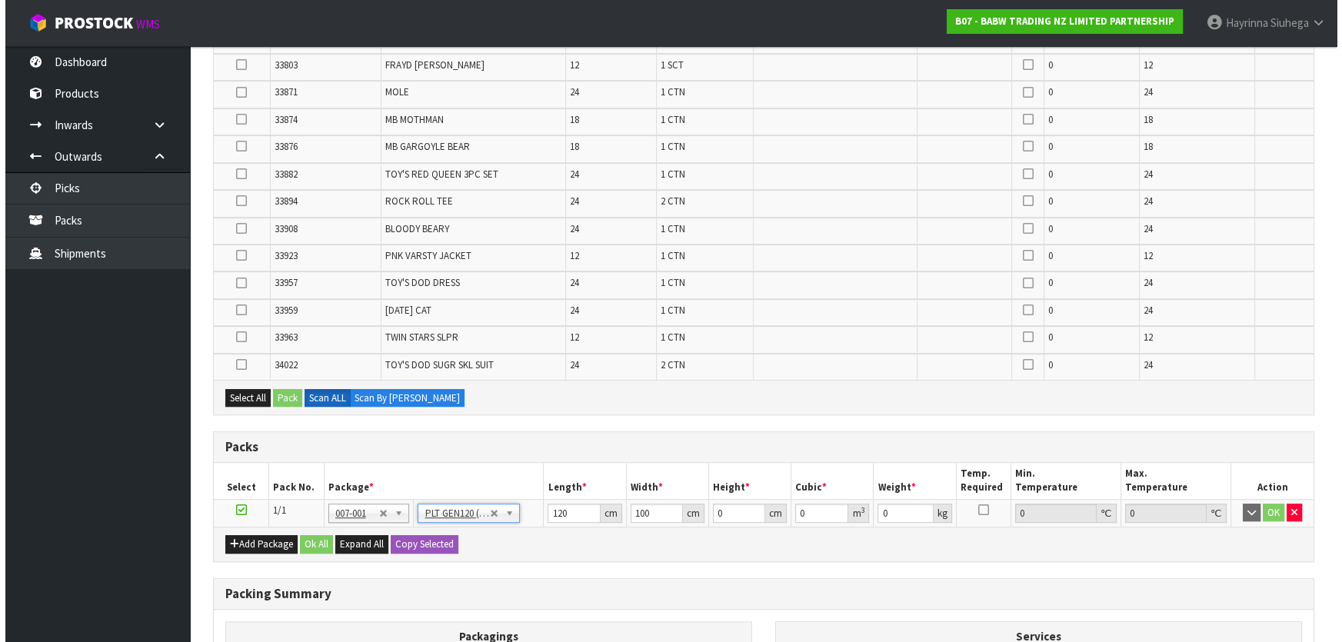
scroll to position [839, 0]
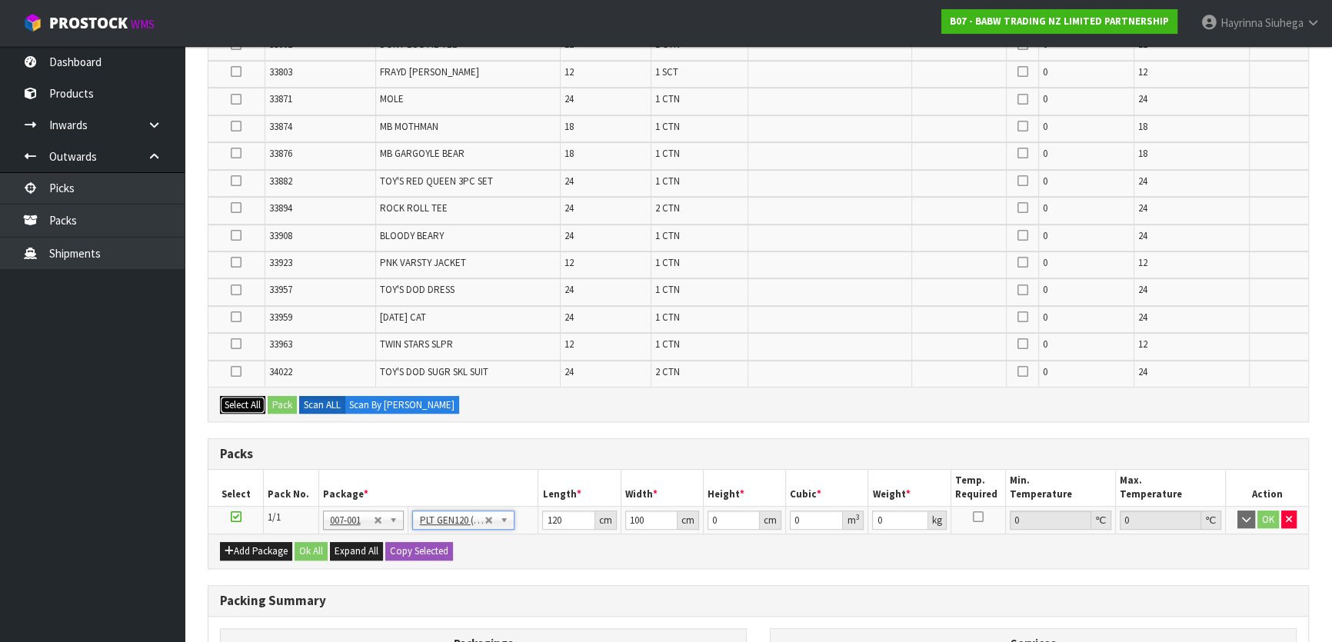
click at [246, 404] on button "Select All" at bounding box center [242, 405] width 45 height 18
click at [281, 398] on button "Pack" at bounding box center [282, 405] width 29 height 18
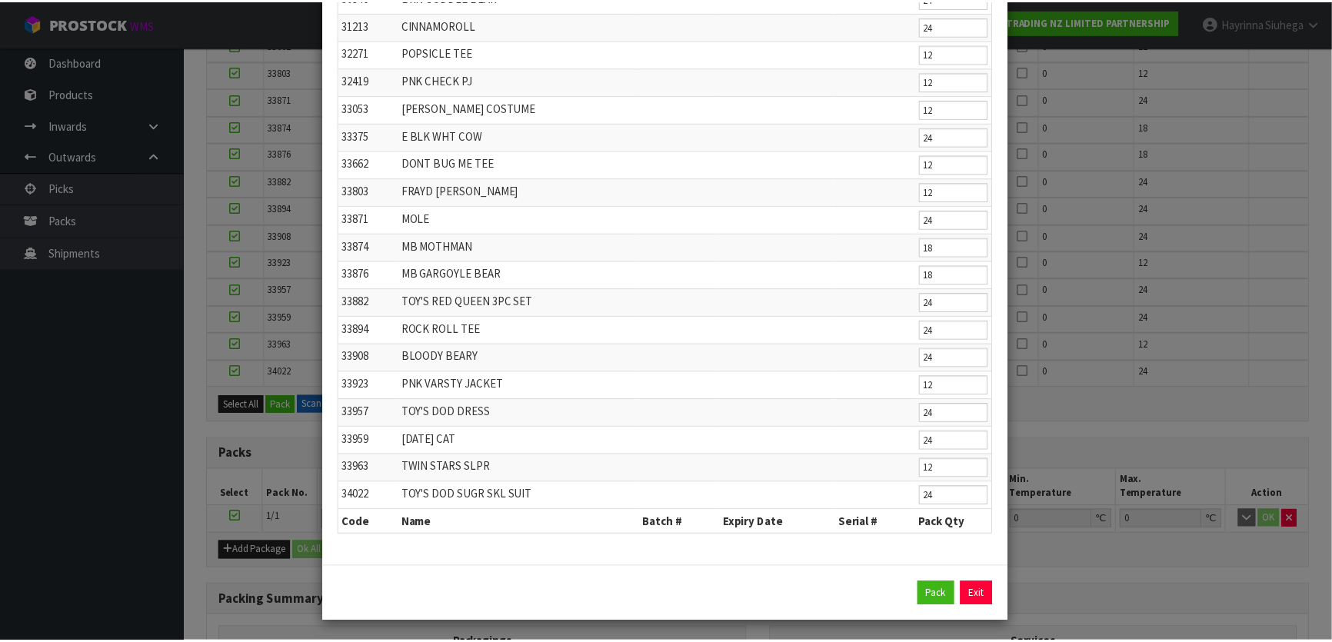
scroll to position [494, 0]
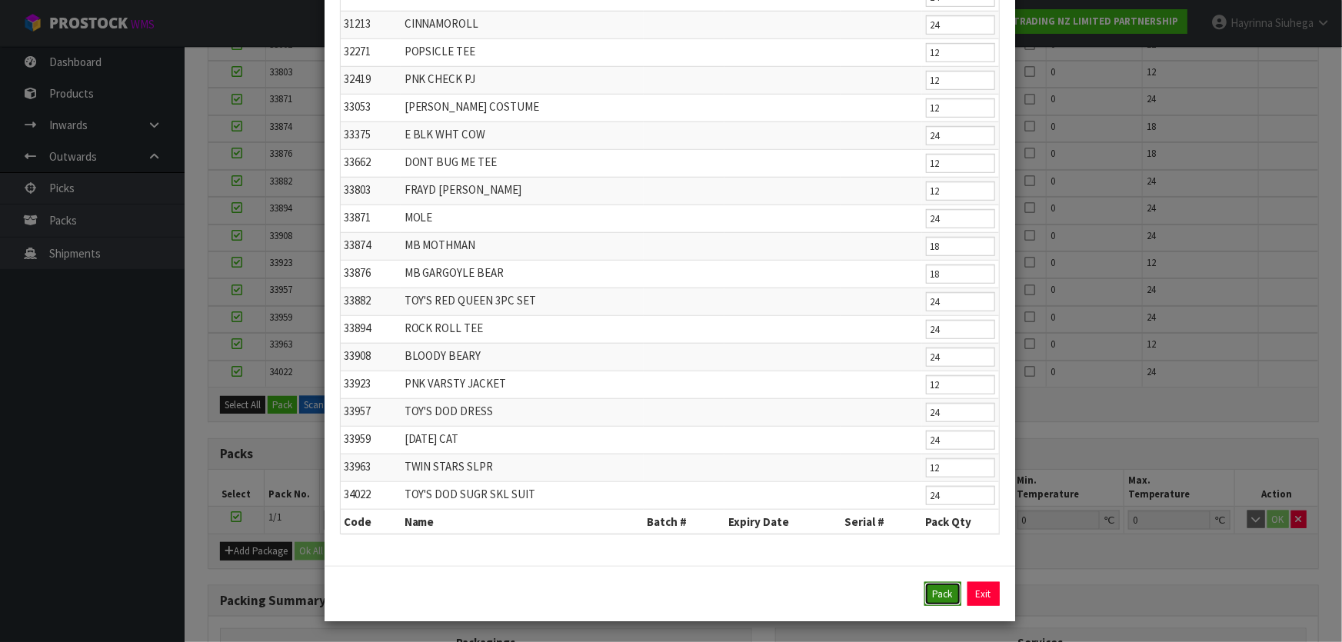
click at [704, 424] on button "Pack" at bounding box center [942, 594] width 37 height 25
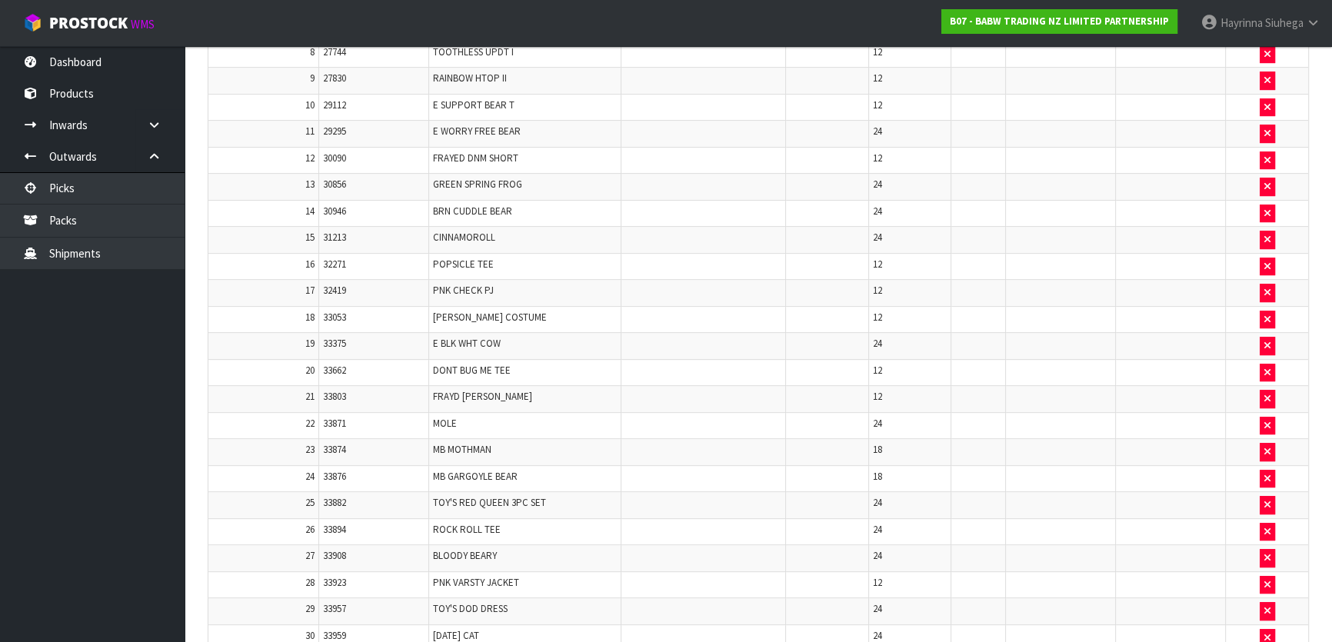
type input "66.788"
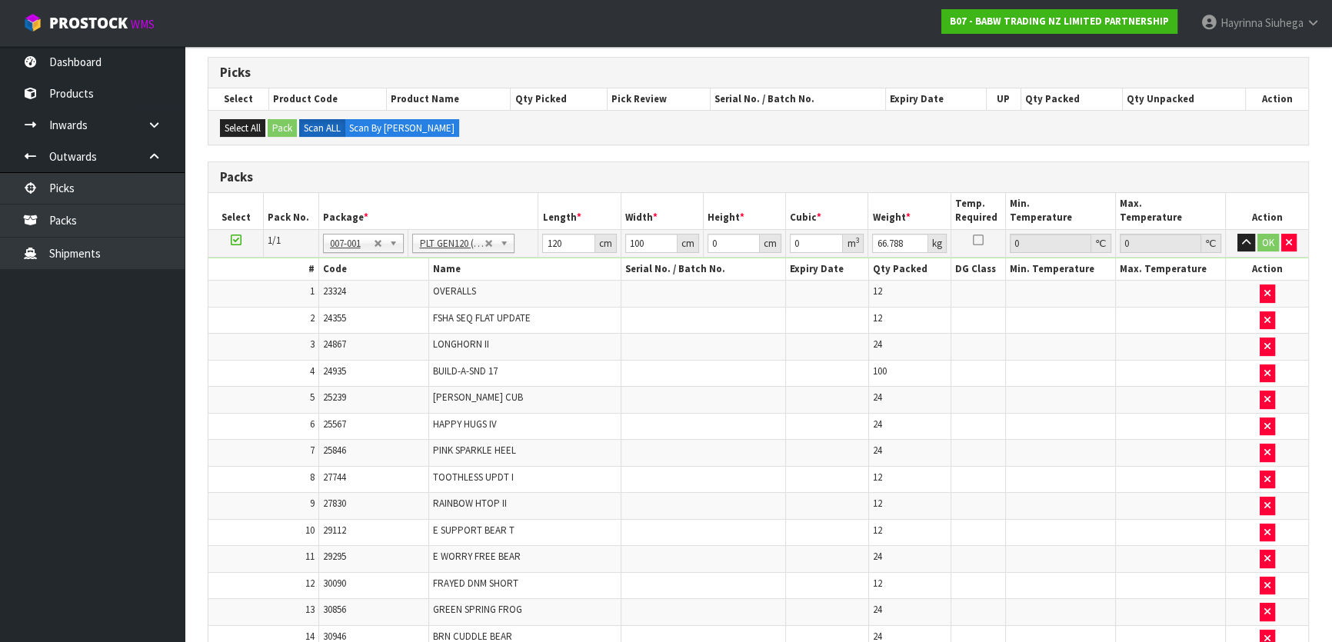
scroll to position [143, 0]
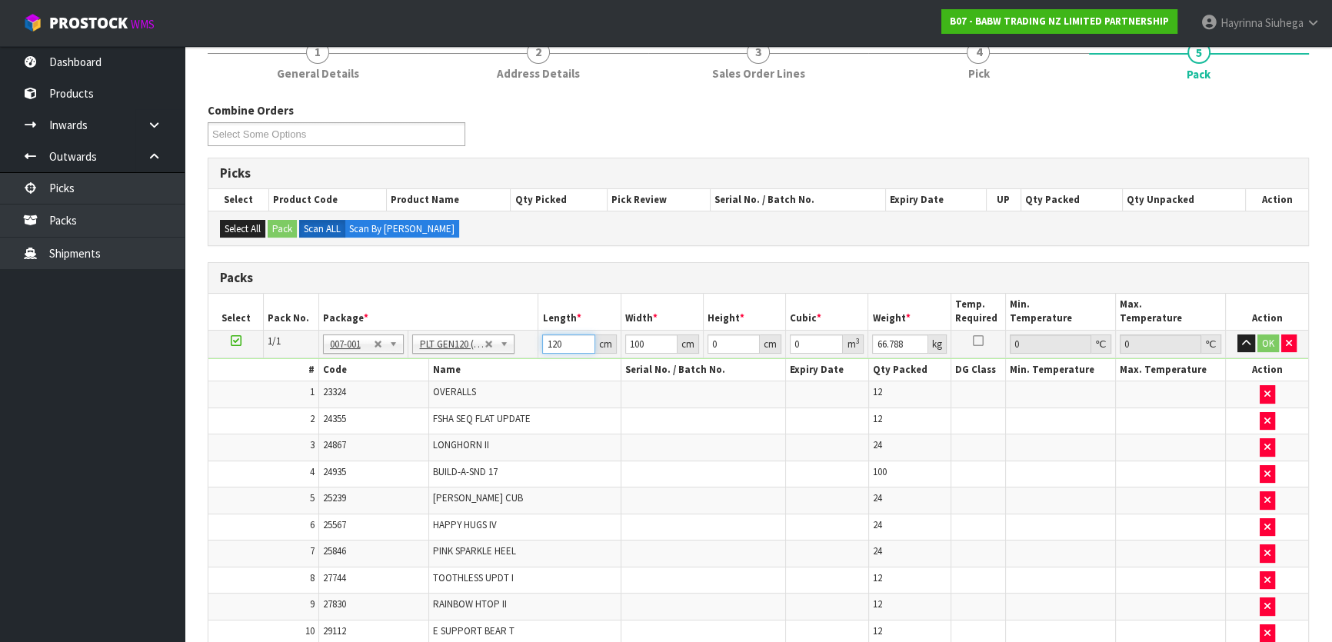
click at [553, 335] on input "120" at bounding box center [568, 343] width 52 height 19
type input "120"
type input "100"
type input "1"
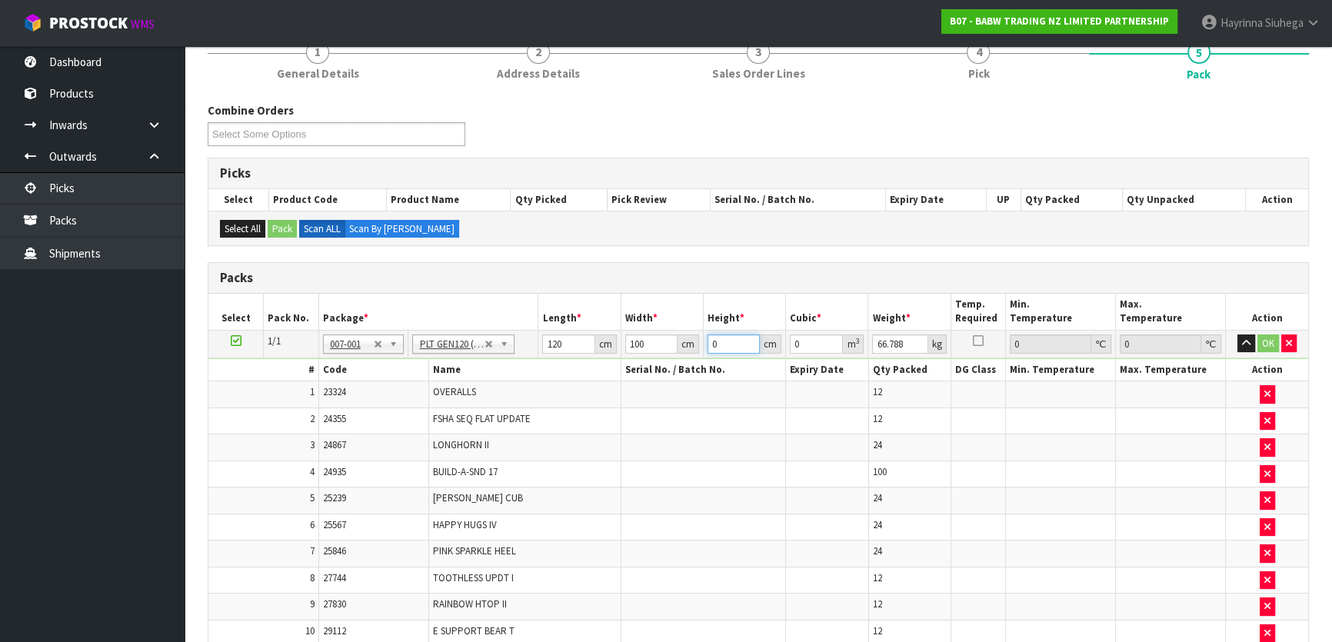
type input "0.012"
type input "10"
type input "0.12"
type input "106"
type input "1.272"
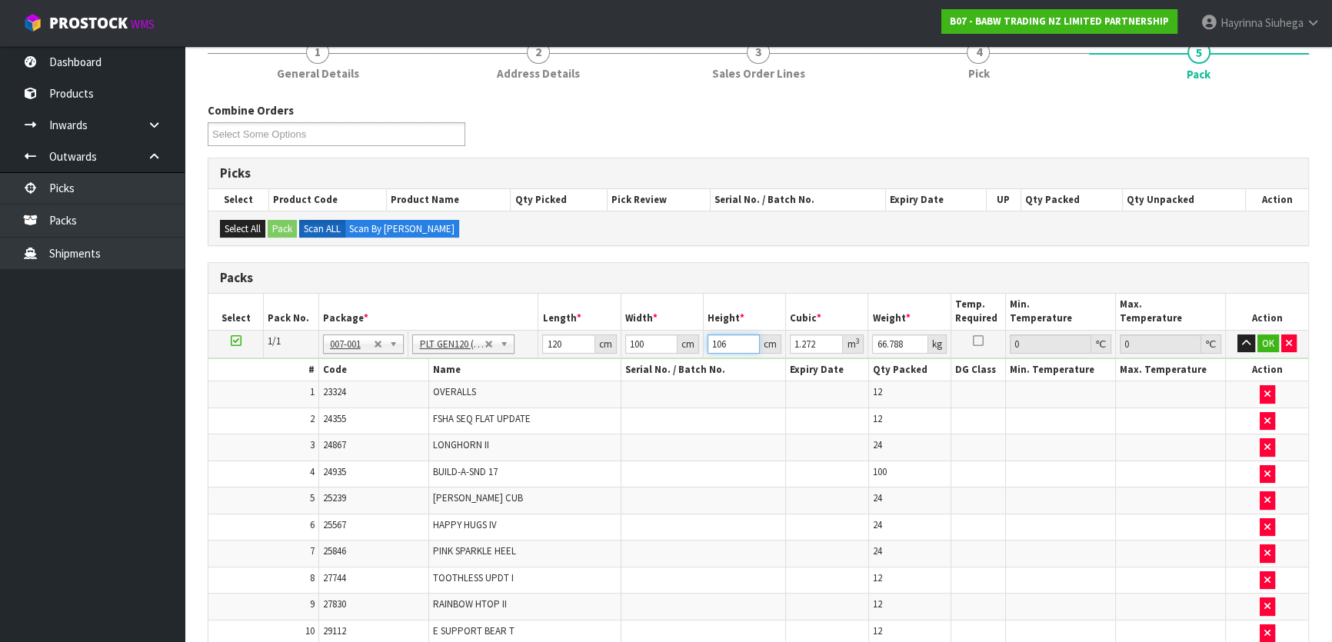
type input "106"
type input "101"
click button "OK" at bounding box center [1268, 343] width 22 height 18
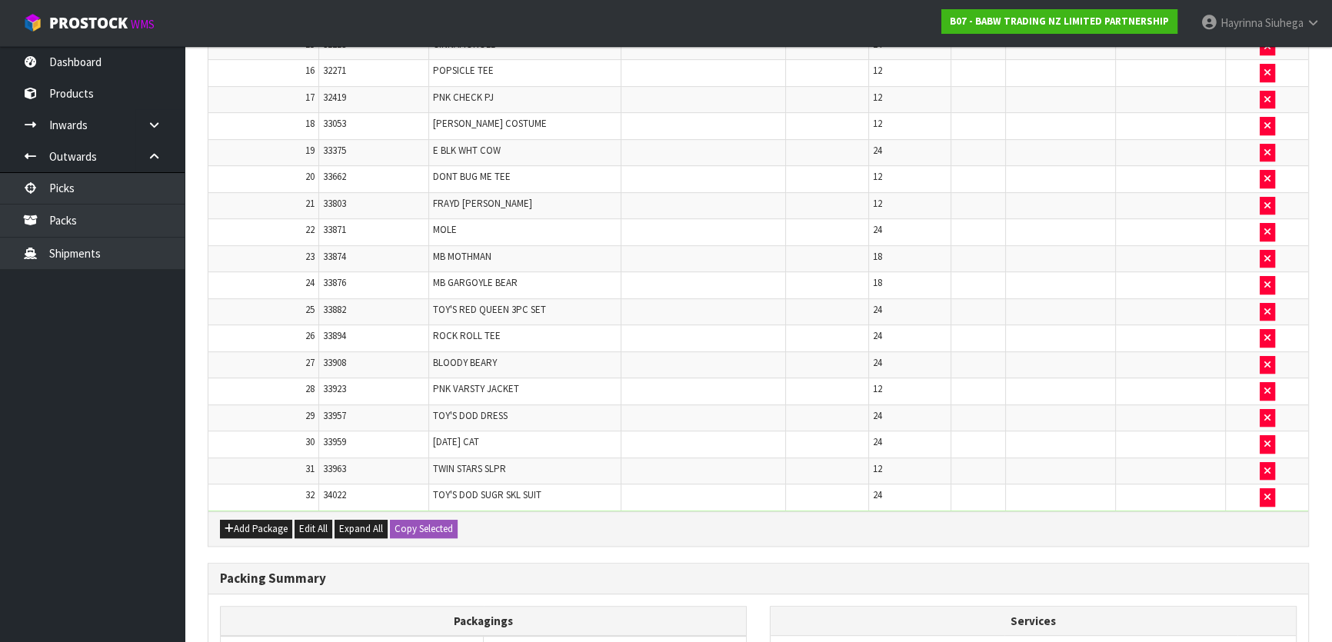
scroll to position [1046, 0]
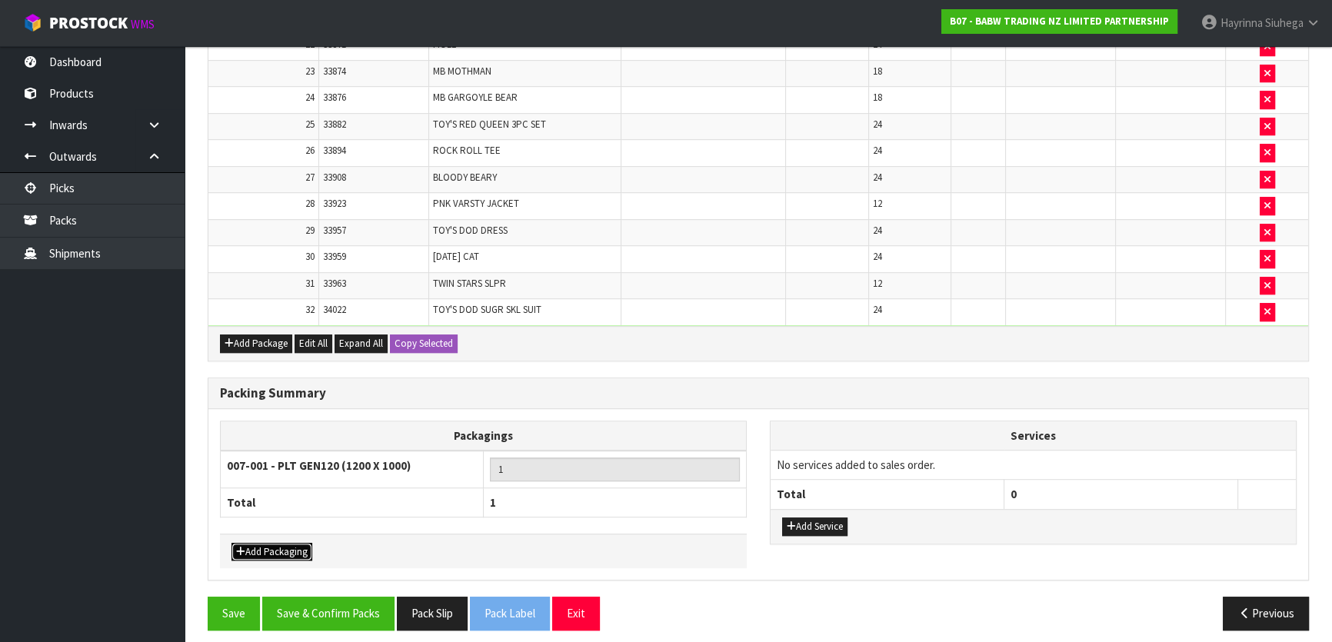
click at [261, 424] on button "Add Packaging" at bounding box center [271, 552] width 81 height 18
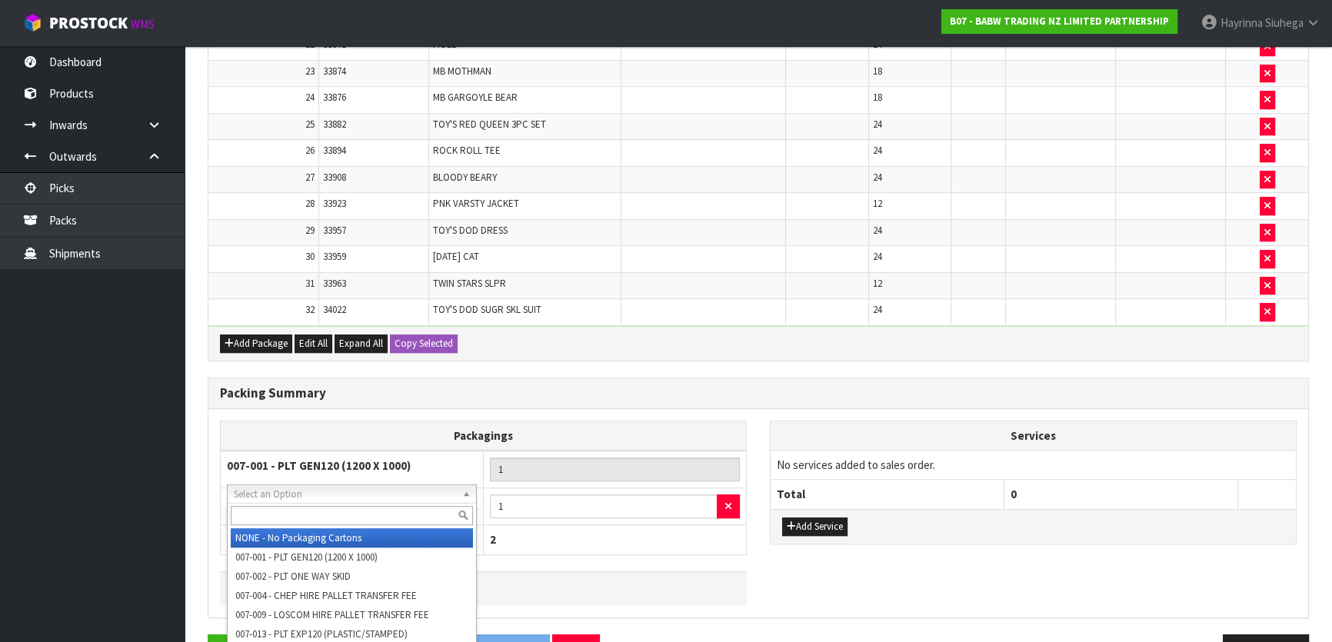
click at [315, 424] on input "text" at bounding box center [352, 515] width 242 height 19
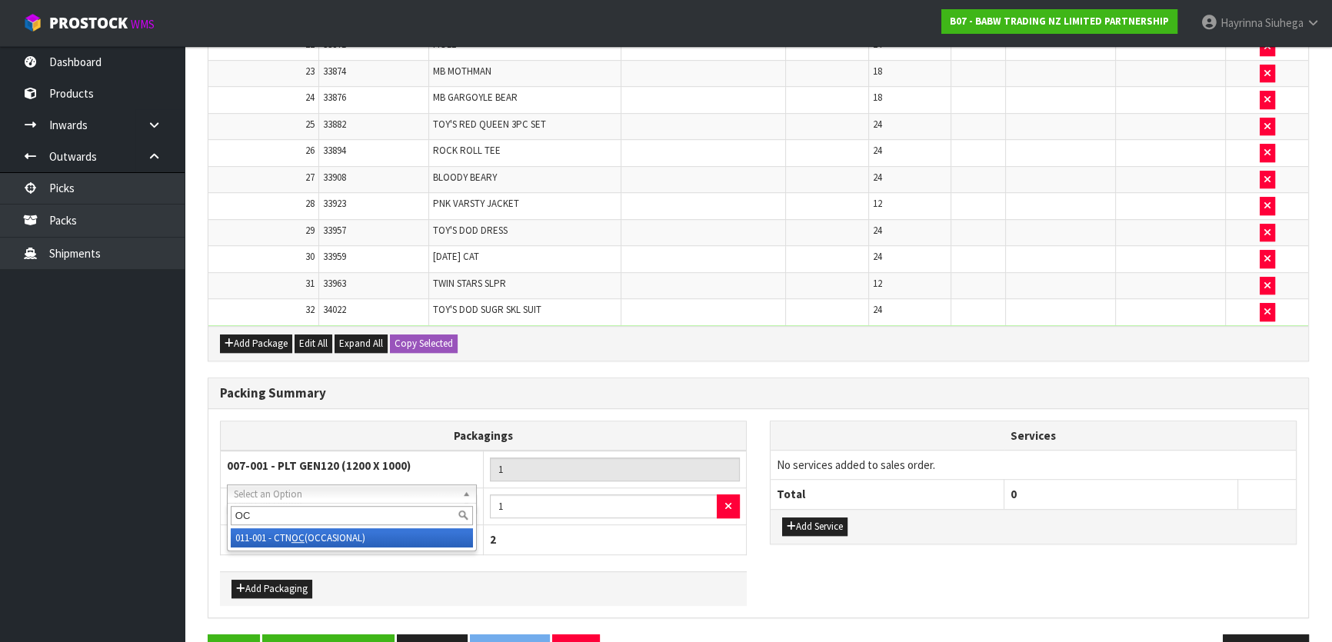
type input "OC"
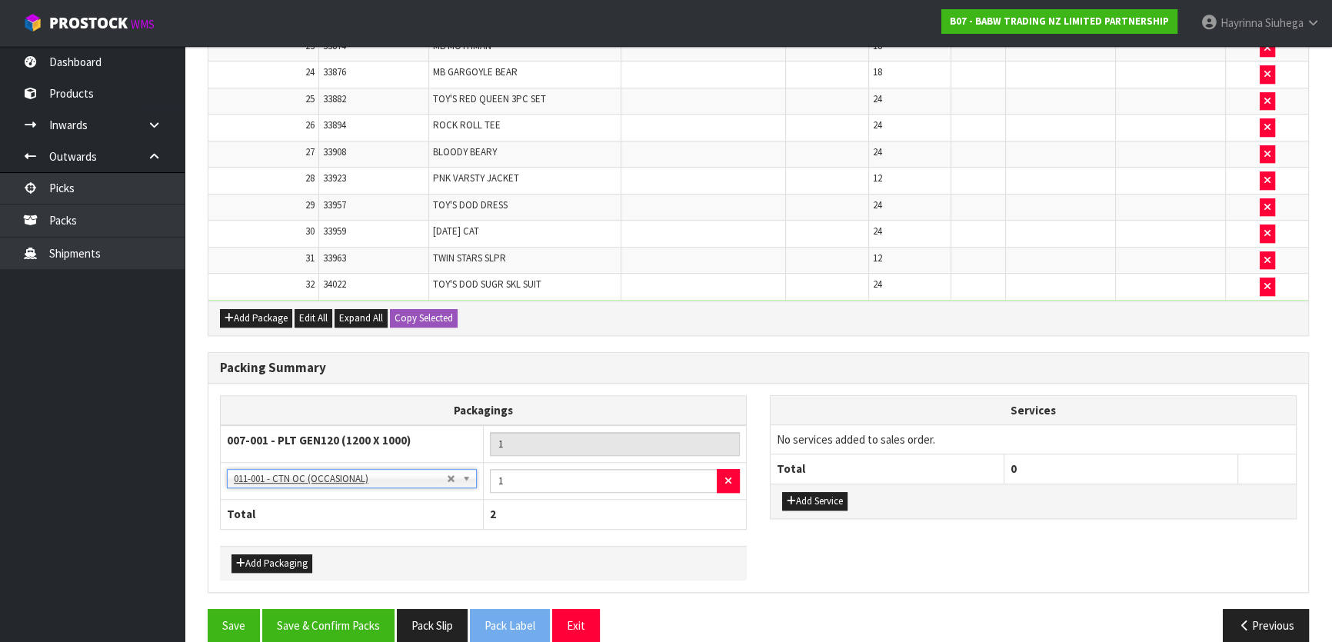
scroll to position [1084, 0]
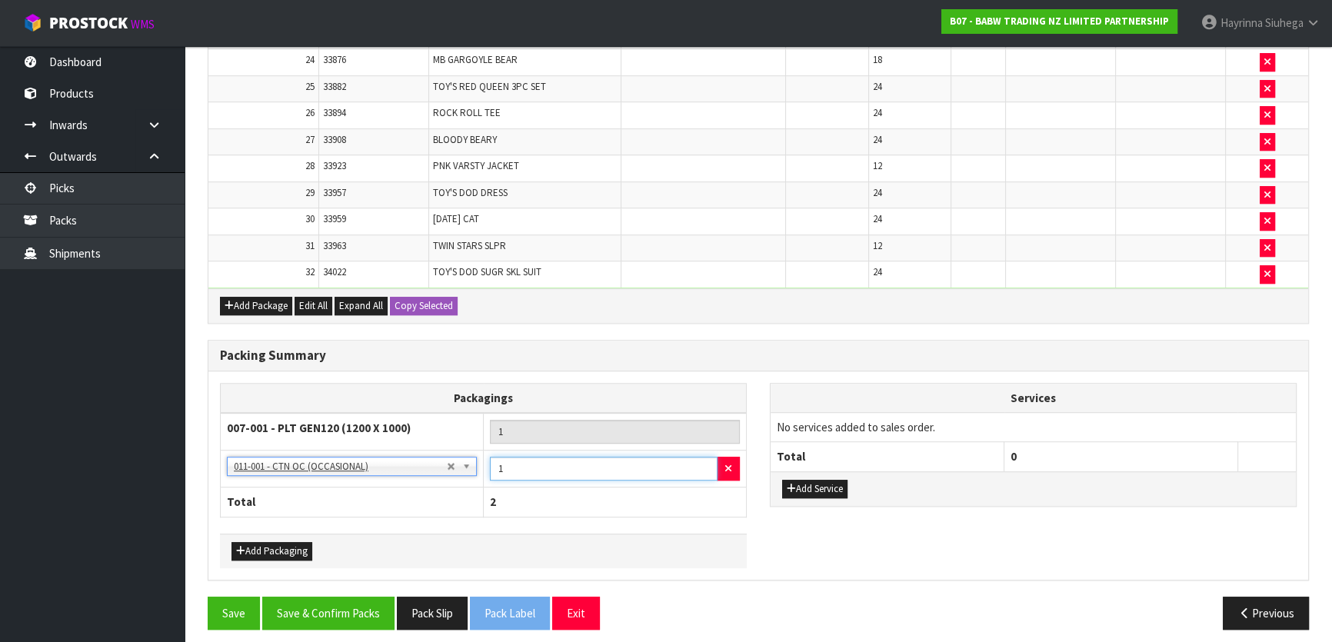
drag, startPoint x: 511, startPoint y: 456, endPoint x: 492, endPoint y: 458, distance: 18.6
click at [492, 424] on input "1" at bounding box center [604, 469] width 228 height 24
type input "2"
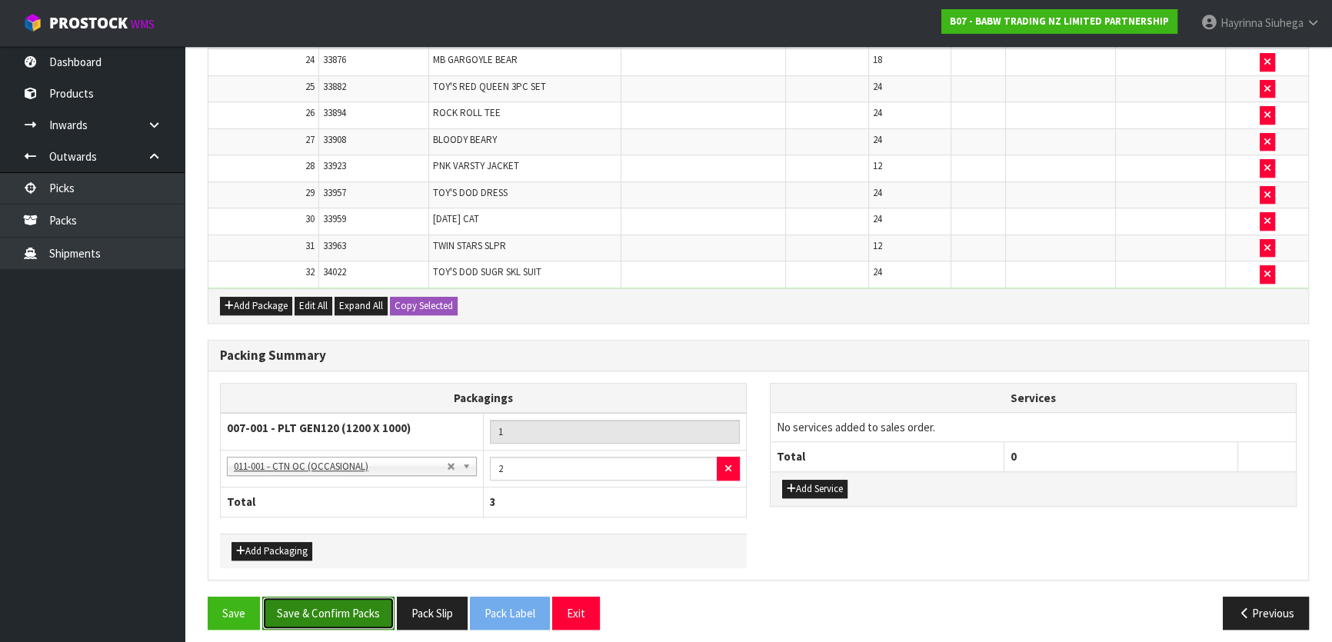
click at [359, 424] on button "Save & Confirm Packs" at bounding box center [328, 613] width 132 height 33
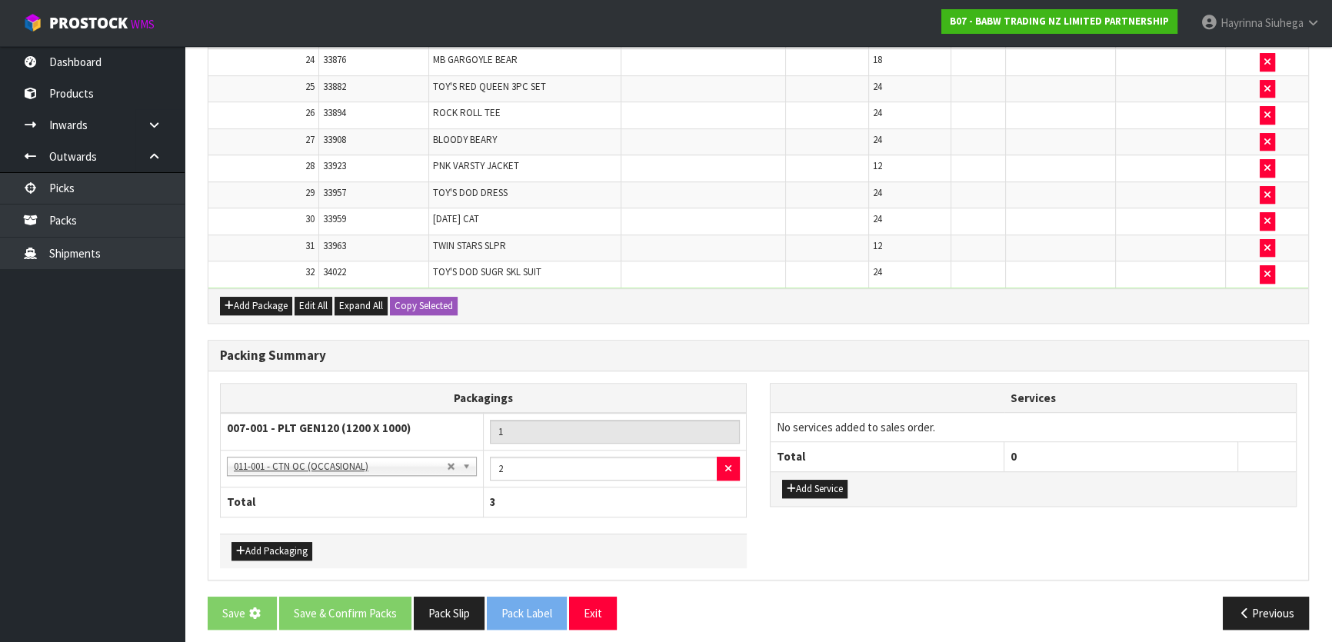
scroll to position [0, 0]
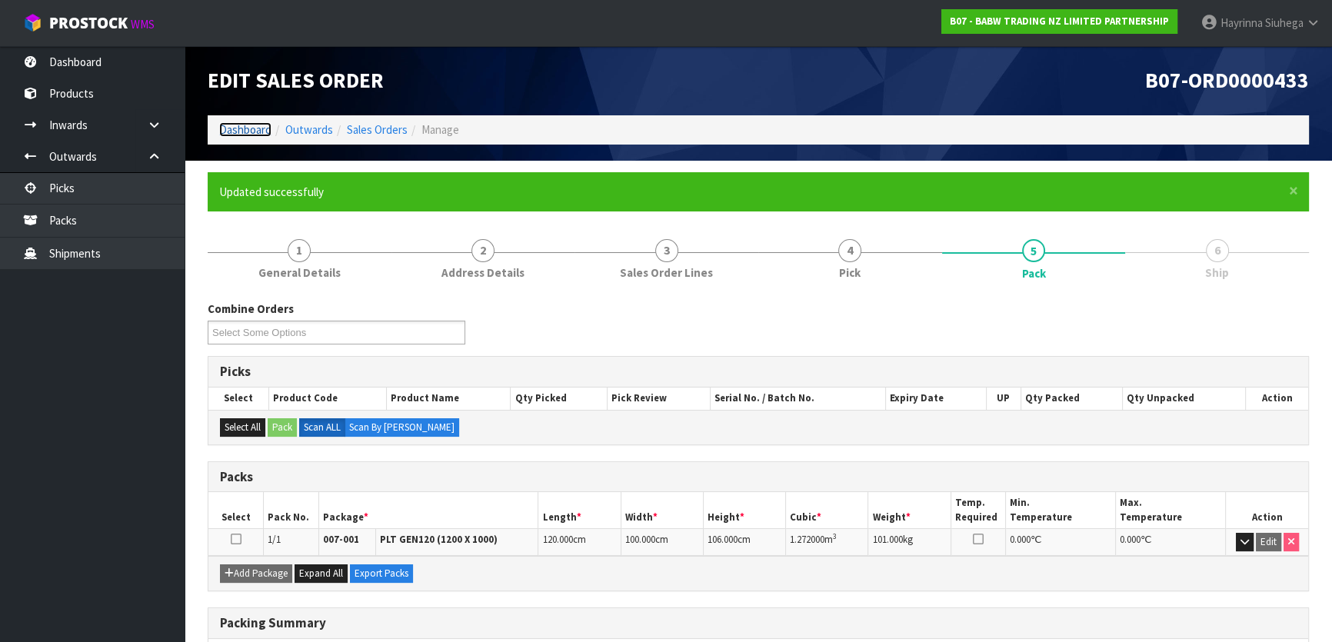
click at [247, 127] on link "Dashboard" at bounding box center [245, 129] width 52 height 15
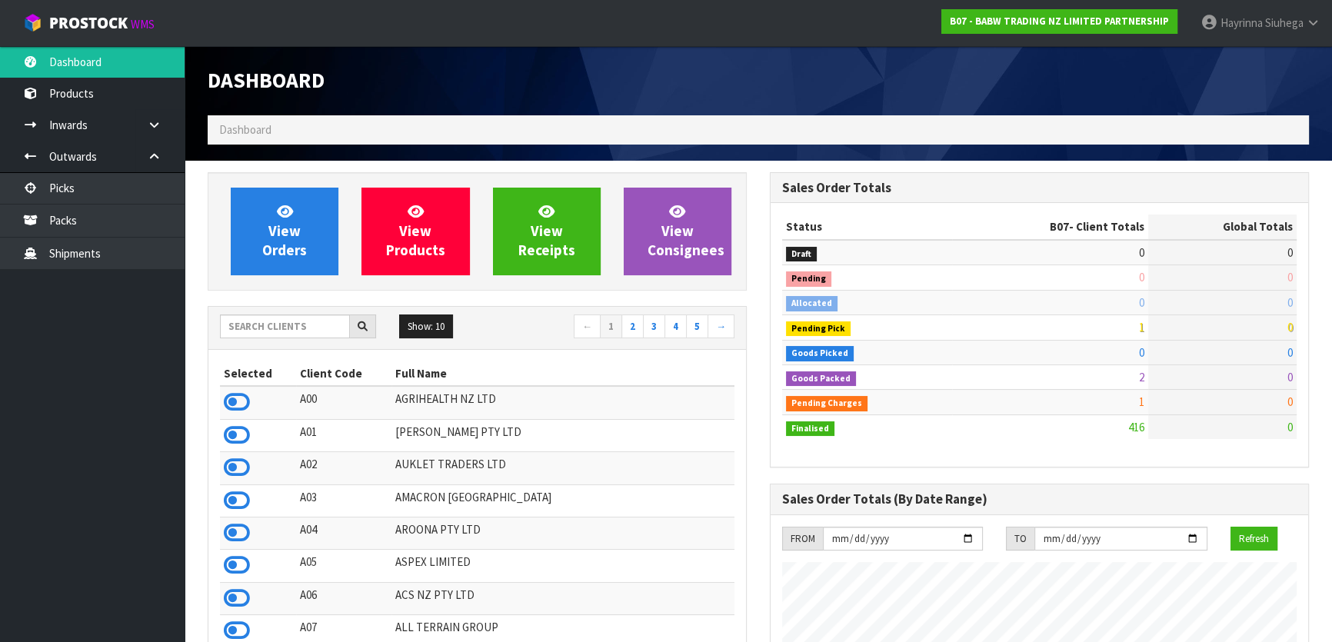
scroll to position [1163, 561]
click at [305, 334] on input "text" at bounding box center [285, 326] width 130 height 24
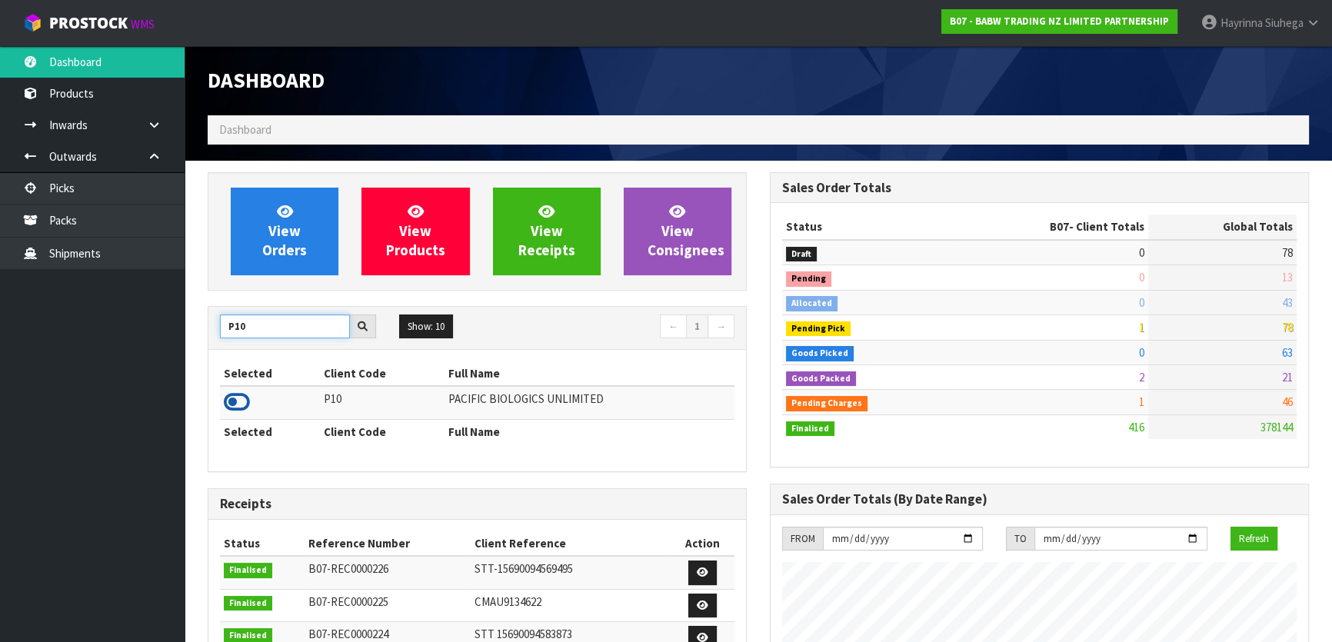
type input "P10"
click at [227, 400] on icon at bounding box center [237, 402] width 26 height 23
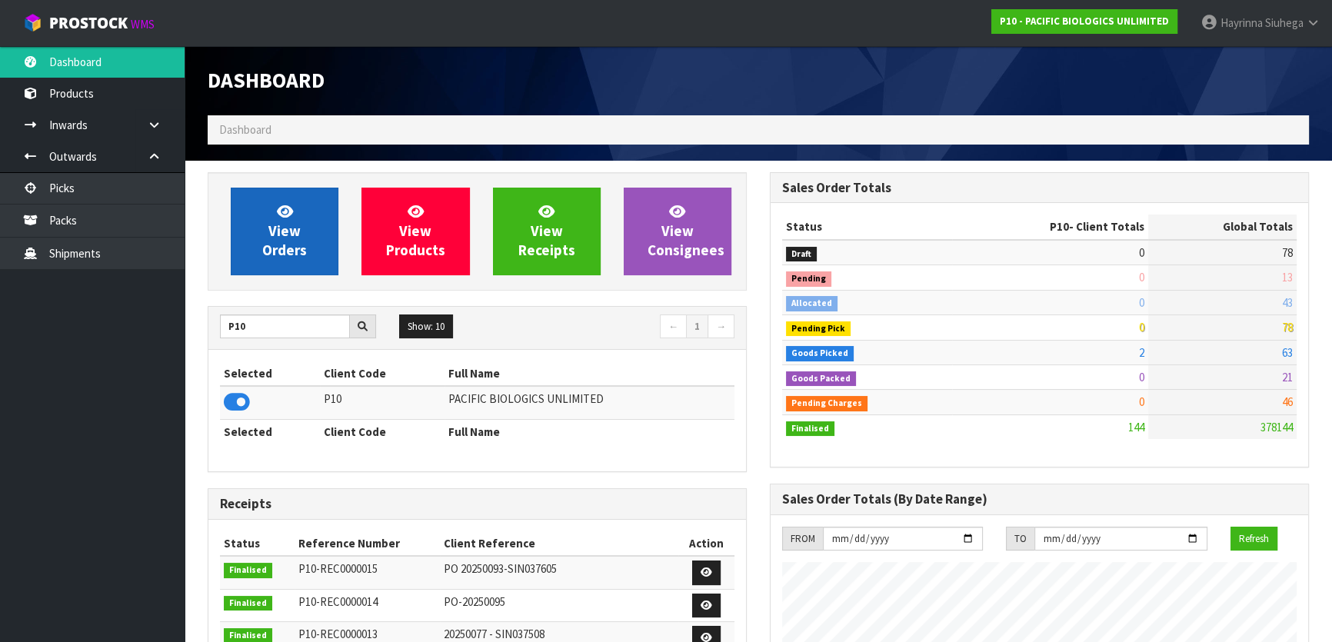
scroll to position [989, 561]
click at [291, 240] on link "View Orders" at bounding box center [285, 232] width 108 height 88
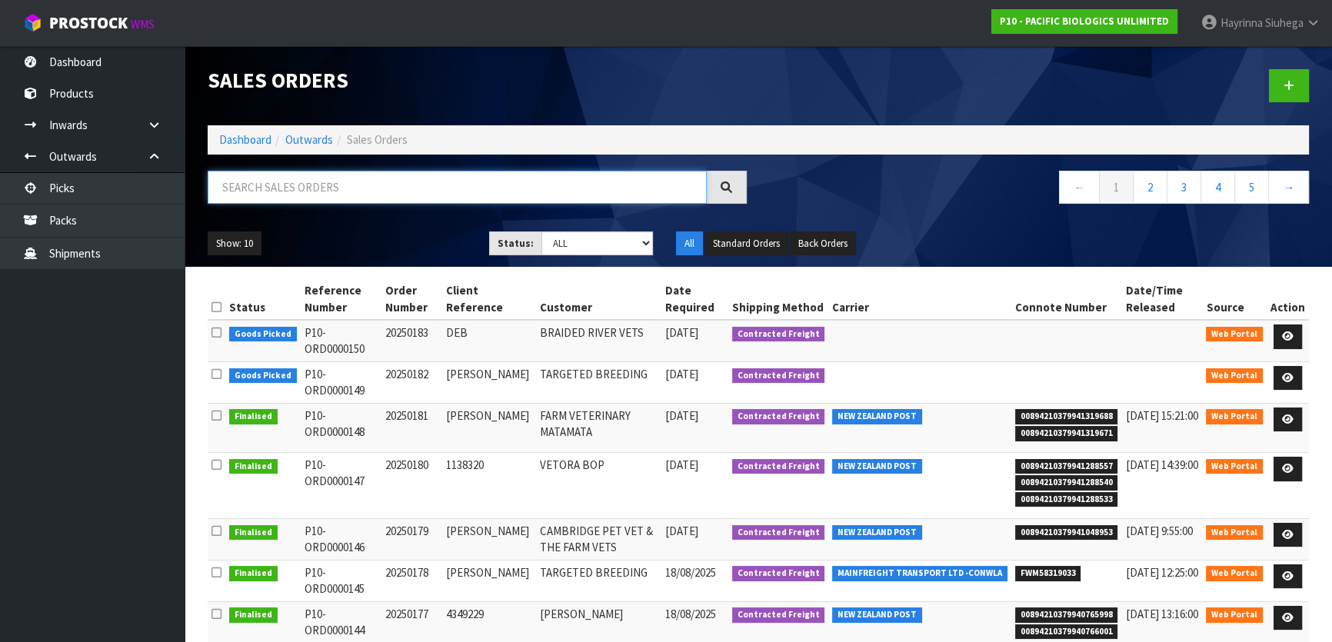
click at [307, 193] on input "text" at bounding box center [457, 187] width 499 height 33
type input "JOB-0409245"
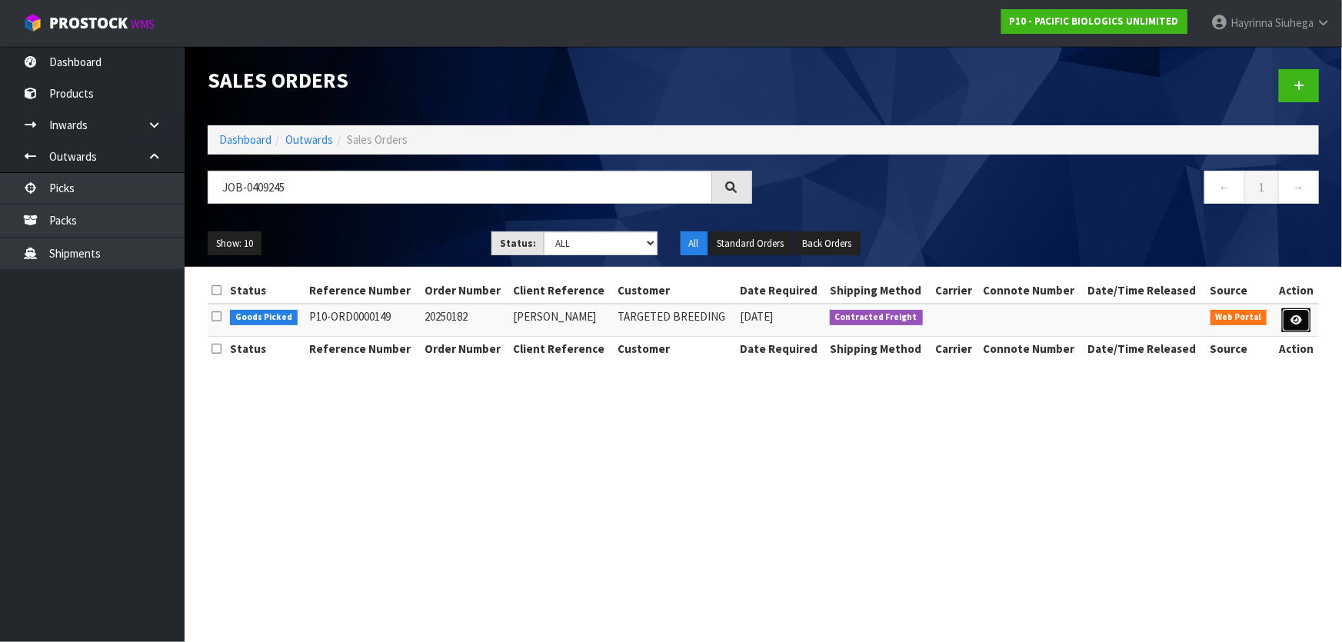
click at [704, 321] on icon at bounding box center [1296, 320] width 12 height 10
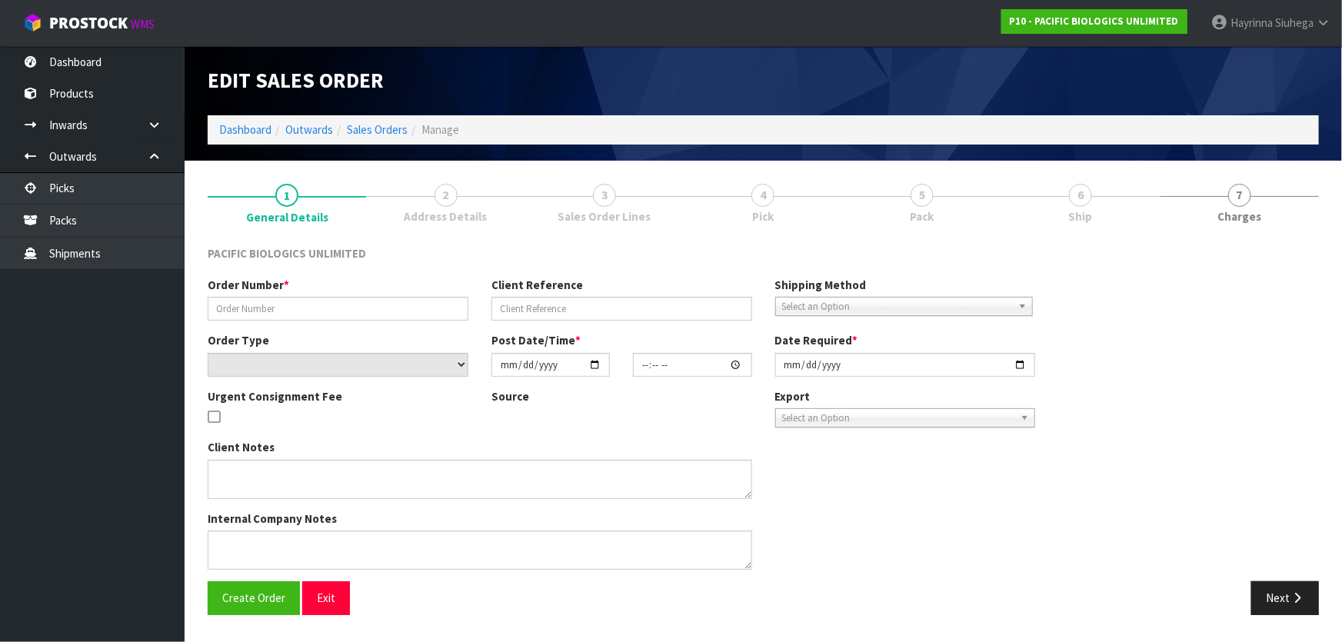
type input "20250182"
type input "[PERSON_NAME]"
select select "number:0"
type input "[DATE]"
type input "12:45:00.000"
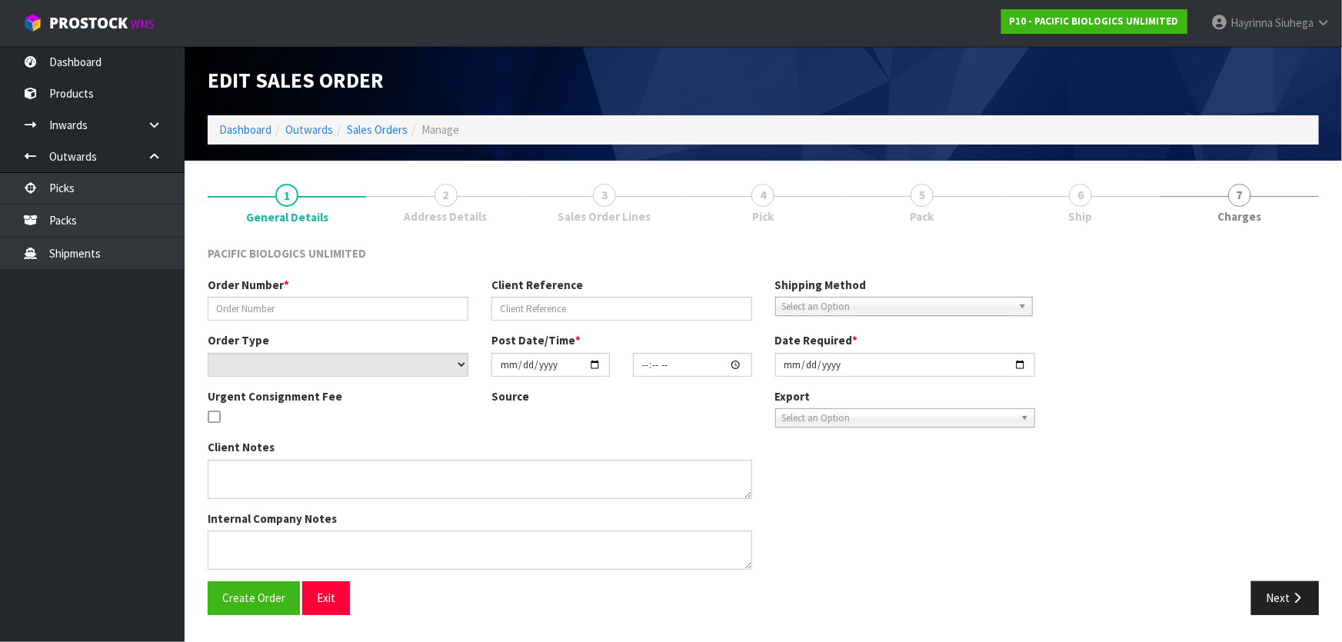
type input "[DATE]"
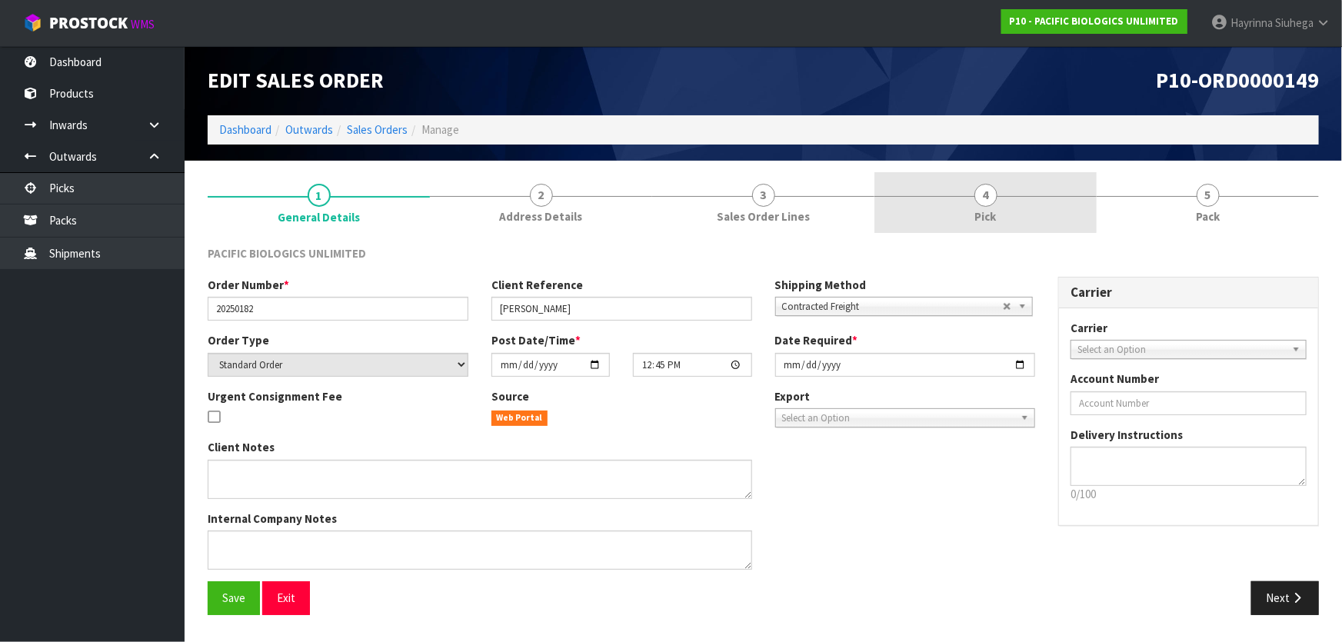
click at [704, 201] on link "4 Pick" at bounding box center [985, 202] width 222 height 61
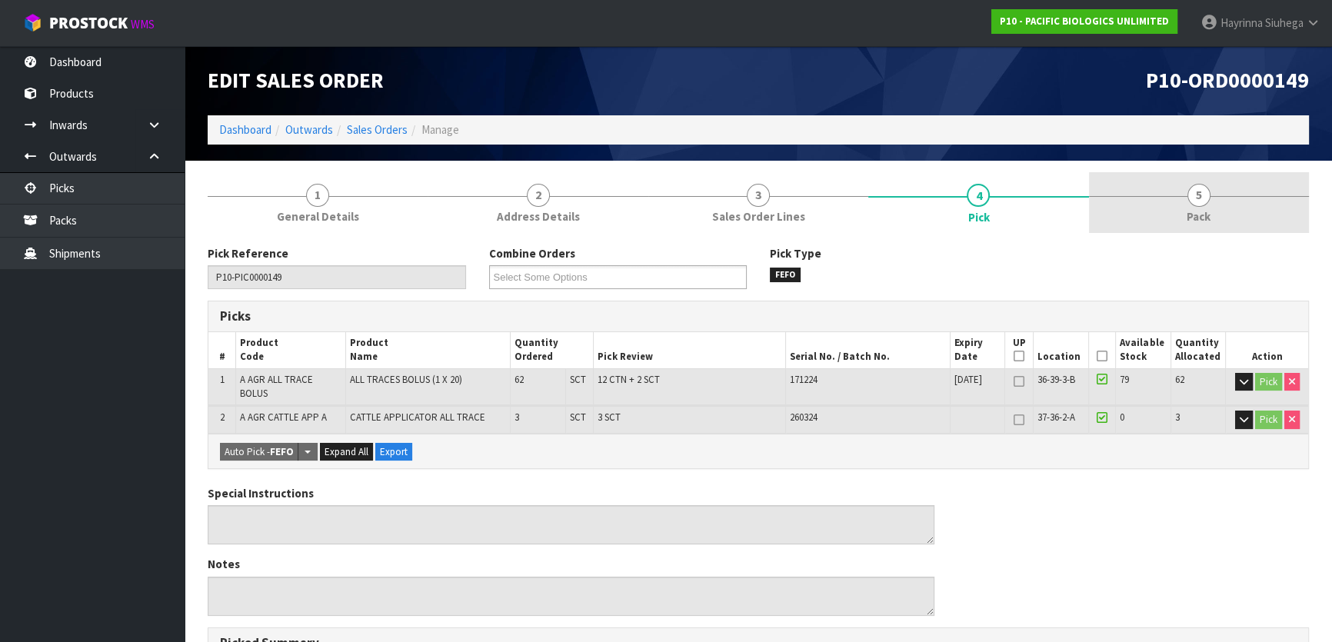
click at [704, 195] on link "5 Pack" at bounding box center [1199, 202] width 220 height 61
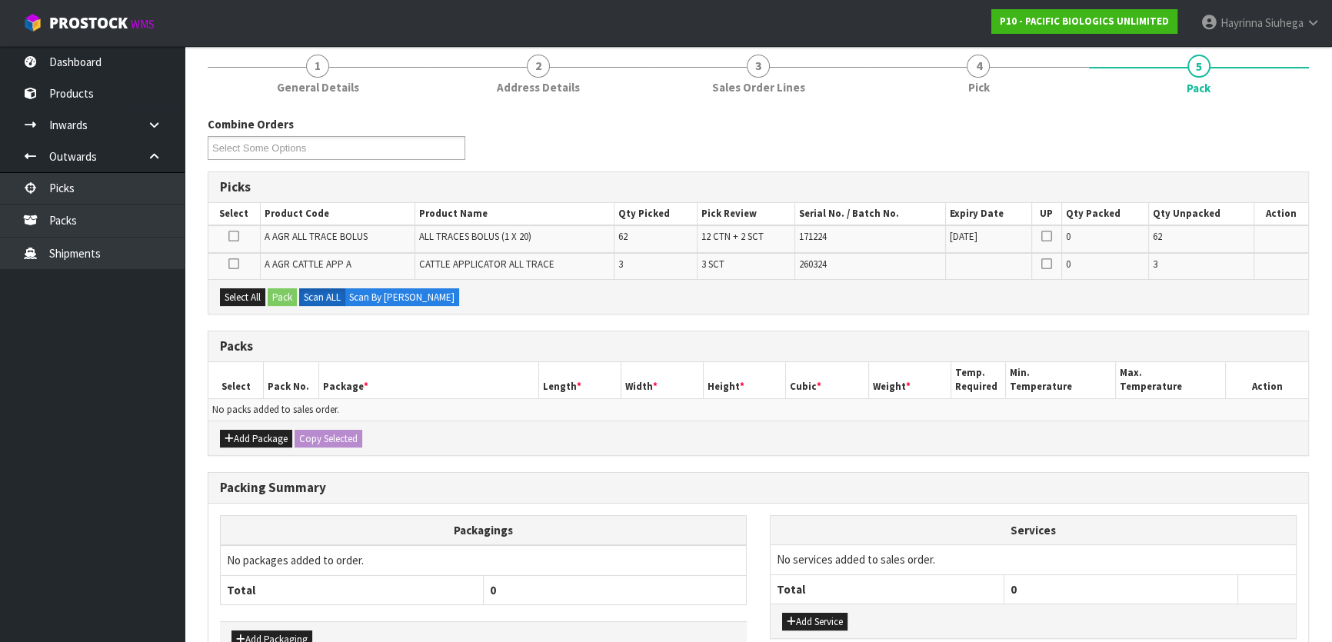
scroll to position [209, 0]
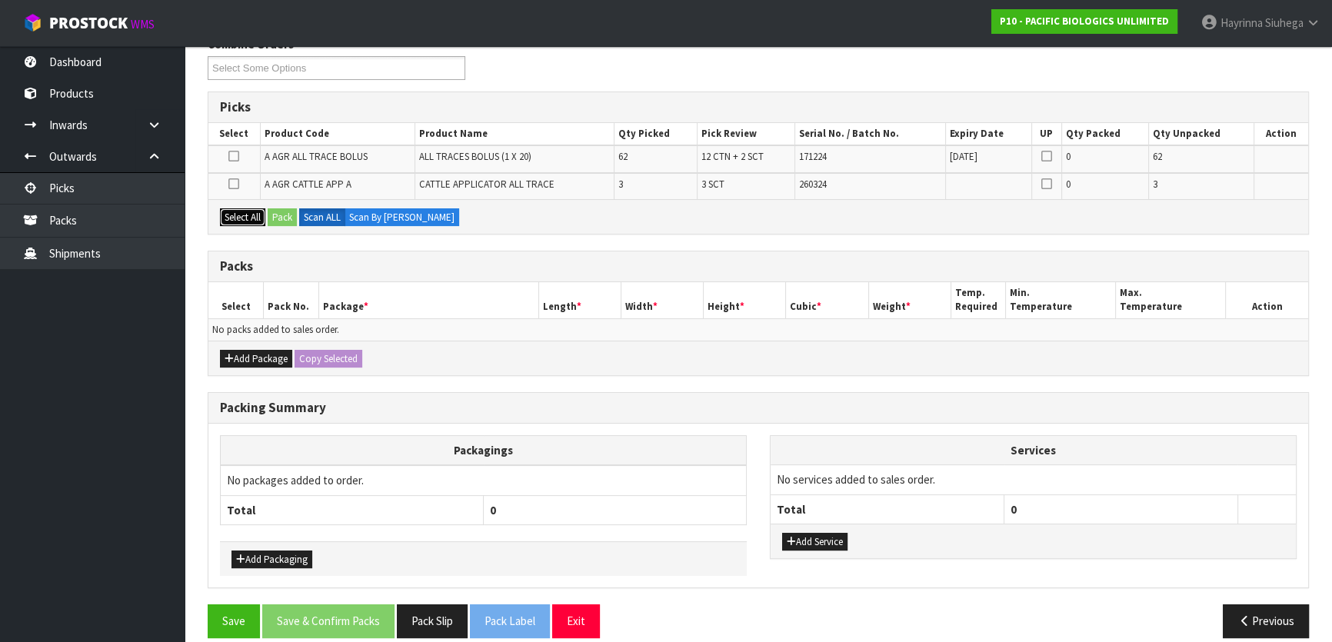
click at [252, 215] on button "Select All" at bounding box center [242, 217] width 45 height 18
click at [248, 360] on button "Add Package" at bounding box center [256, 359] width 72 height 18
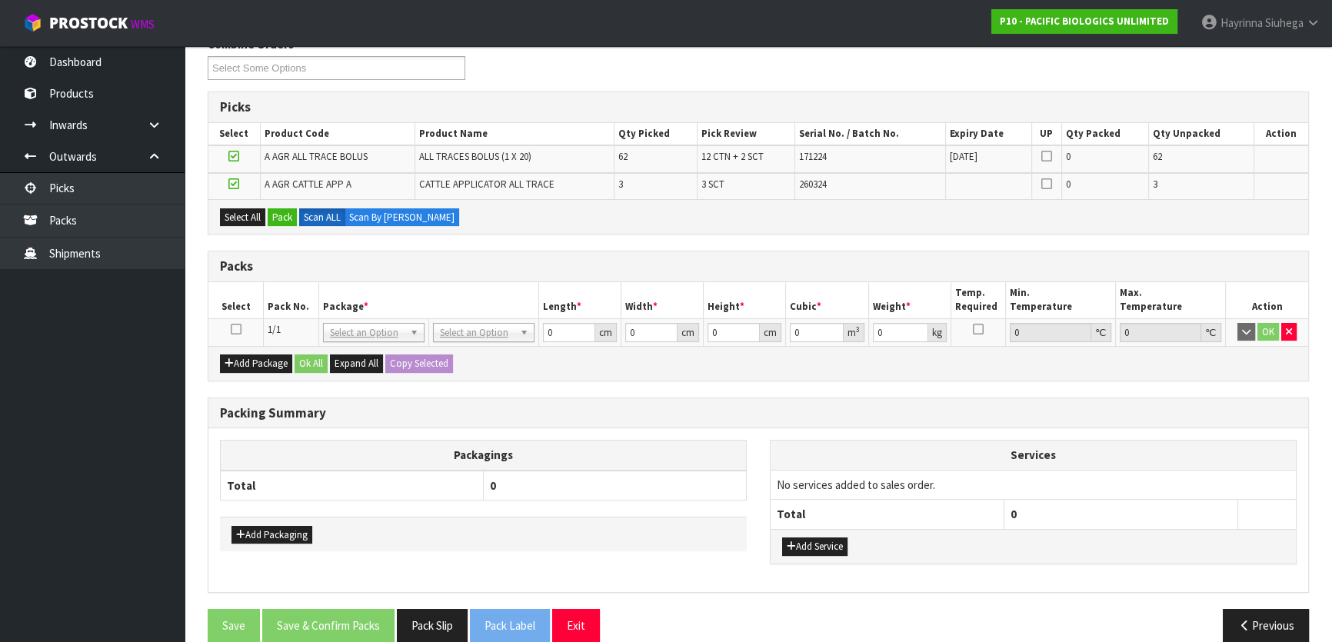
click at [238, 333] on link at bounding box center [236, 329] width 11 height 13
click at [271, 221] on button "Pack" at bounding box center [282, 217] width 29 height 18
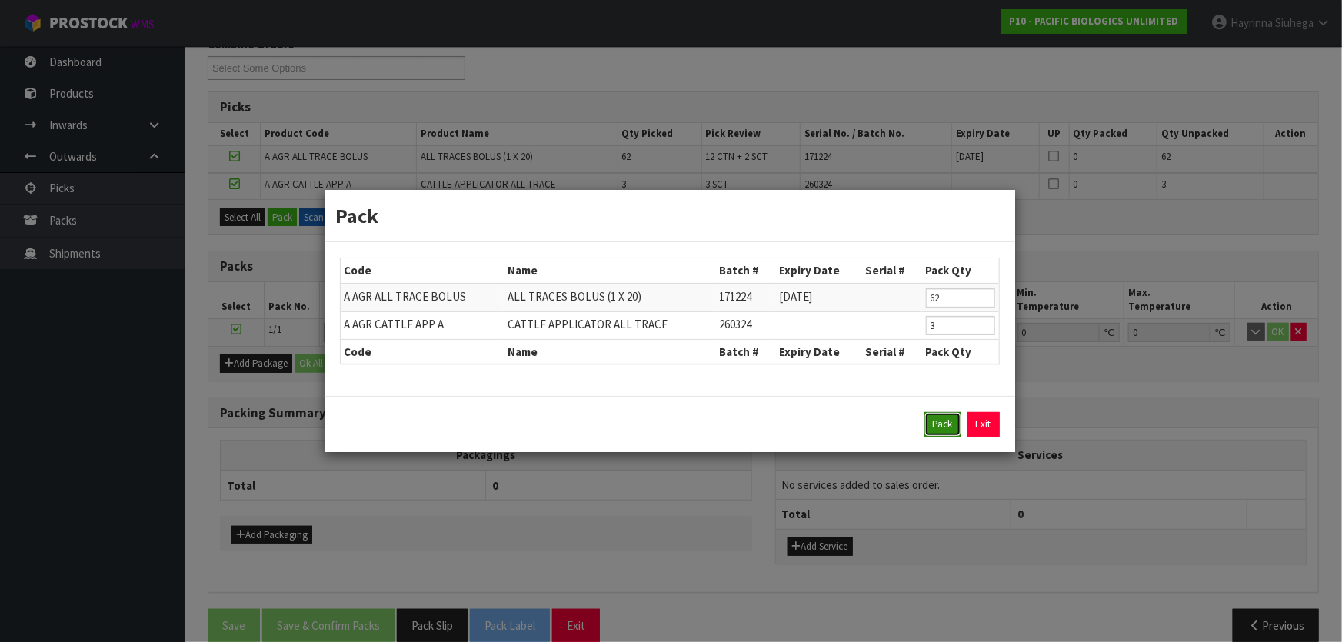
click at [704, 424] on button "Pack" at bounding box center [942, 424] width 37 height 25
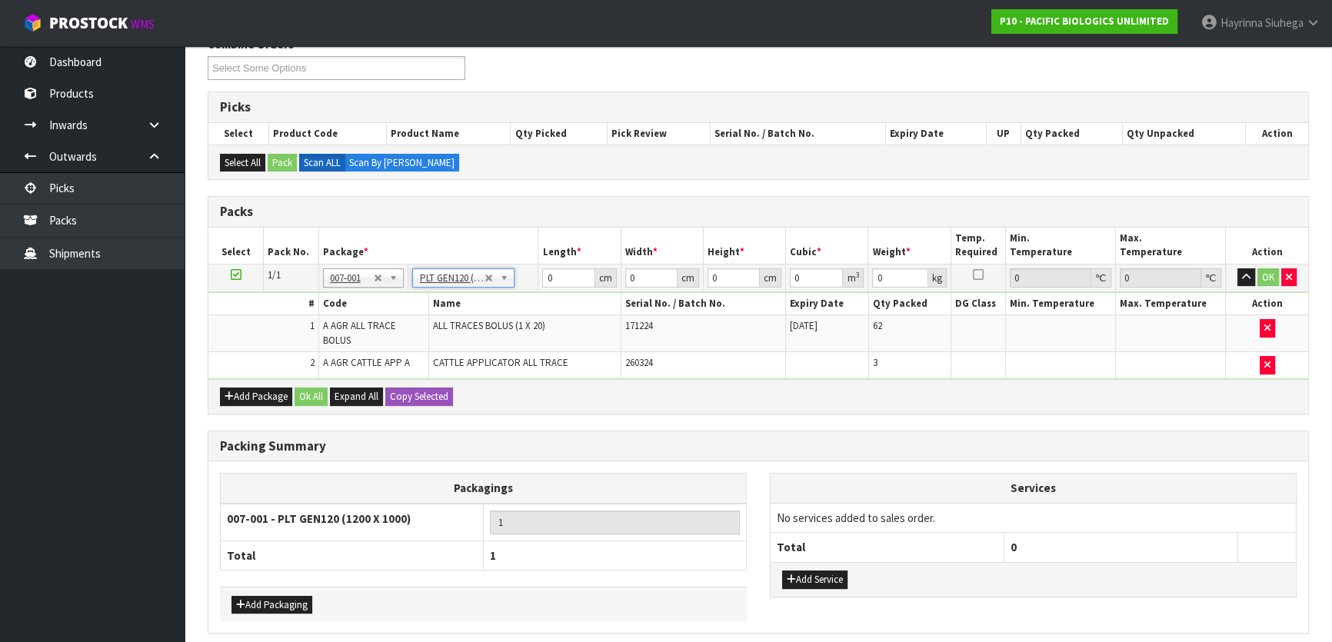
type input "120"
type input "100"
type input "146.2"
click at [550, 278] on input "120" at bounding box center [568, 277] width 52 height 19
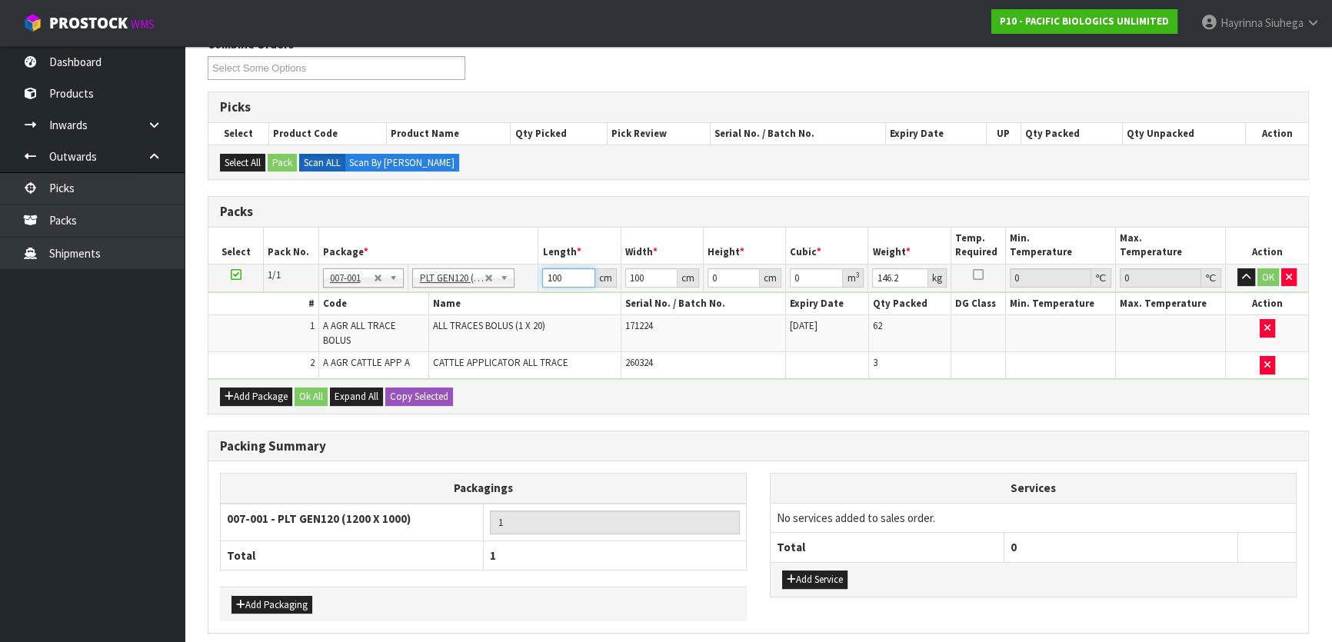
type input "100"
click at [636, 271] on input "100" at bounding box center [651, 277] width 52 height 19
type input "90"
click at [704, 276] on input "0" at bounding box center [733, 277] width 52 height 19
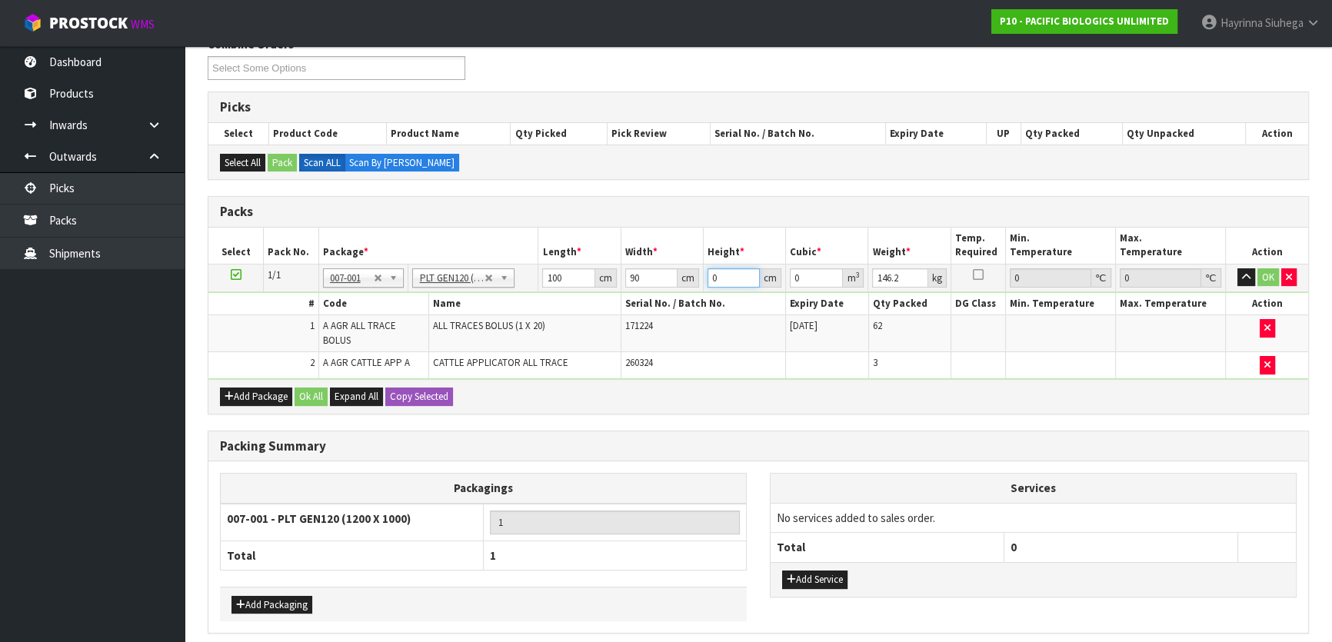
click at [704, 276] on input "0" at bounding box center [733, 277] width 52 height 19
type input "5"
type input "0.045"
type input "50"
type input "0.45"
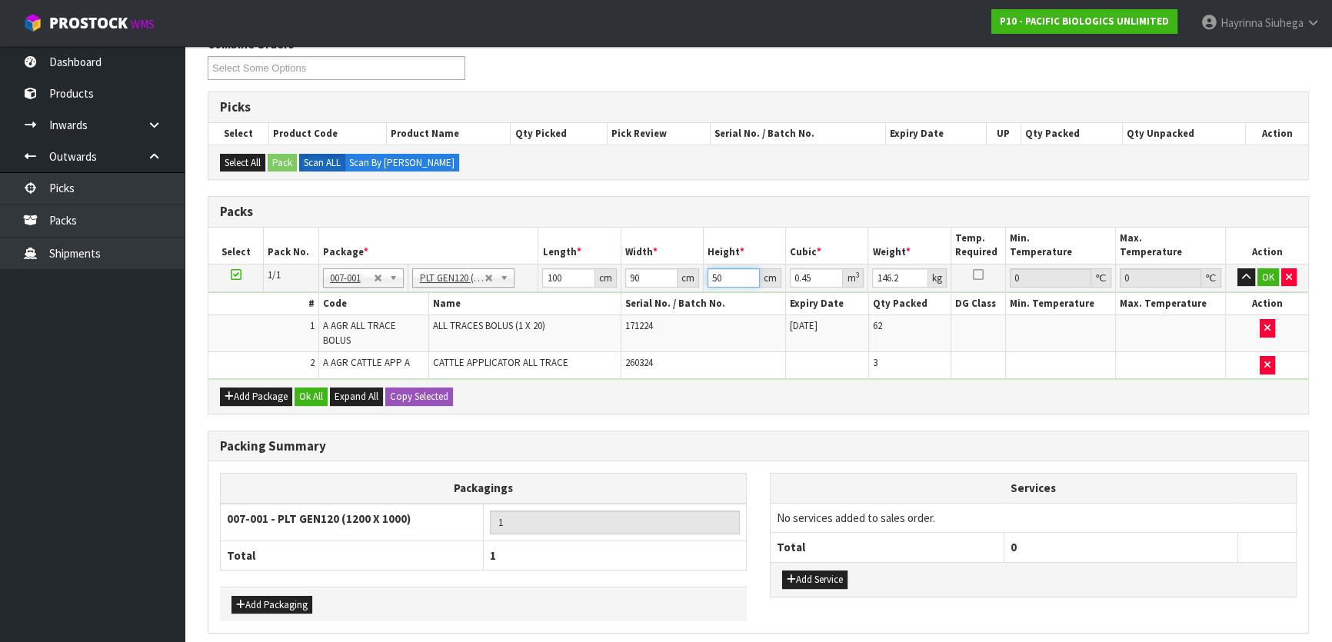
type input "50"
click at [704, 283] on input "146.2" at bounding box center [899, 277] width 55 height 19
type input "158"
click at [704, 275] on button "OK" at bounding box center [1268, 277] width 22 height 18
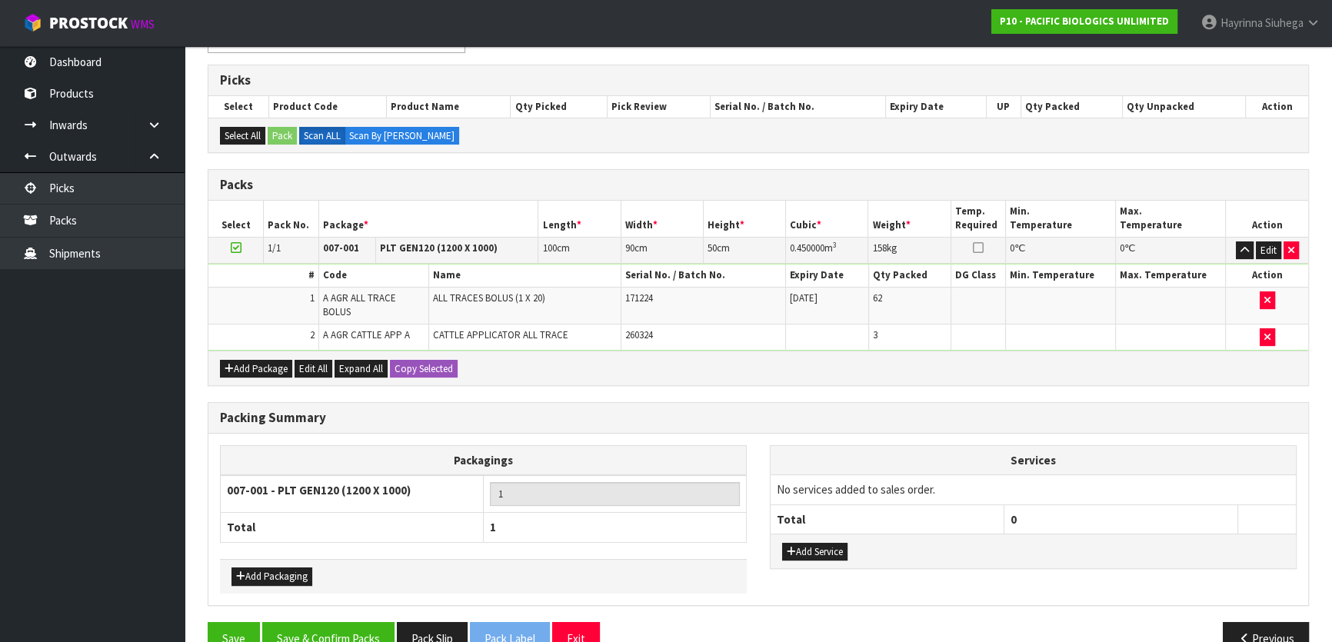
scroll to position [258, 0]
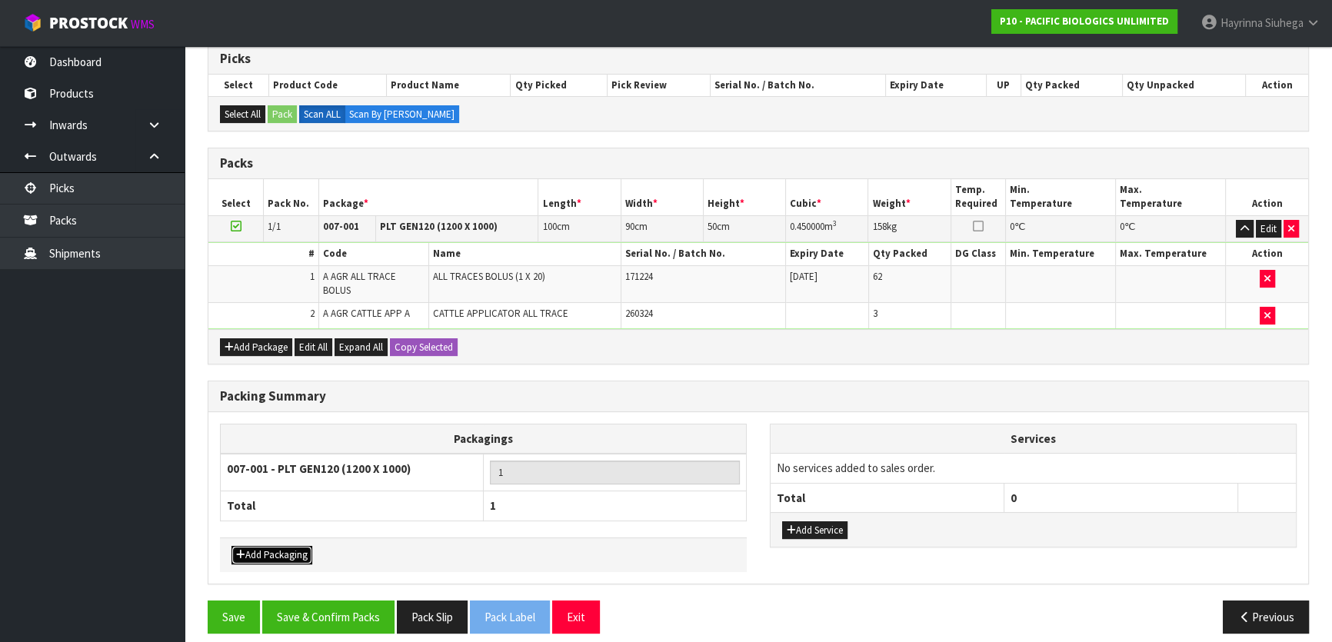
click at [280, 424] on button "Add Packaging" at bounding box center [271, 555] width 81 height 18
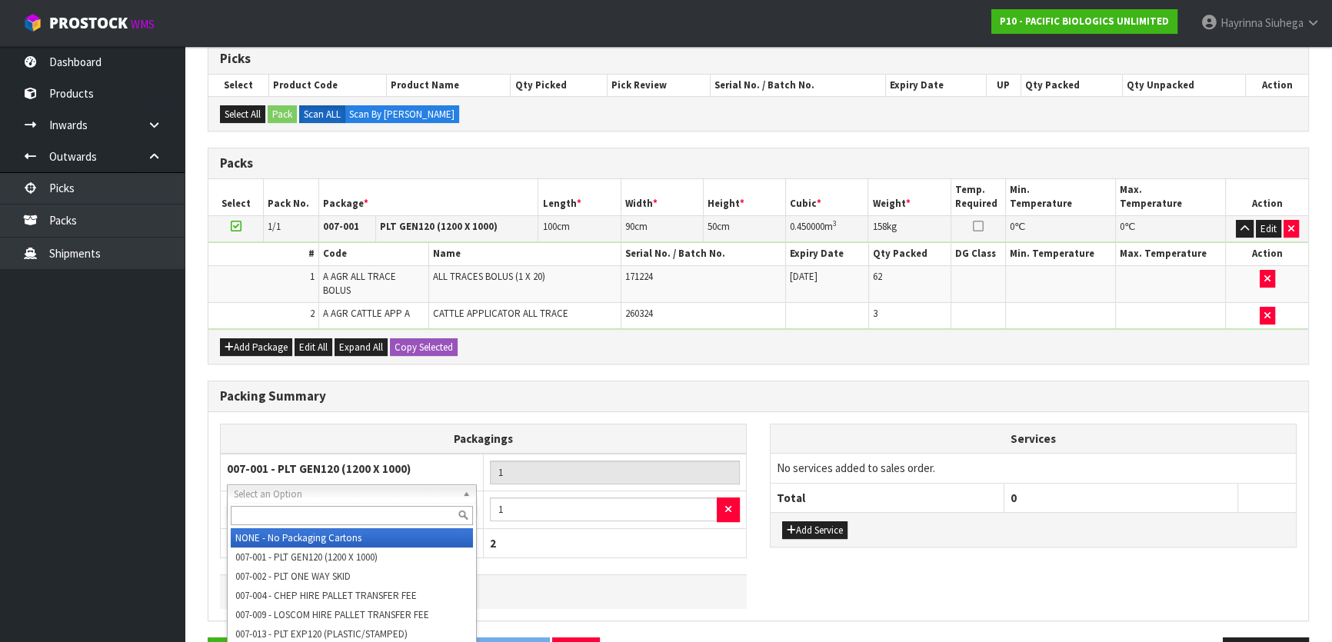
click at [324, 424] on input "text" at bounding box center [352, 515] width 242 height 19
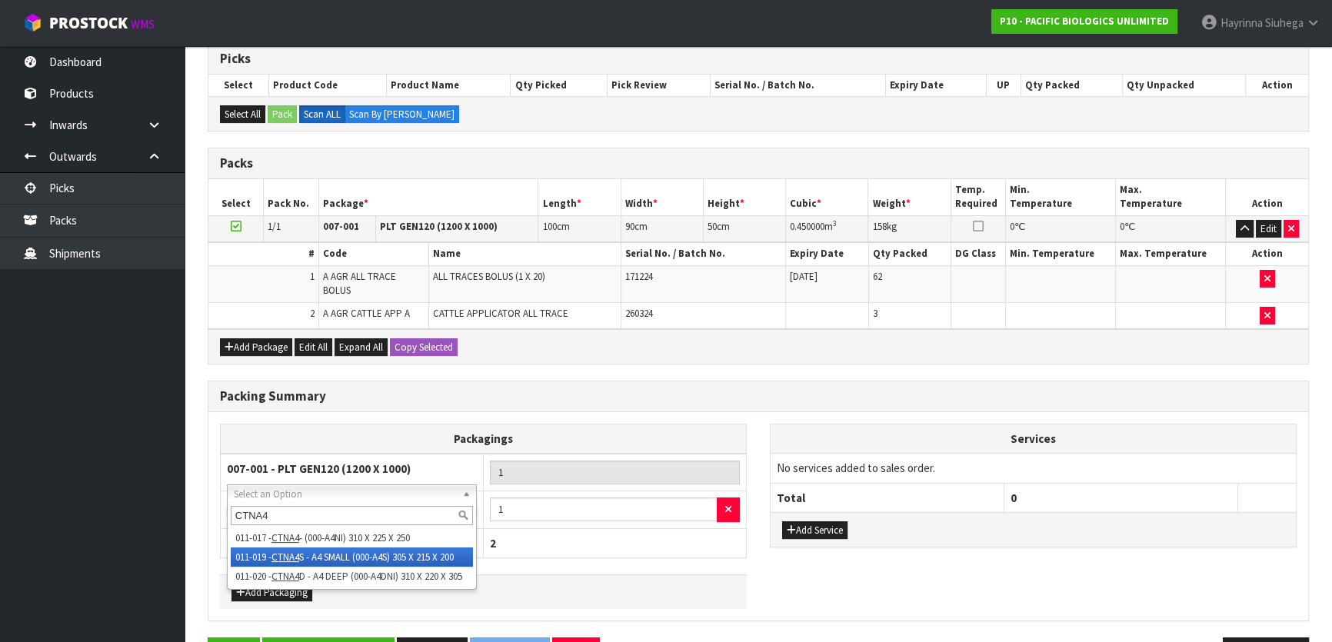
type input "CTNA4"
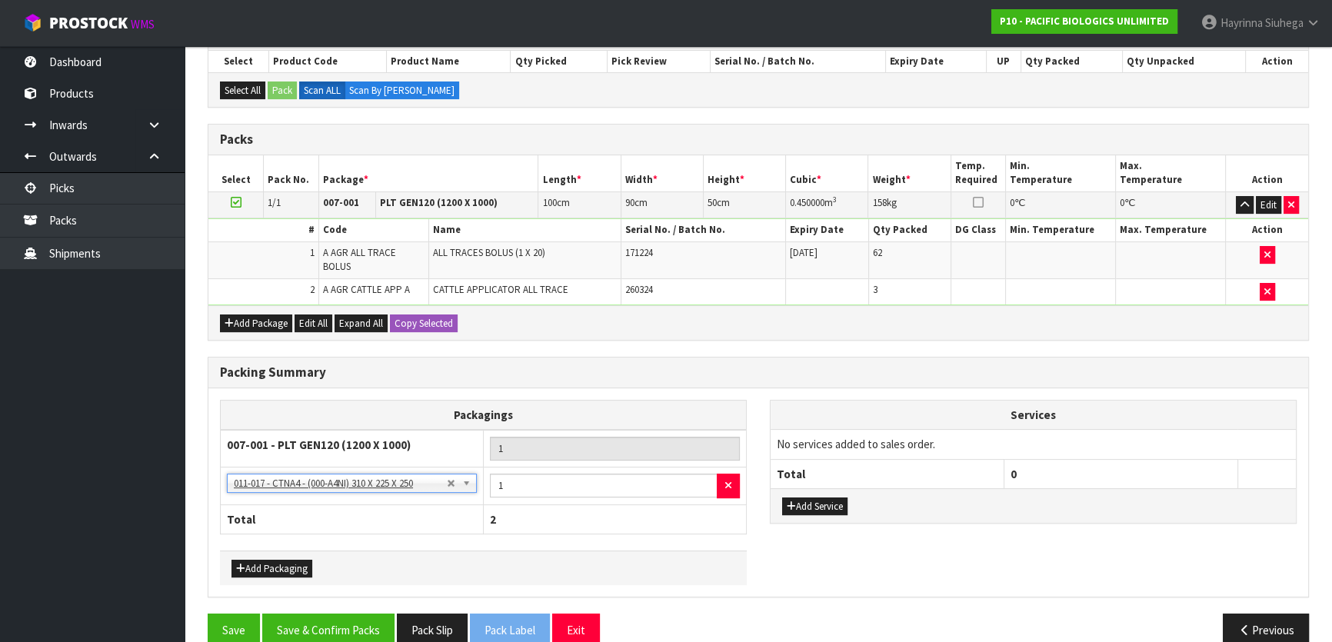
scroll to position [294, 0]
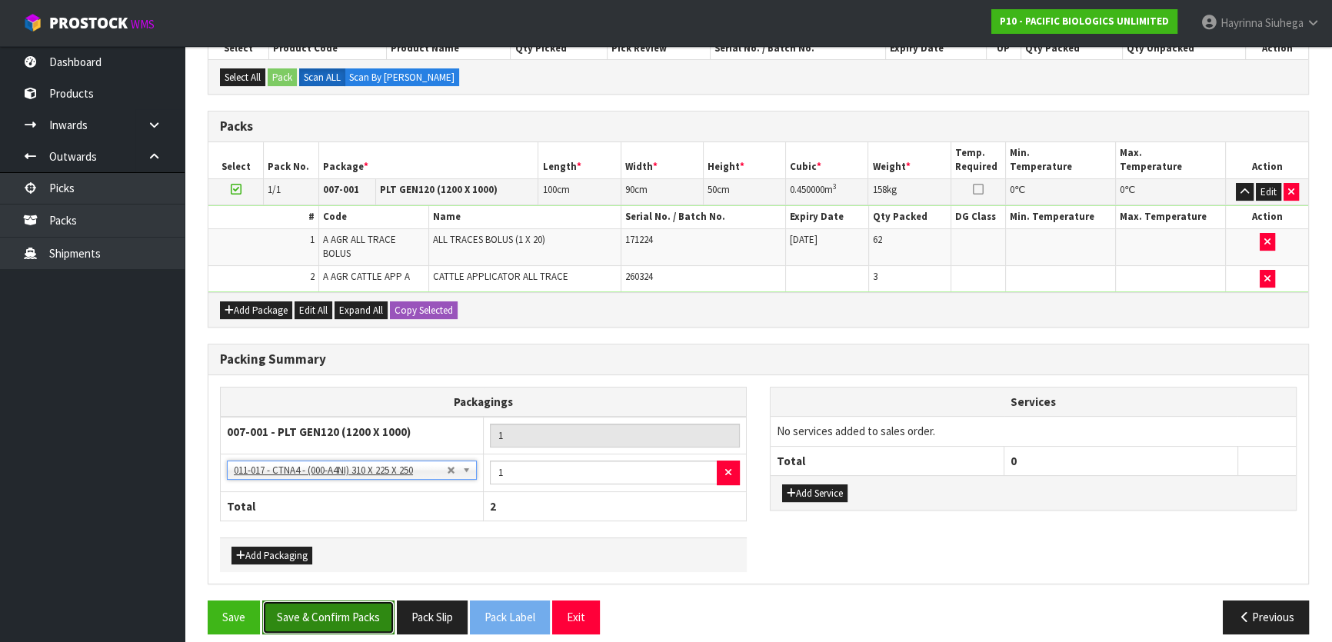
click at [350, 424] on button "Save & Confirm Packs" at bounding box center [328, 617] width 132 height 33
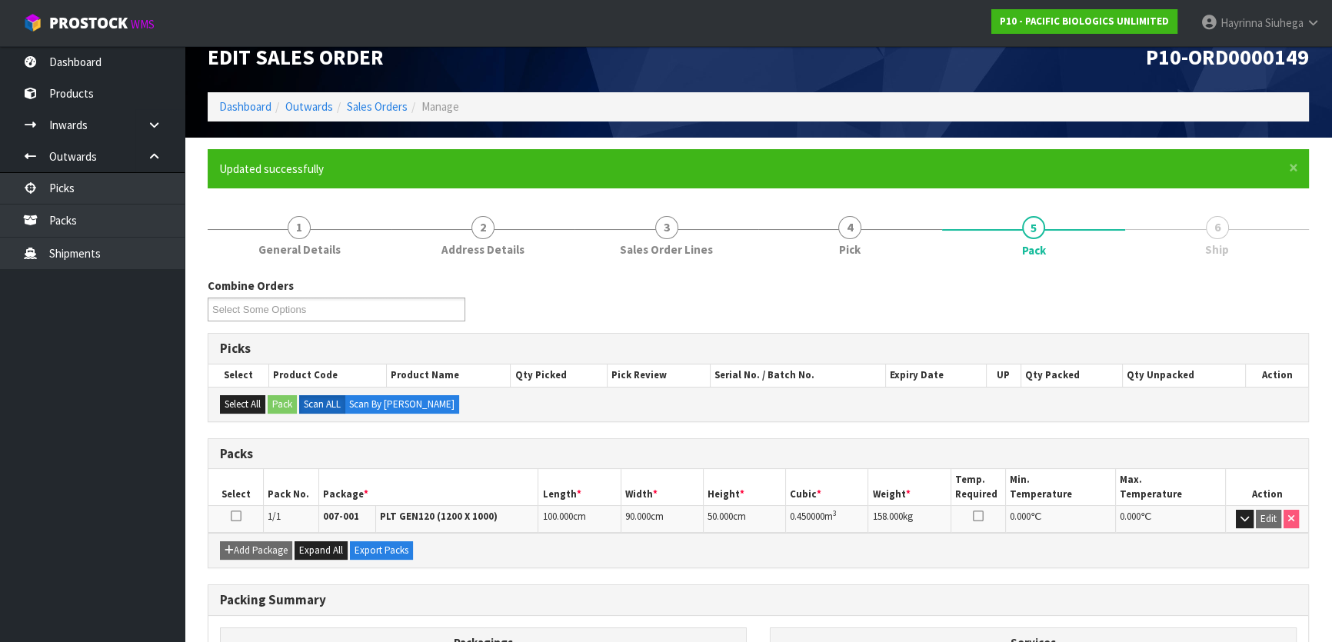
scroll to position [0, 0]
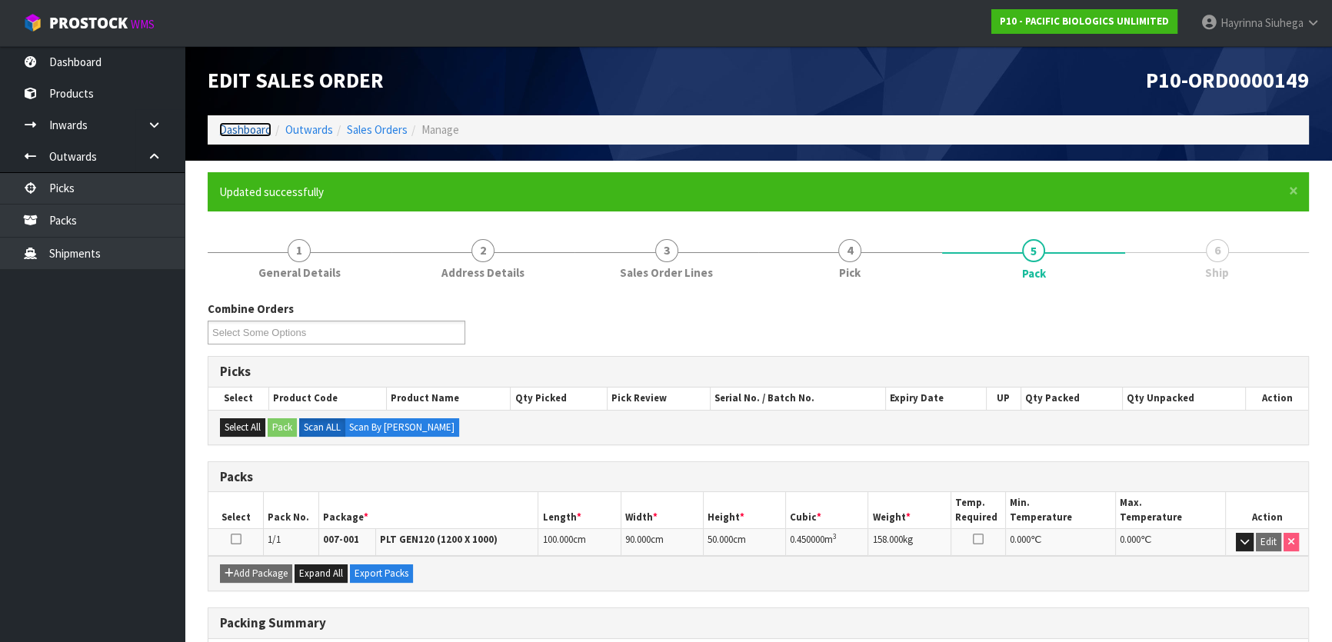
click at [244, 134] on link "Dashboard" at bounding box center [245, 129] width 52 height 15
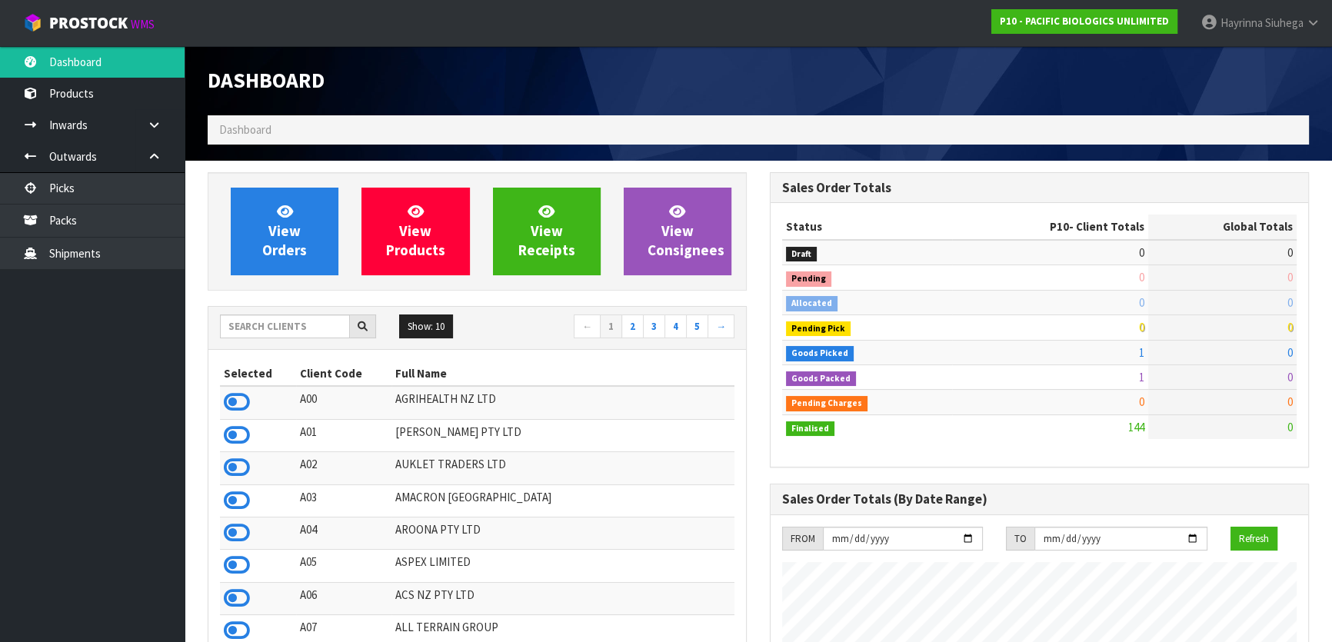
scroll to position [989, 561]
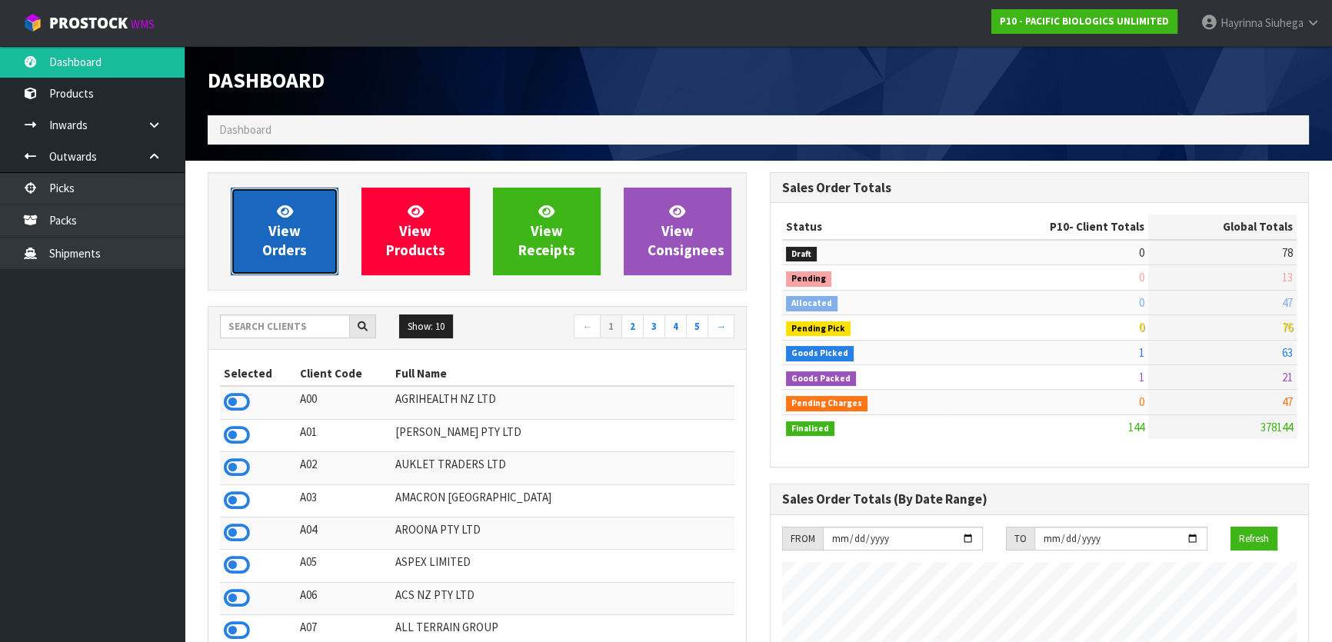
click at [261, 223] on link "View Orders" at bounding box center [285, 232] width 108 height 88
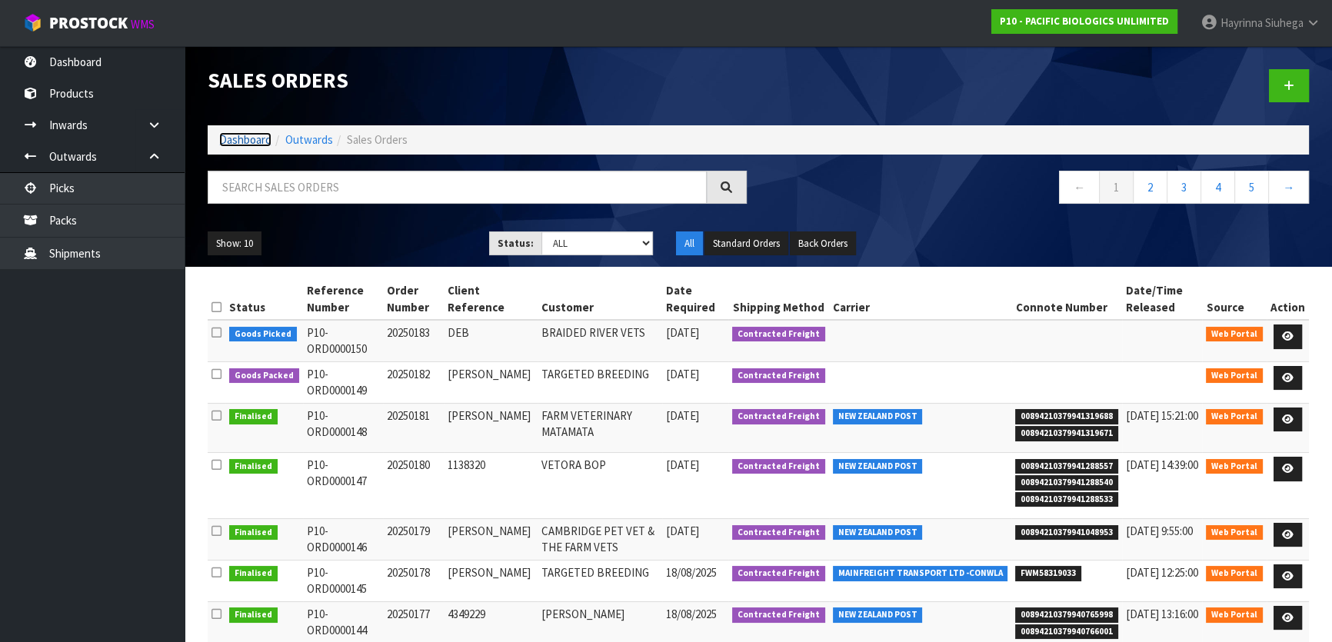
click at [261, 132] on link "Dashboard" at bounding box center [245, 139] width 52 height 15
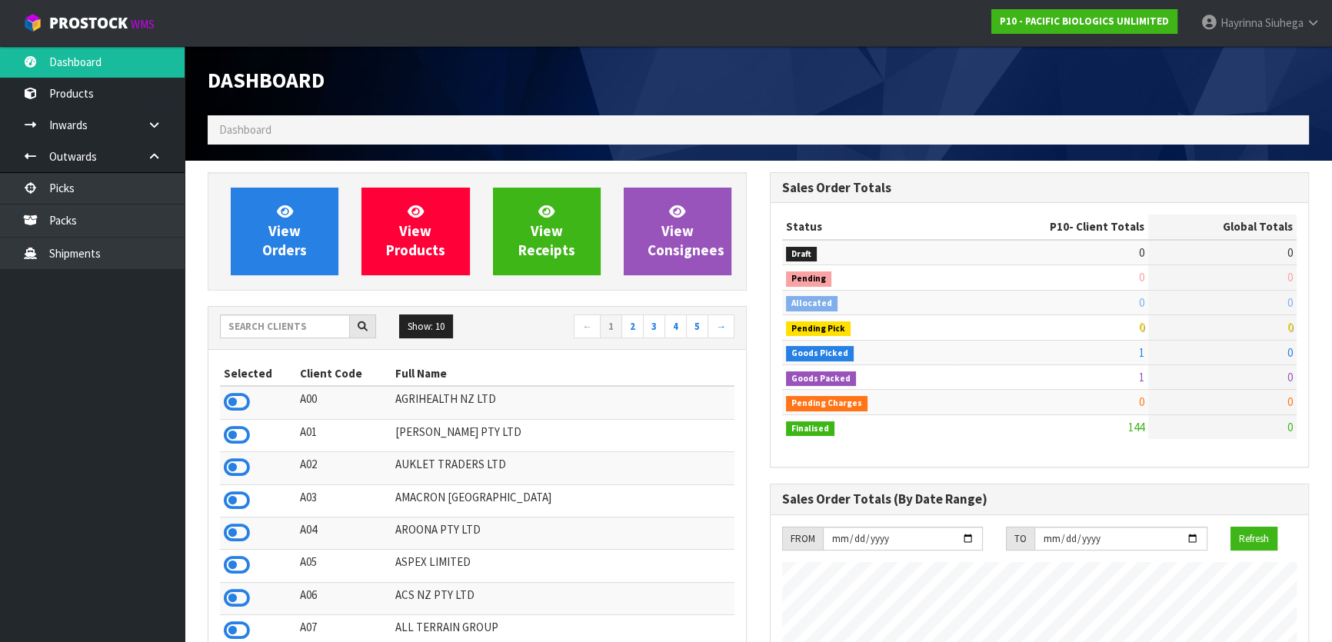
scroll to position [989, 561]
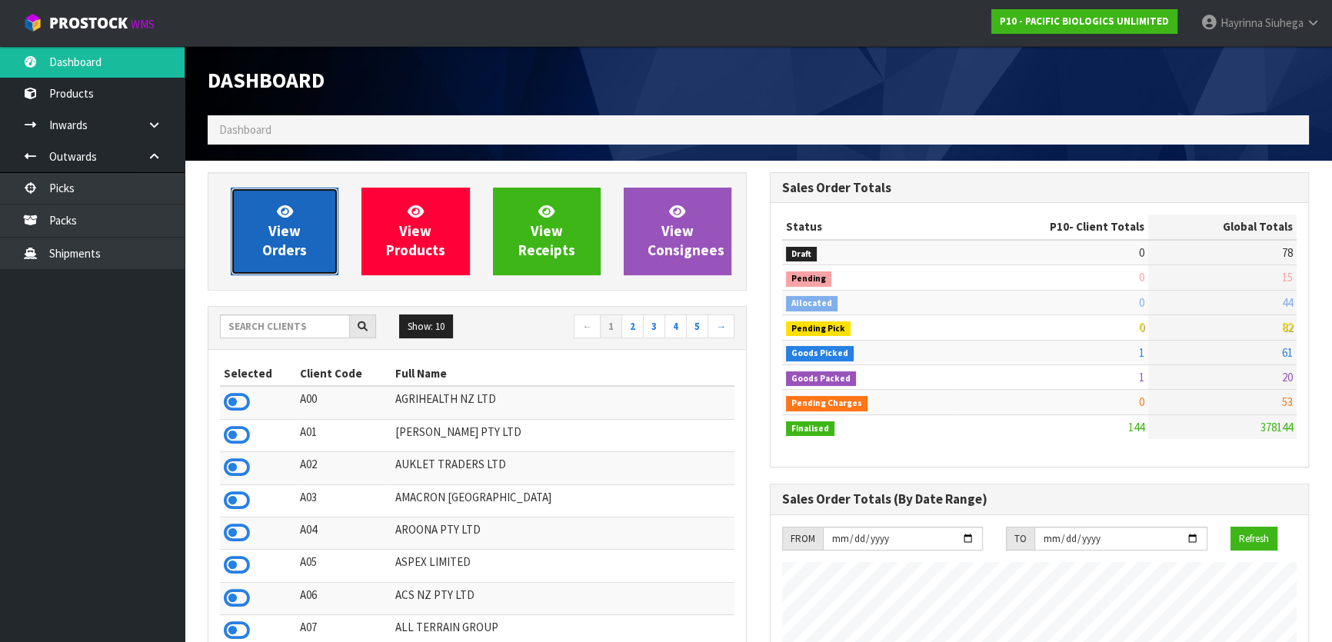
click at [294, 223] on span "View Orders" at bounding box center [284, 231] width 45 height 58
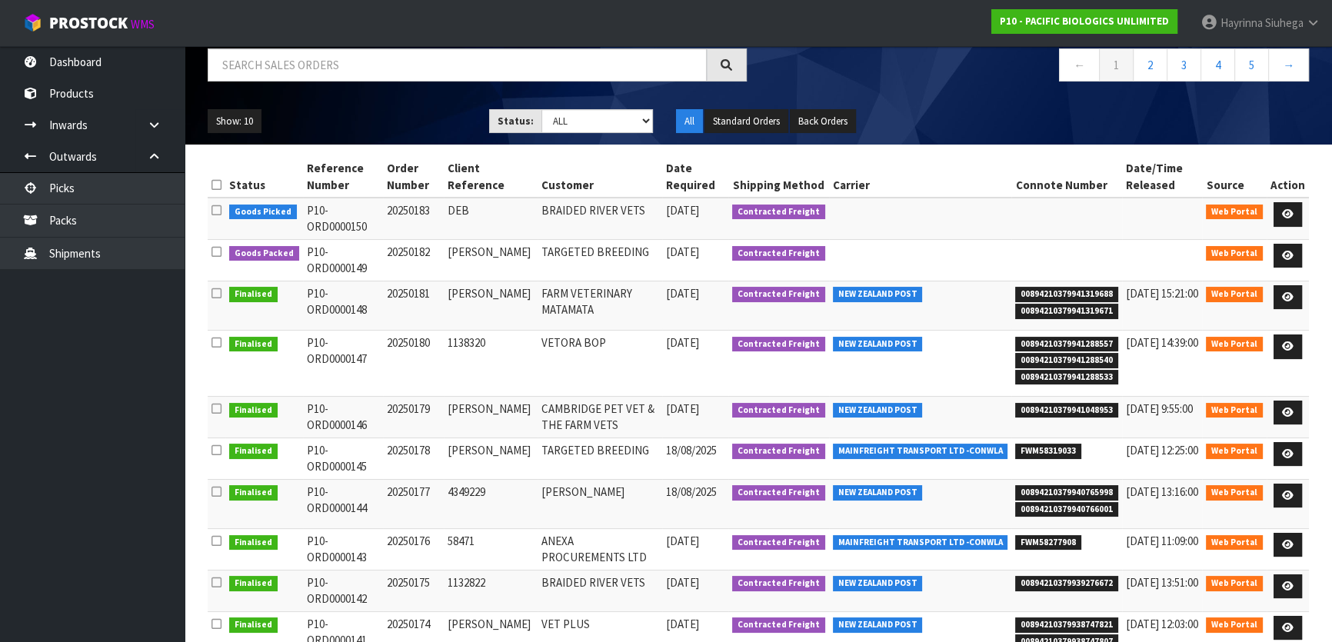
scroll to position [15, 0]
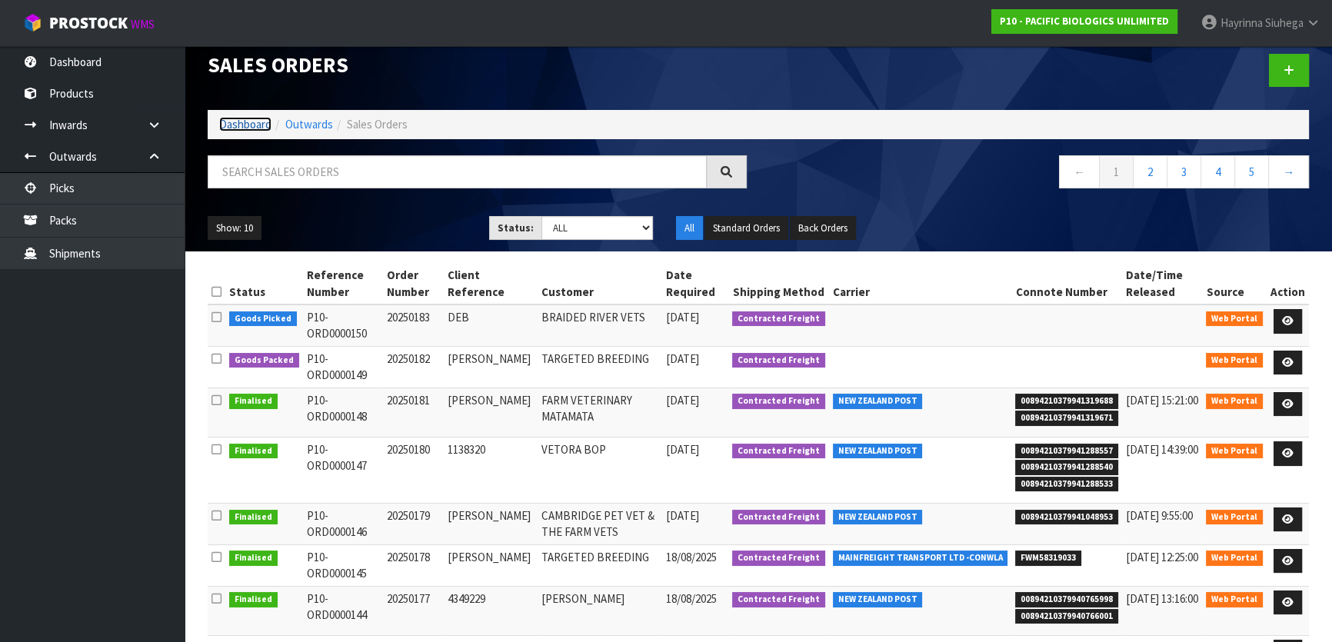
click at [245, 119] on link "Dashboard" at bounding box center [245, 124] width 52 height 15
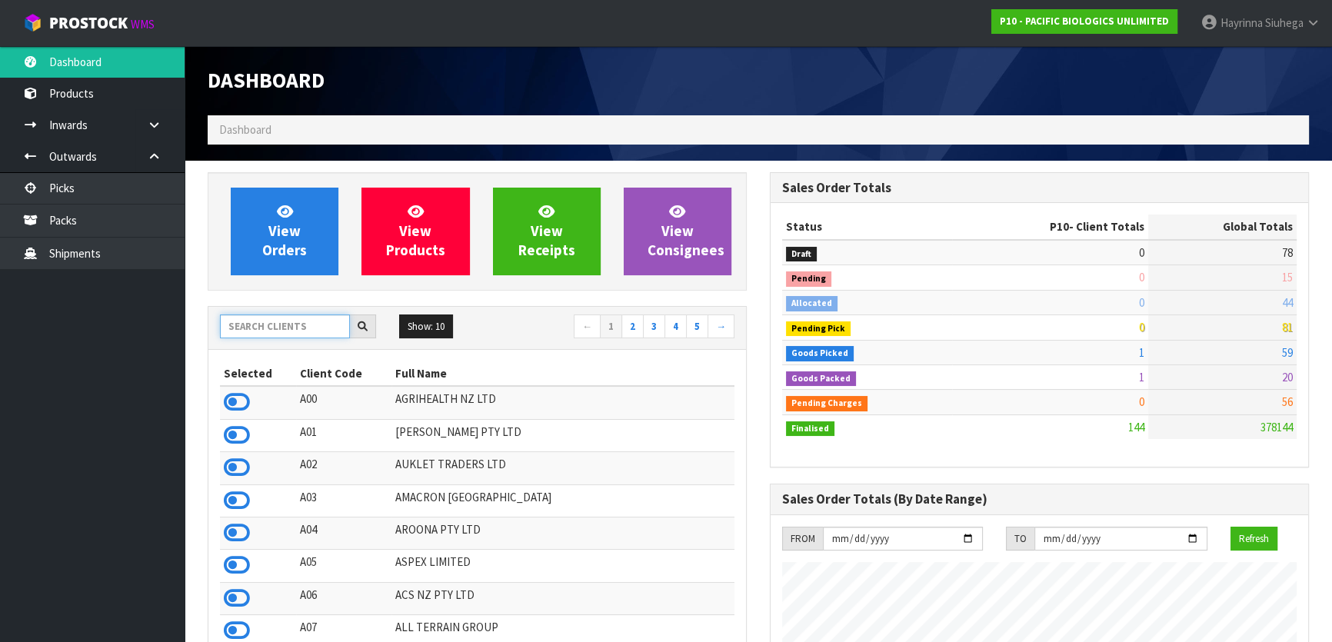
click at [259, 329] on input "text" at bounding box center [285, 326] width 130 height 24
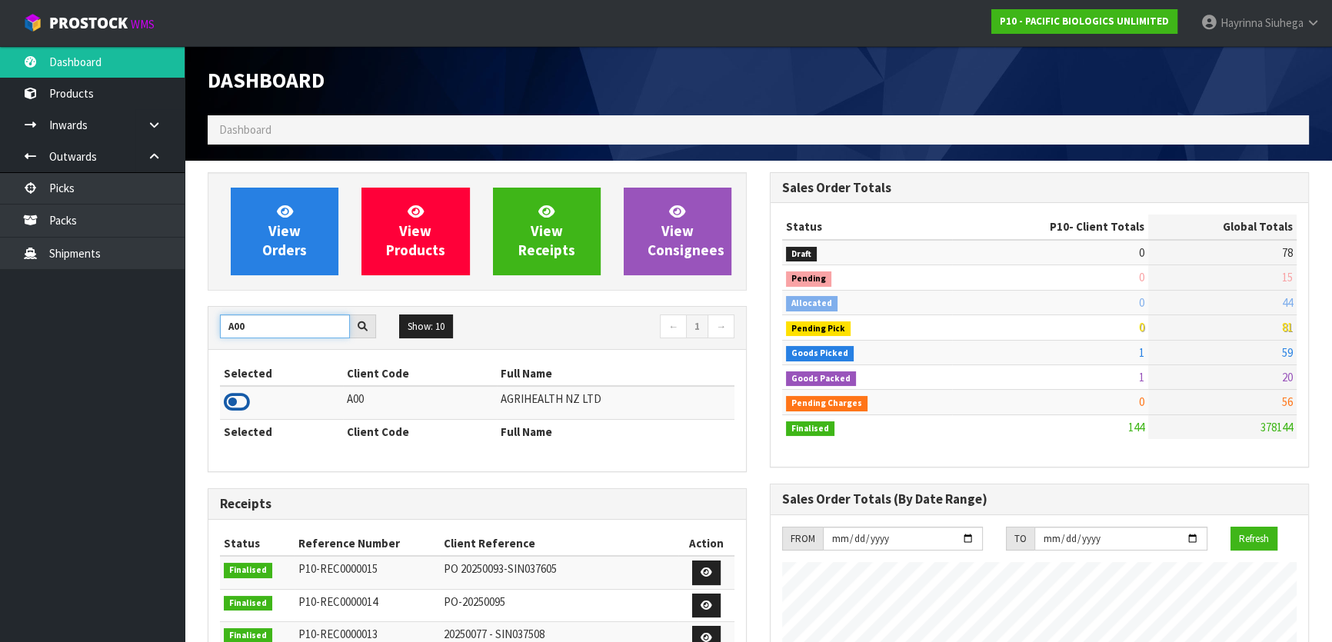
type input "A00"
click at [231, 400] on icon at bounding box center [237, 402] width 26 height 23
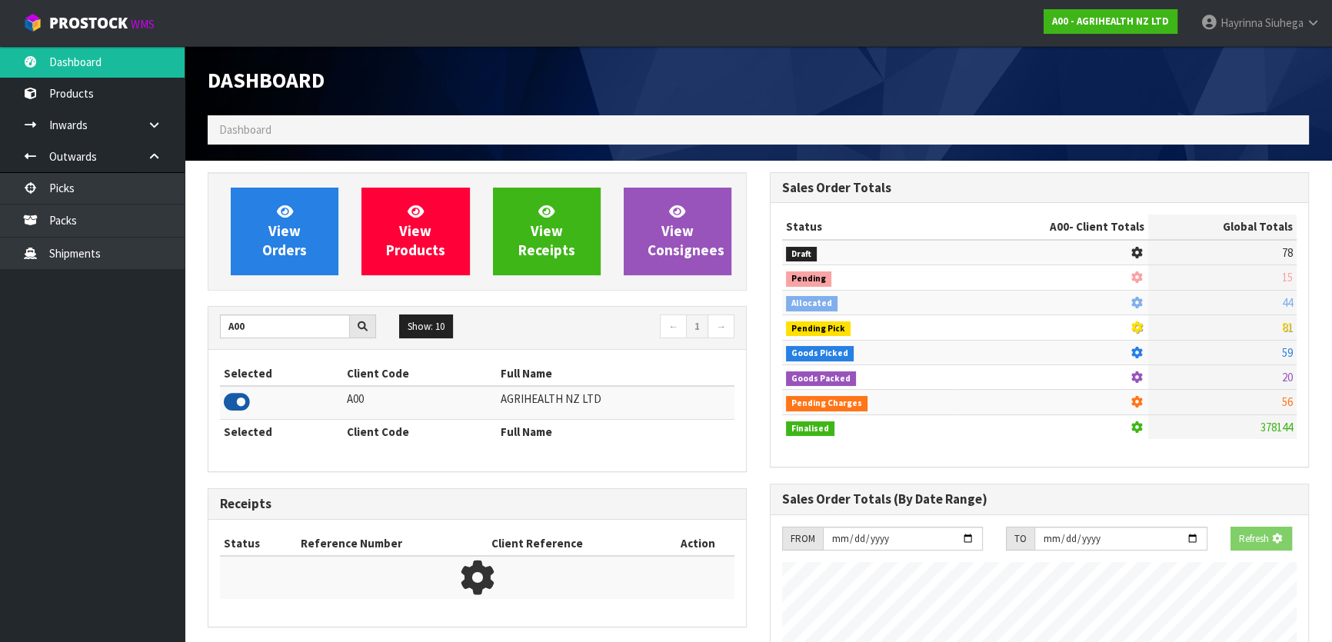
scroll to position [1163, 561]
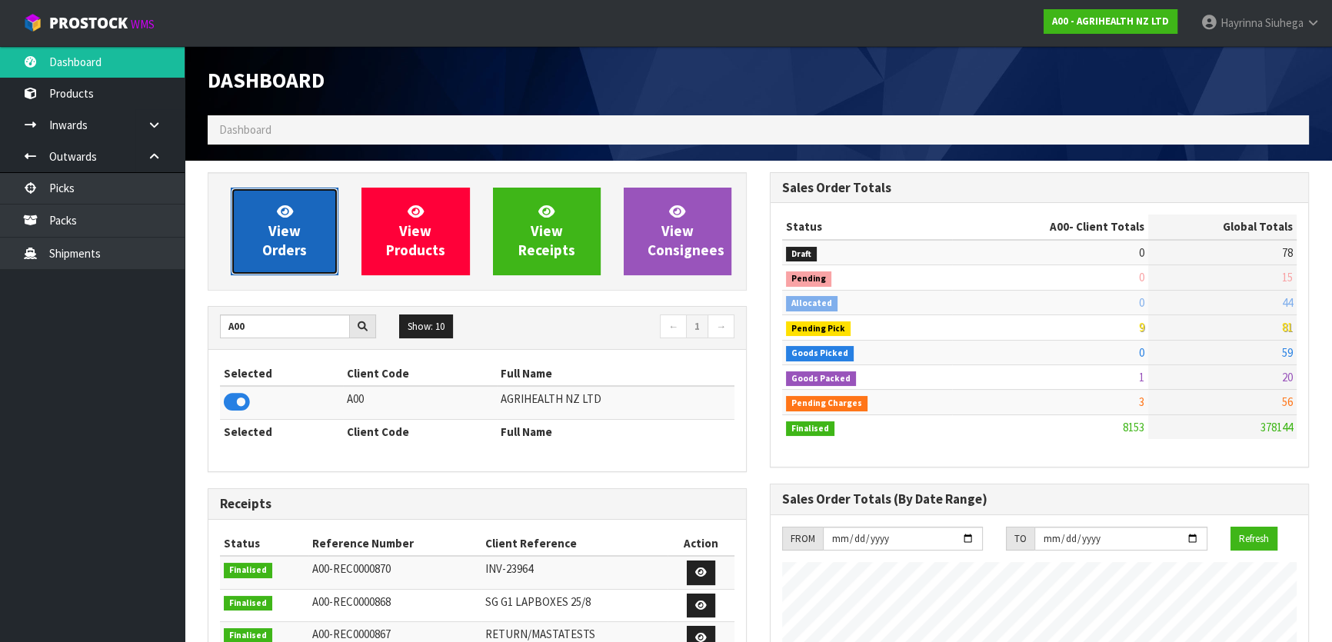
click at [291, 236] on span "View Orders" at bounding box center [284, 231] width 45 height 58
